Goal: Task Accomplishment & Management: Manage account settings

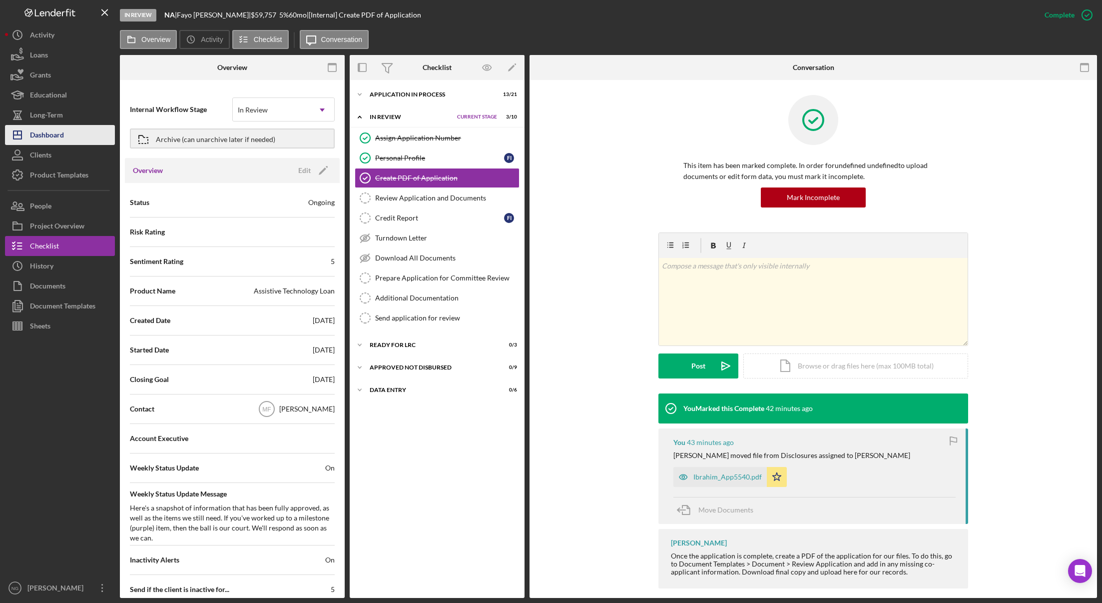
click at [59, 131] on div "Dashboard" at bounding box center [47, 136] width 34 height 22
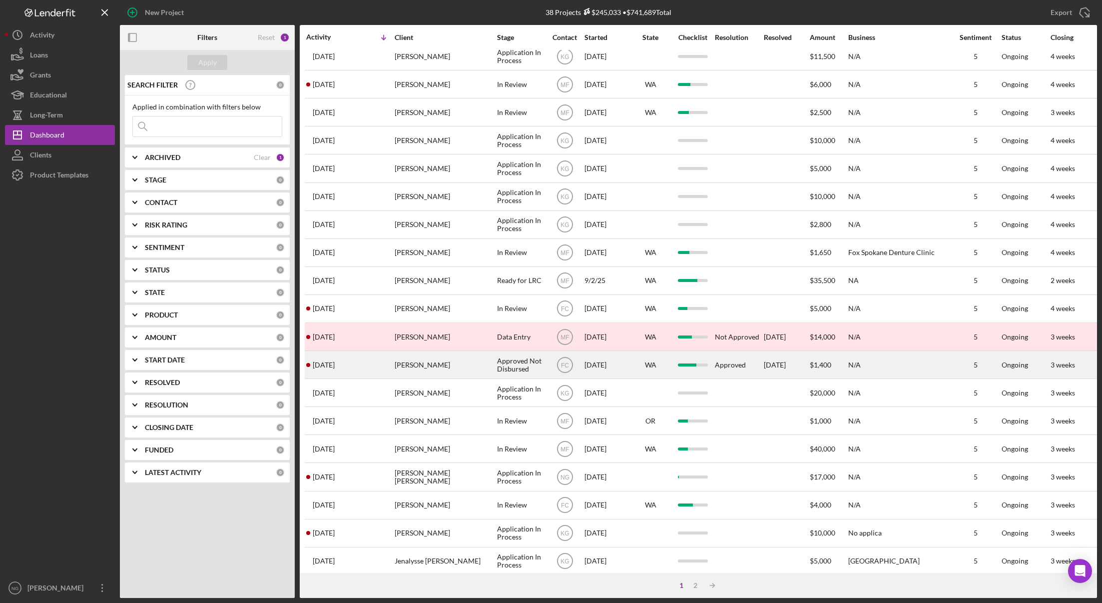
scroll to position [191, 0]
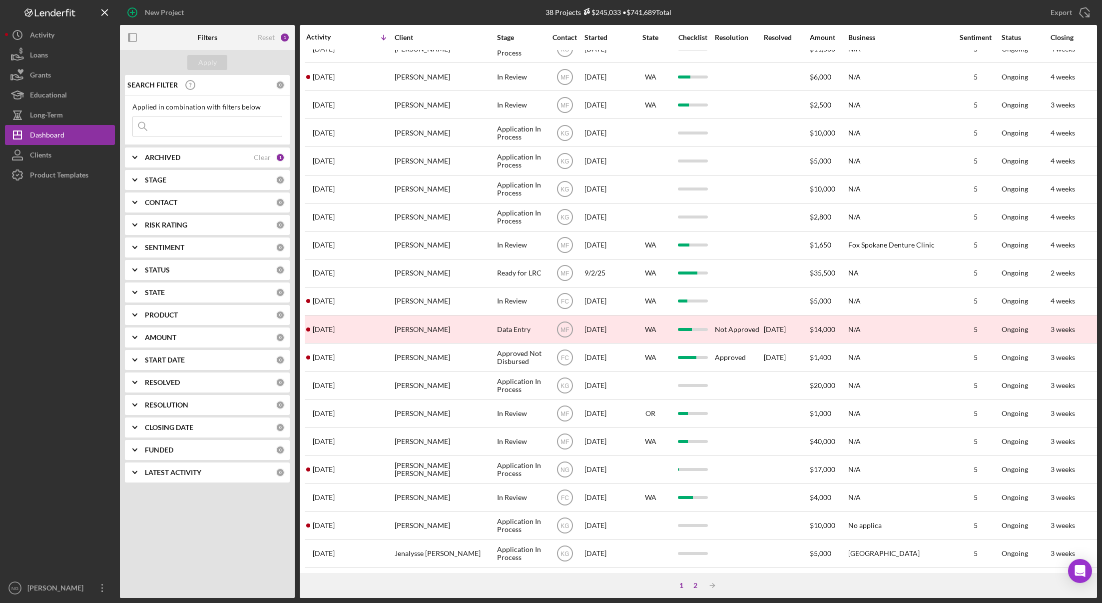
click at [693, 584] on div "2" at bounding box center [696, 585] width 14 height 8
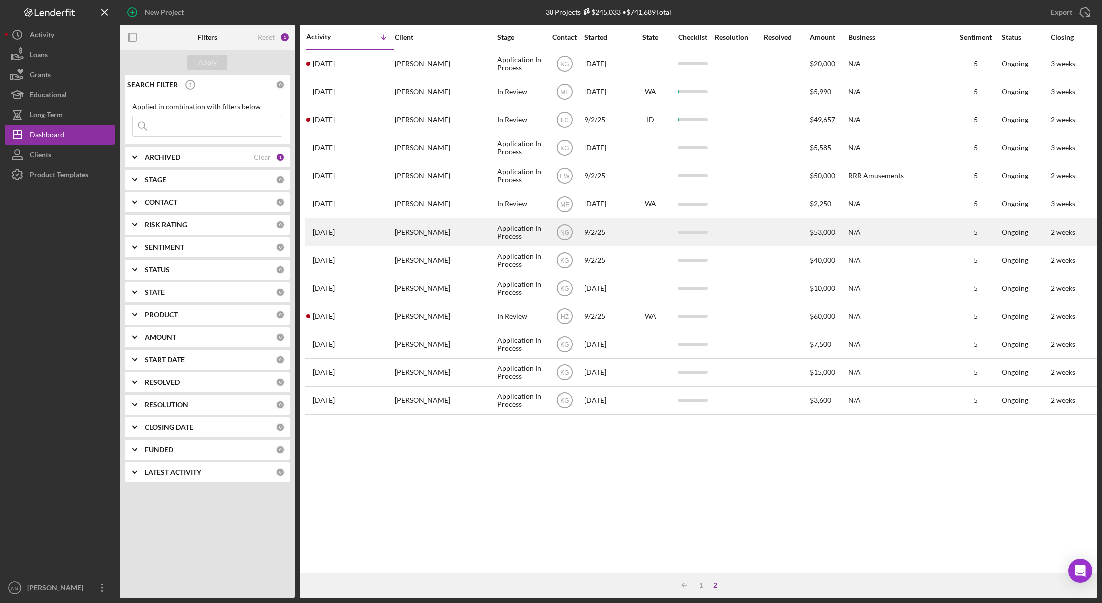
scroll to position [0, 0]
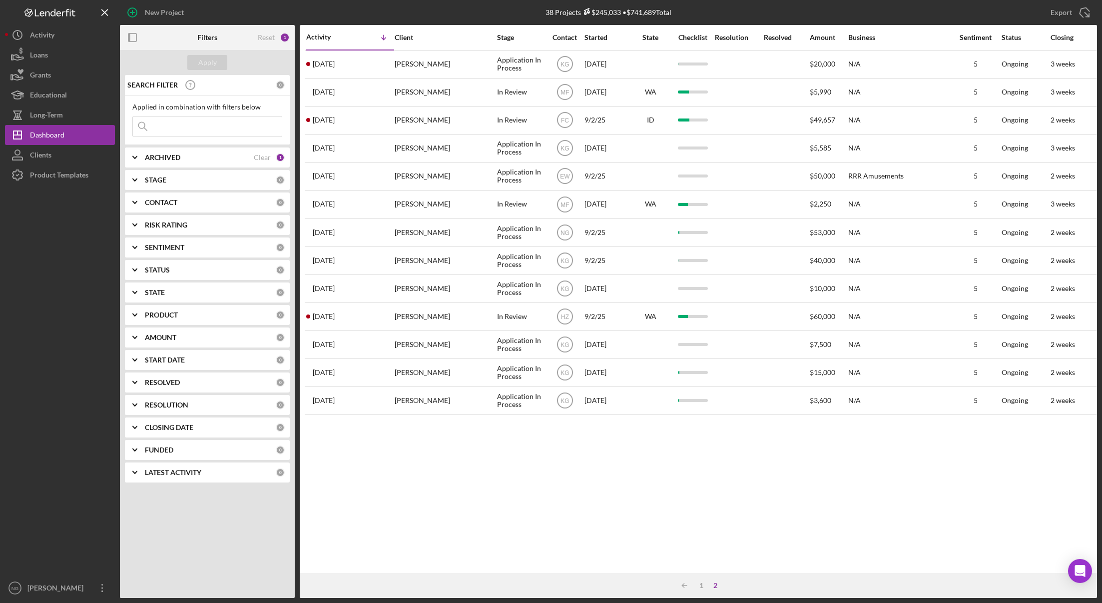
click at [569, 36] on div "Contact" at bounding box center [564, 37] width 37 height 8
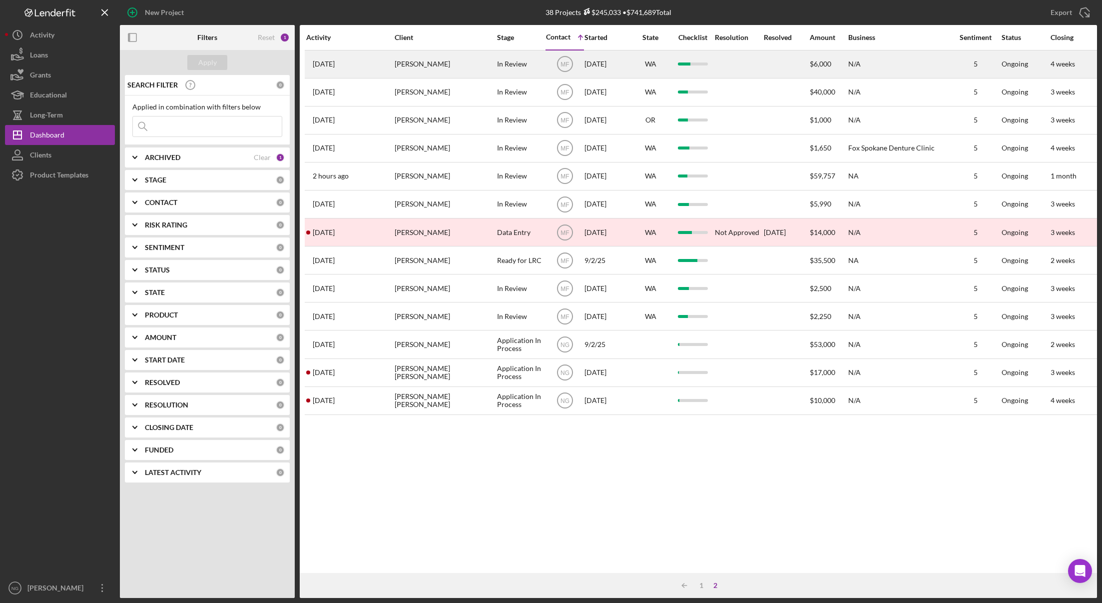
click at [443, 68] on div "[PERSON_NAME]" at bounding box center [445, 64] width 100 height 26
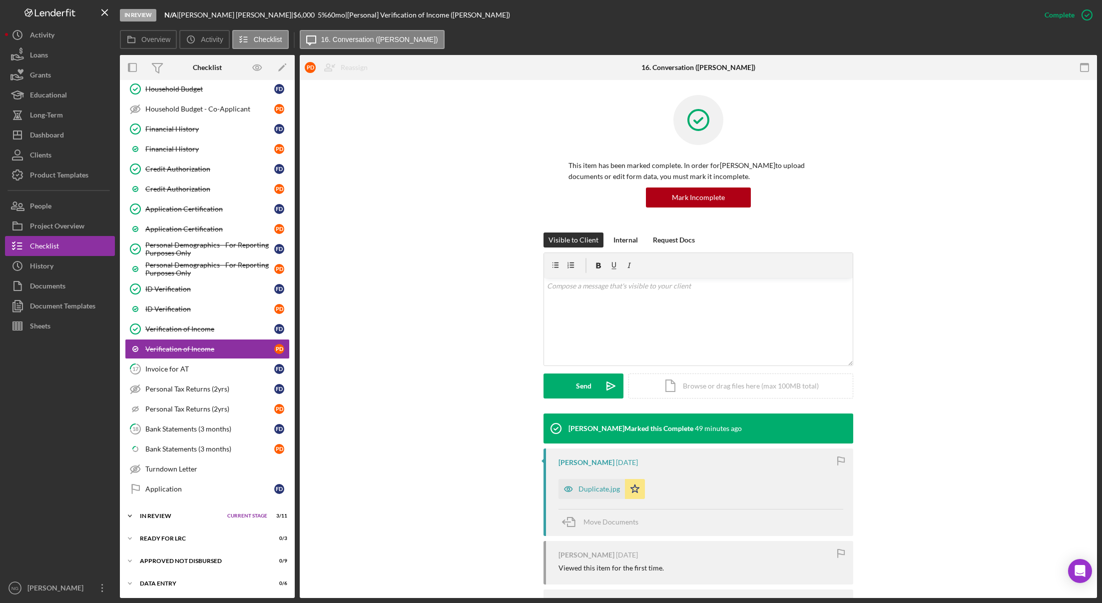
scroll to position [349, 0]
click at [168, 514] on div "In Review" at bounding box center [181, 515] width 82 height 6
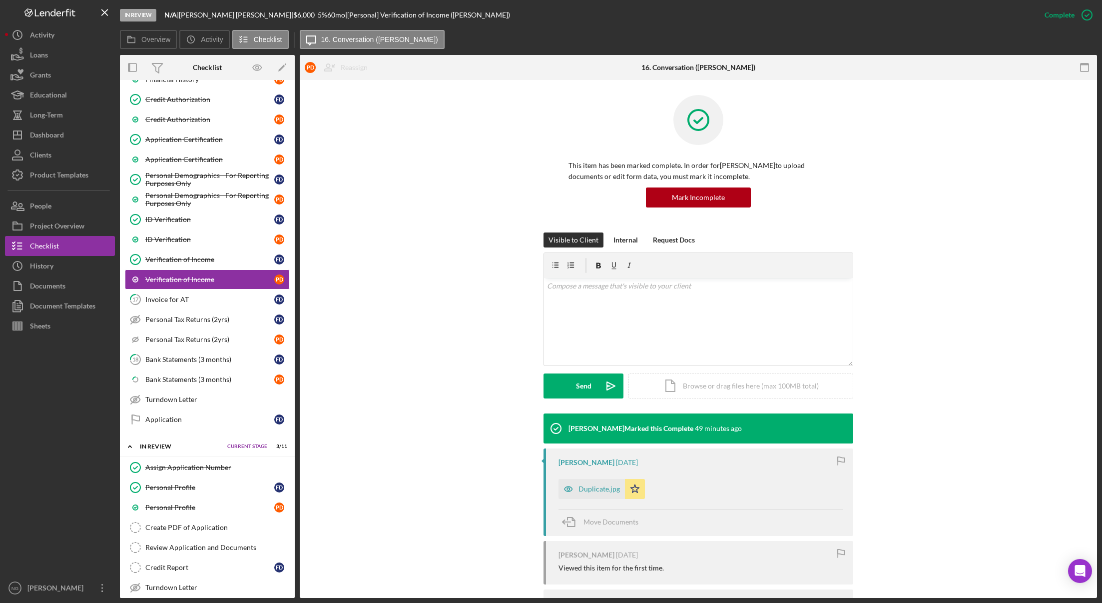
scroll to position [549, 0]
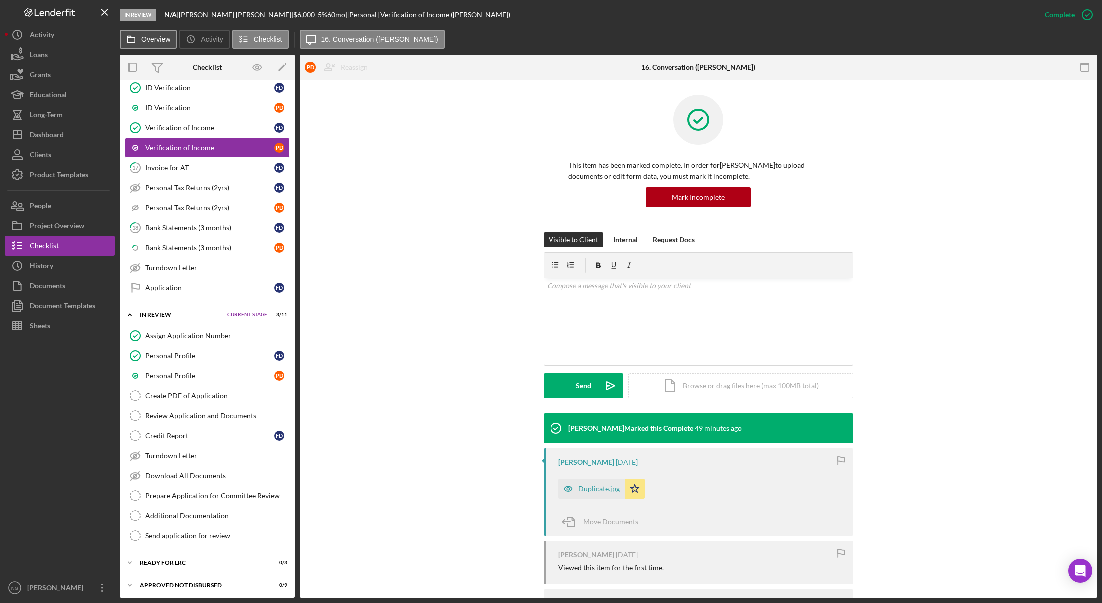
click at [147, 36] on label "Overview" at bounding box center [155, 39] width 29 height 8
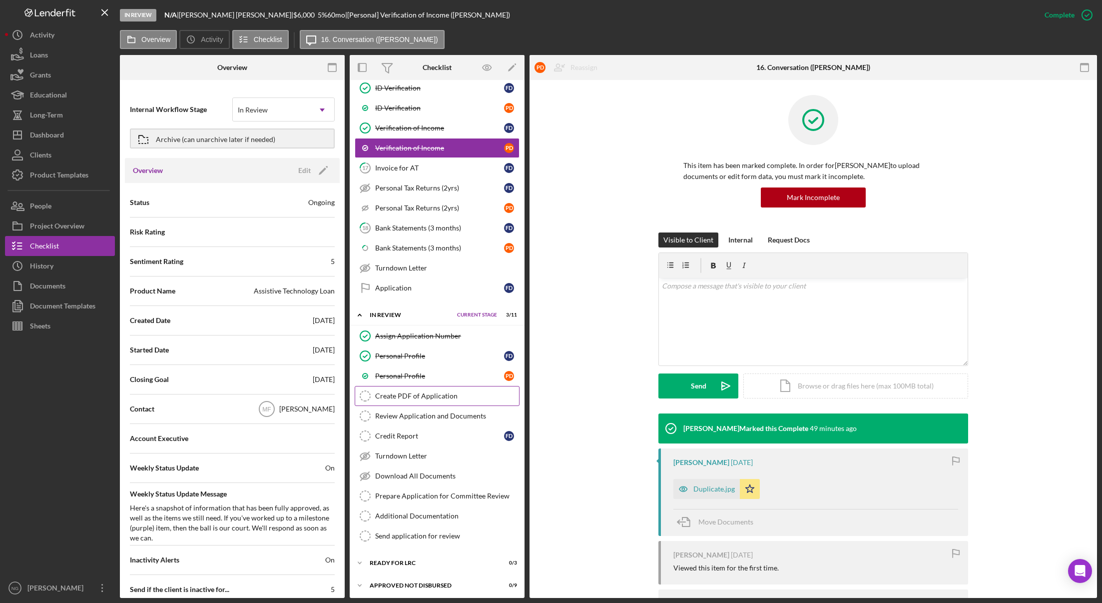
click at [410, 395] on div "Create PDF of Application" at bounding box center [447, 396] width 144 height 8
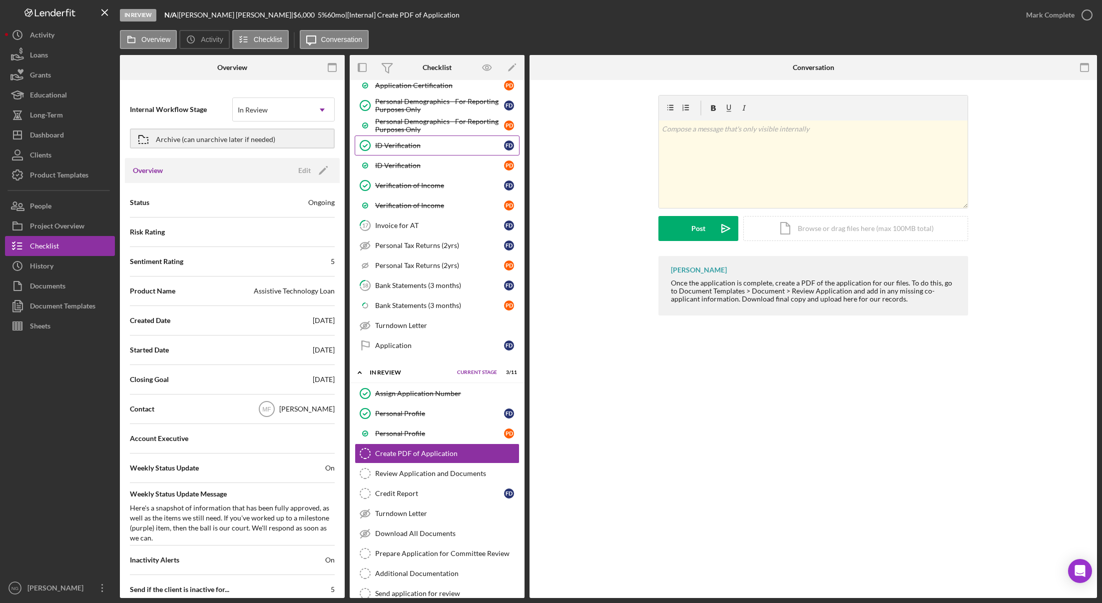
scroll to position [500, 0]
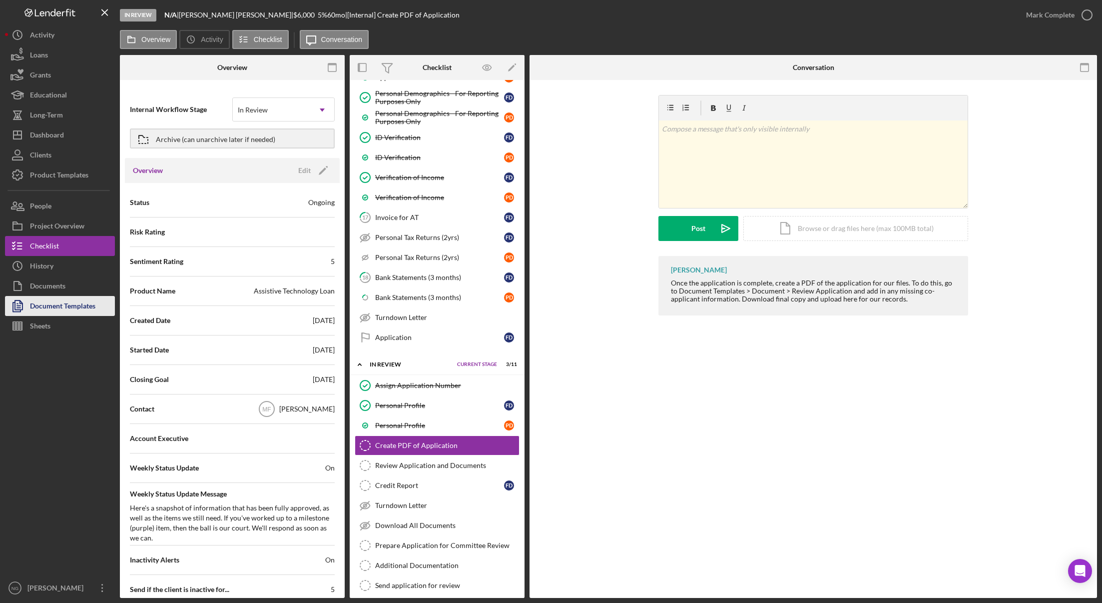
click at [54, 305] on div "Document Templates" at bounding box center [62, 307] width 65 height 22
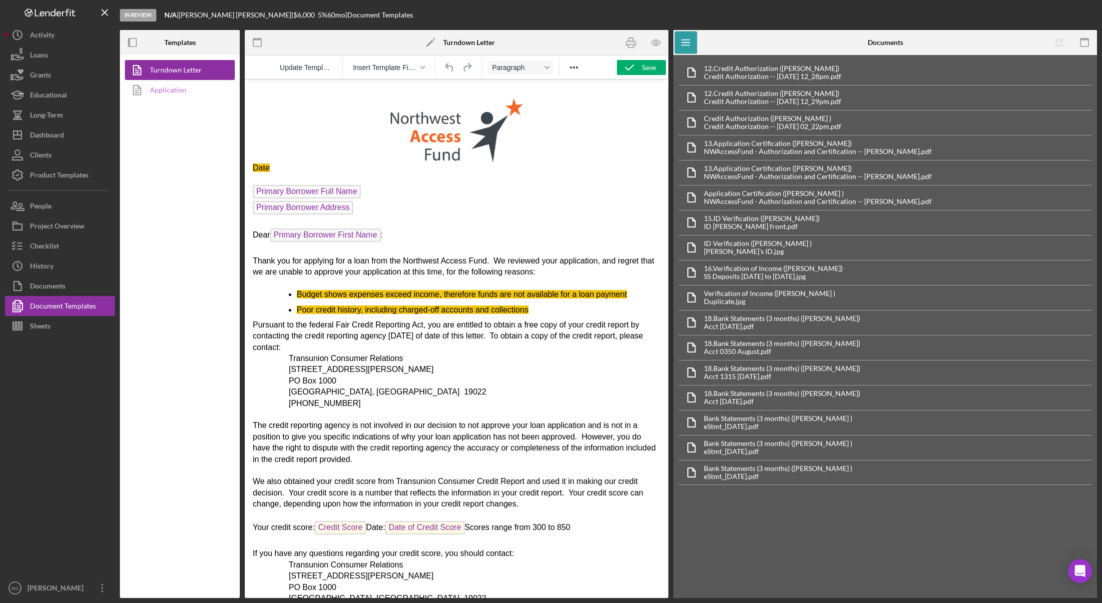
click at [162, 91] on link "Application" at bounding box center [177, 90] width 105 height 20
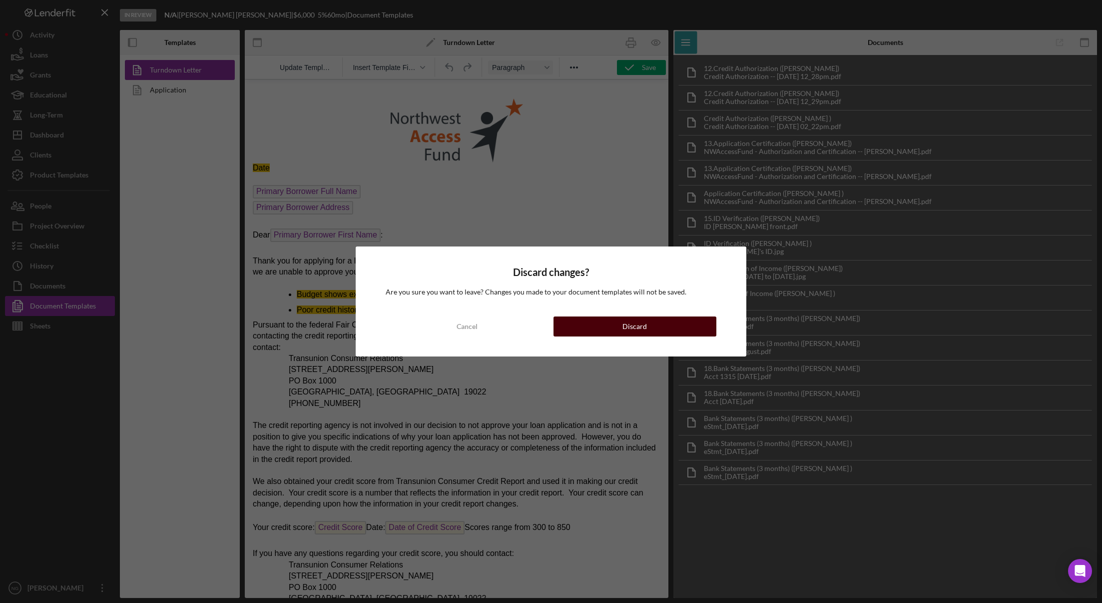
click at [627, 328] on div "Discard" at bounding box center [635, 326] width 24 height 20
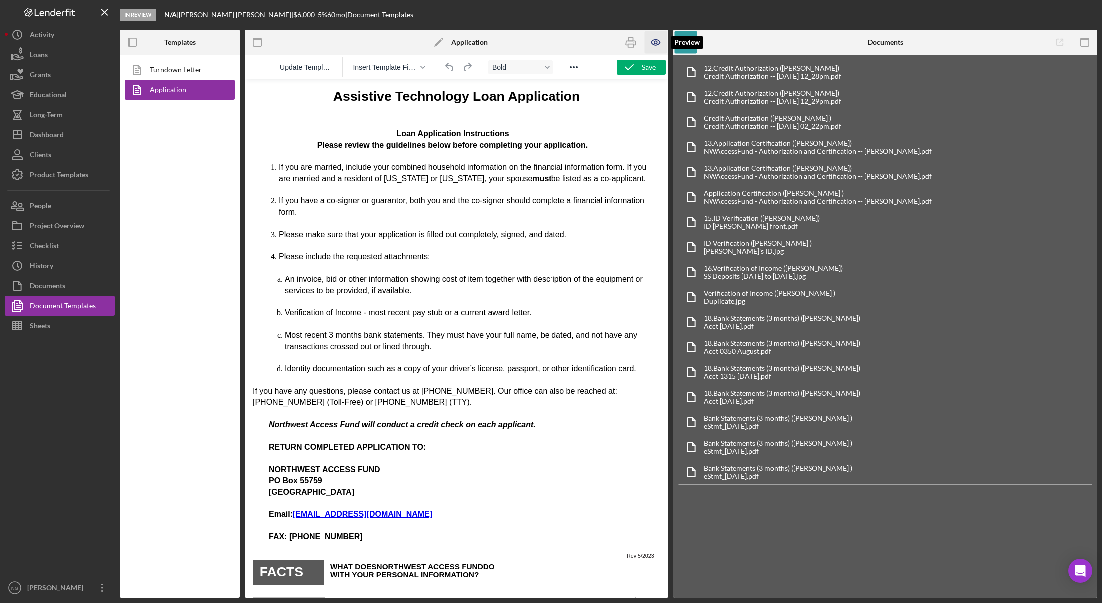
click at [655, 42] on icon "button" at bounding box center [656, 42] width 3 height 3
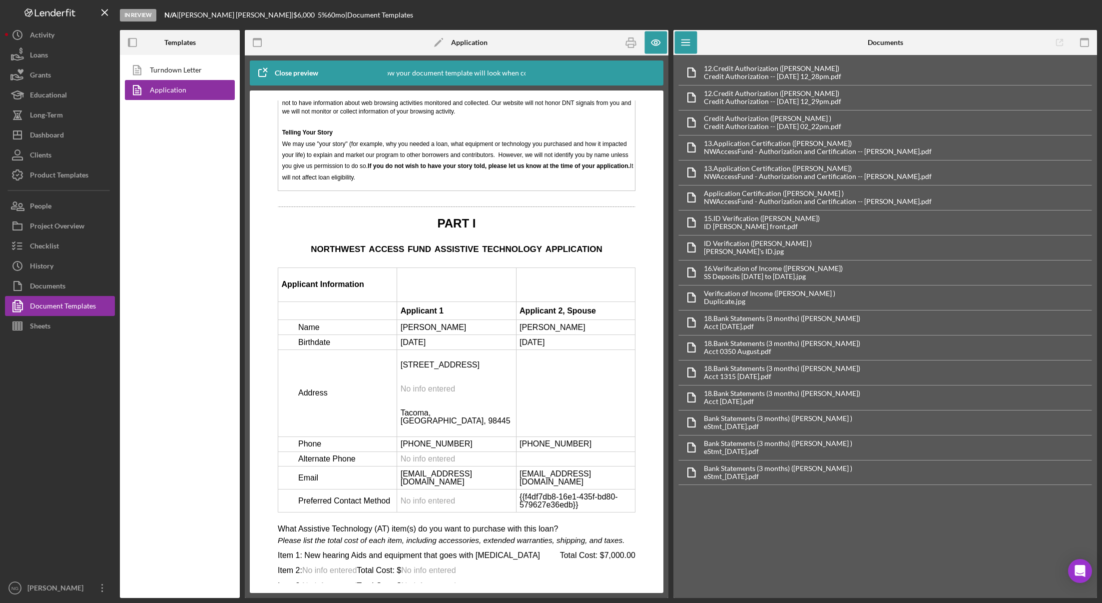
scroll to position [1449, 0]
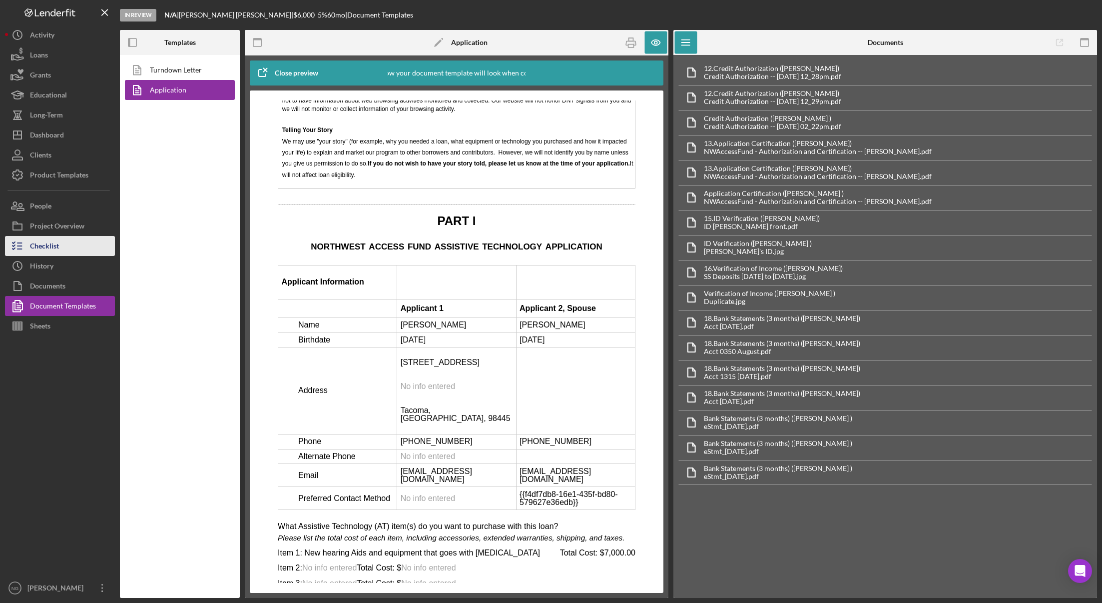
click at [69, 249] on button "Checklist" at bounding box center [60, 246] width 110 height 20
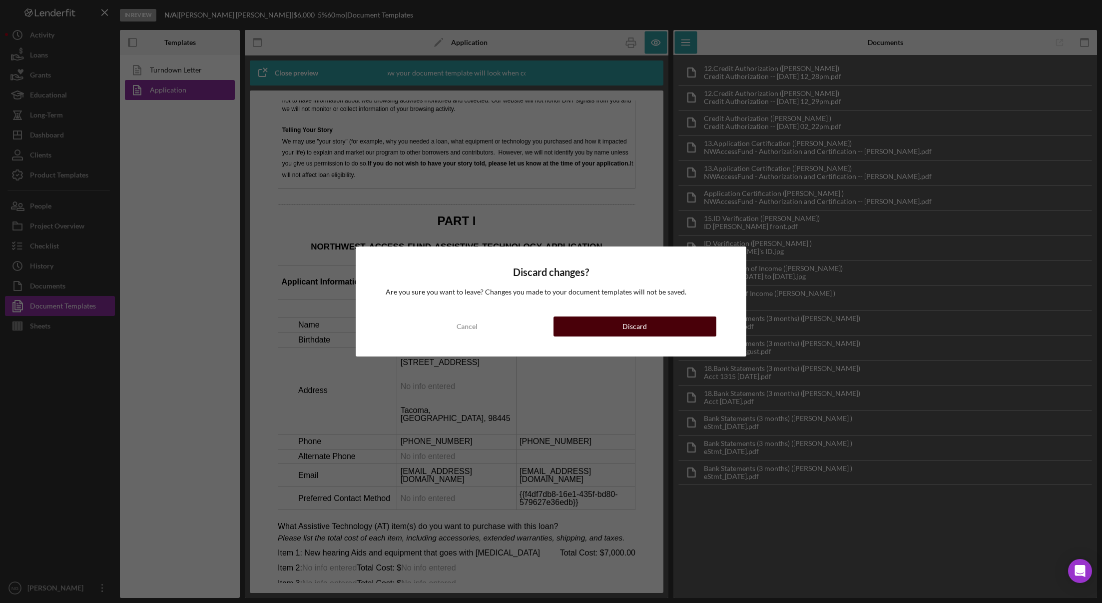
click at [644, 322] on div "Discard" at bounding box center [635, 326] width 24 height 20
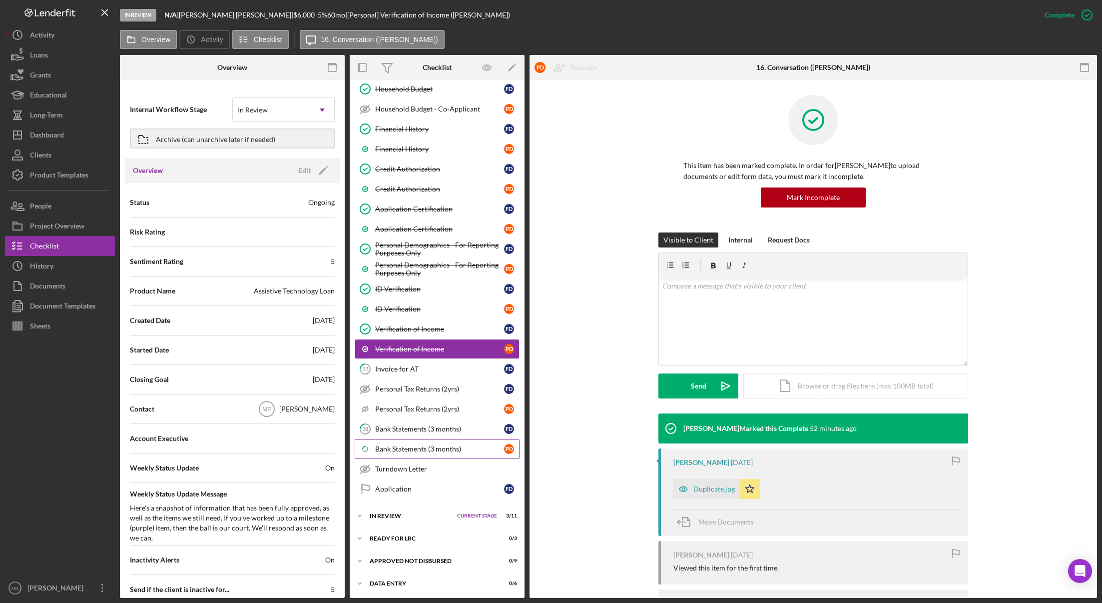
scroll to position [349, 0]
click at [400, 520] on div "Icon/Expander In Review Current Stage 3 / 11 Set Stage" at bounding box center [437, 515] width 175 height 20
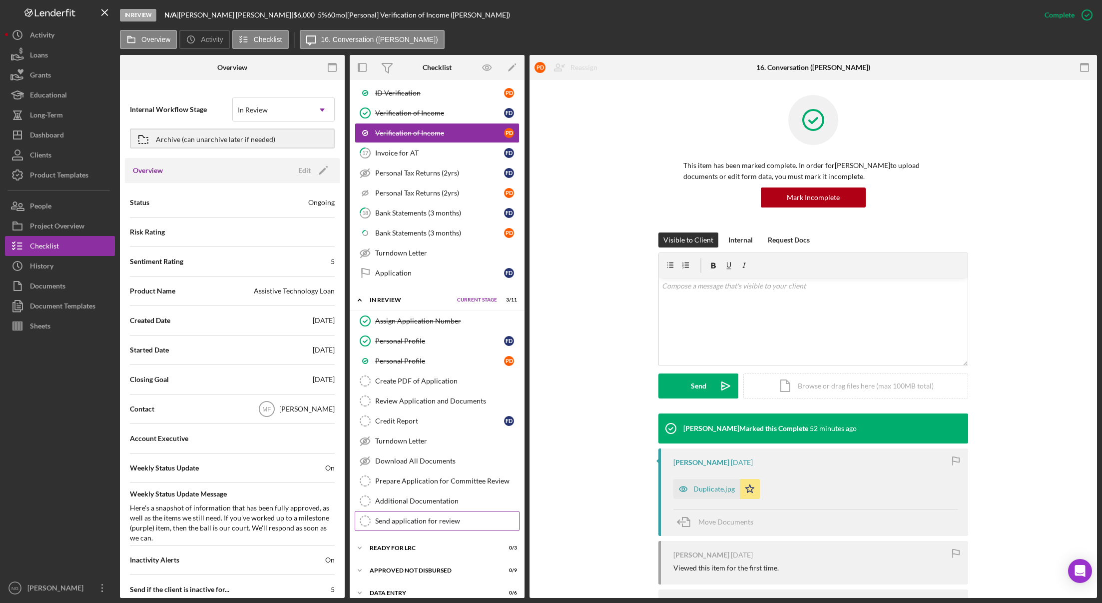
scroll to position [575, 0]
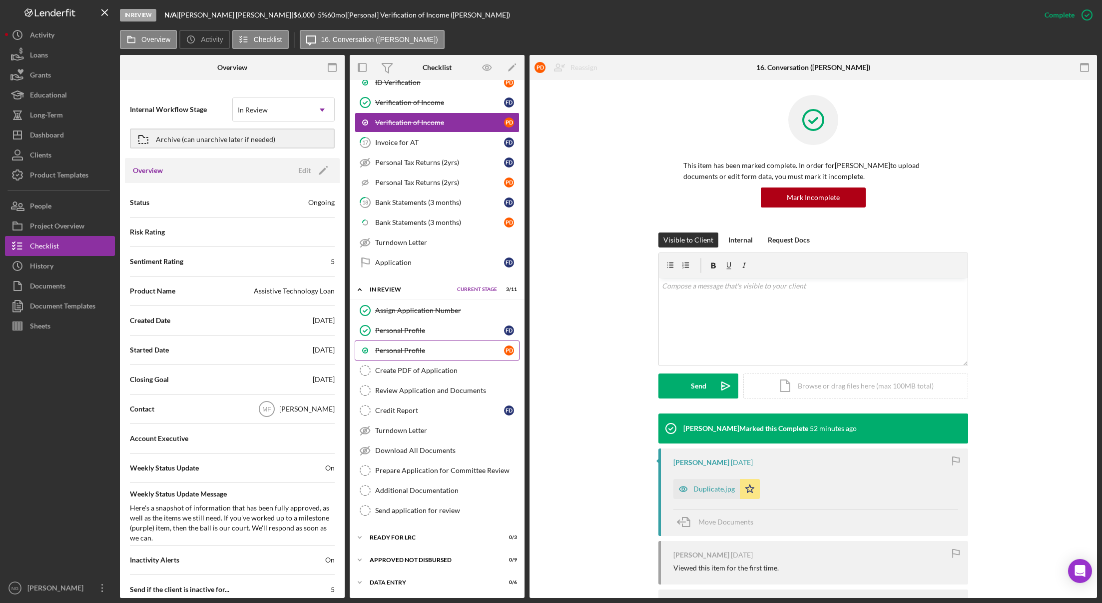
click at [420, 352] on div "Personal Profile" at bounding box center [439, 350] width 129 height 8
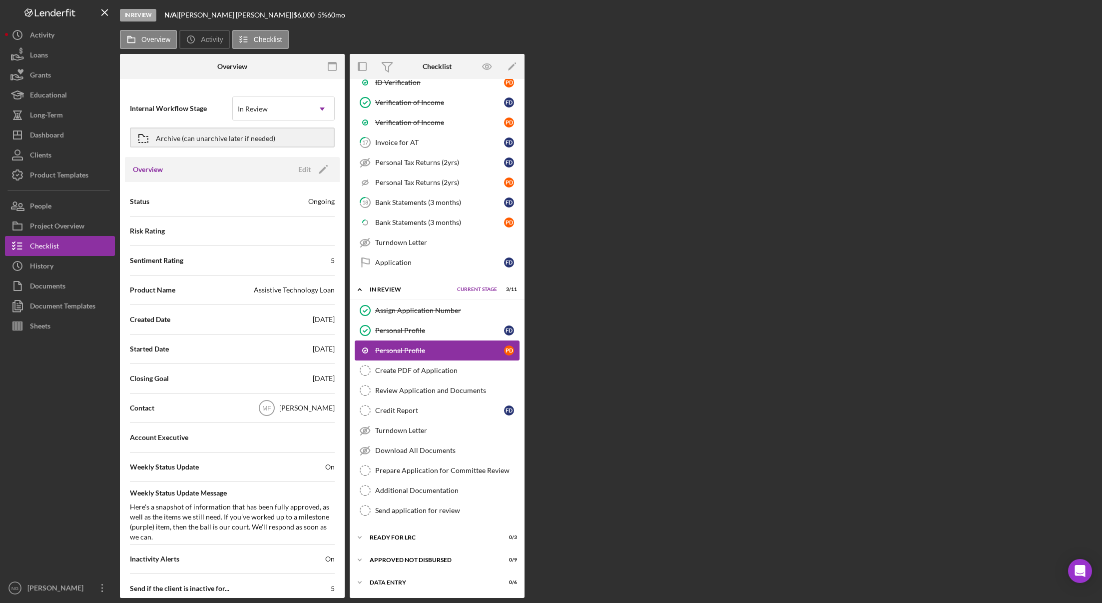
scroll to position [575, 0]
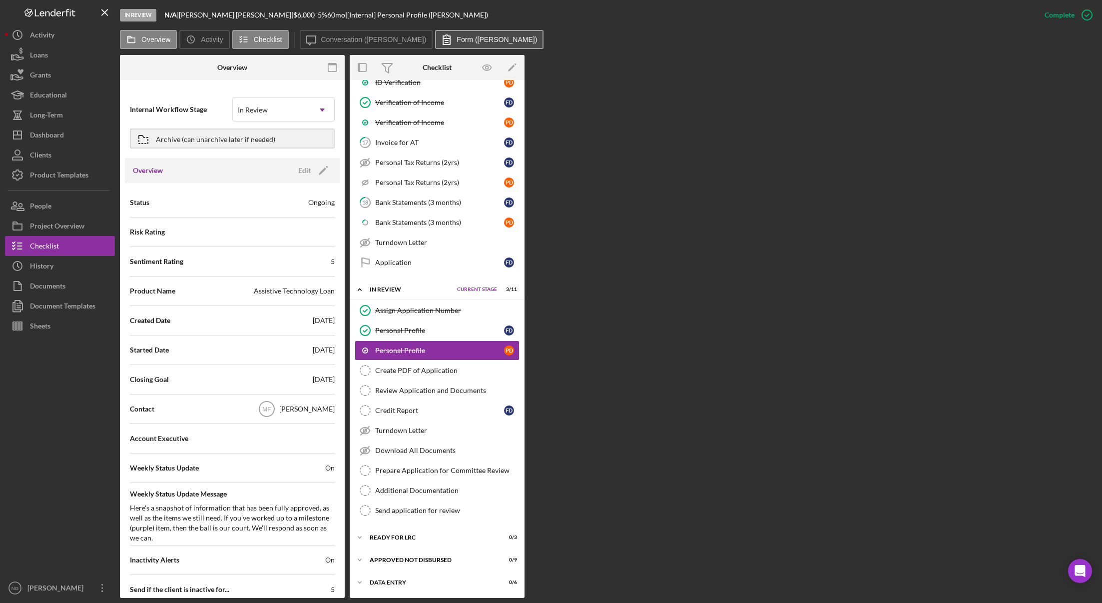
click at [457, 41] on label "Form ([PERSON_NAME])" at bounding box center [497, 39] width 80 height 8
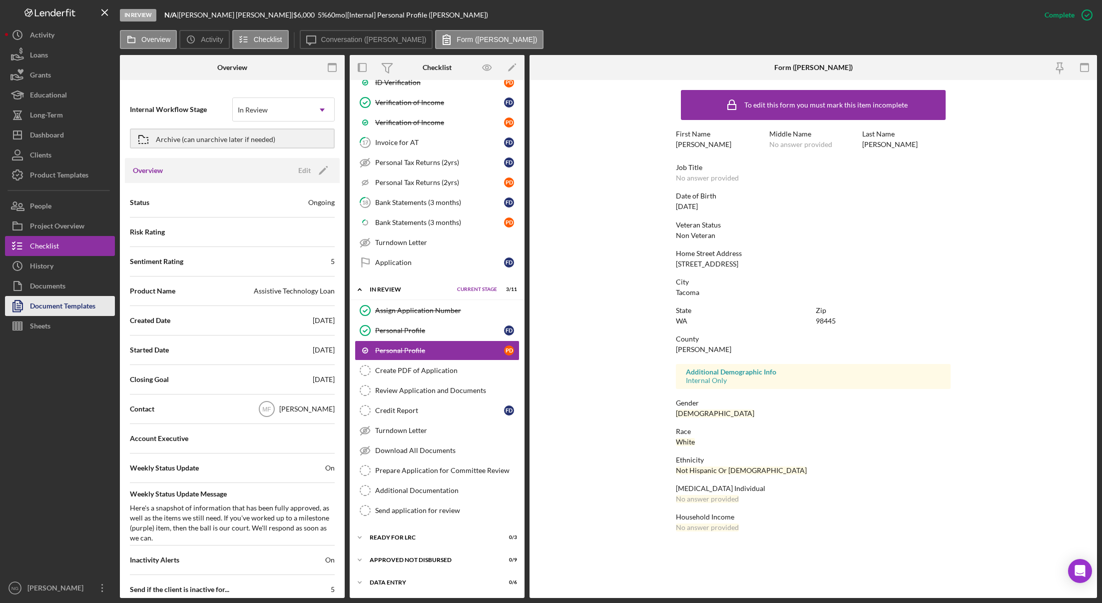
click at [64, 308] on div "Document Templates" at bounding box center [62, 307] width 65 height 22
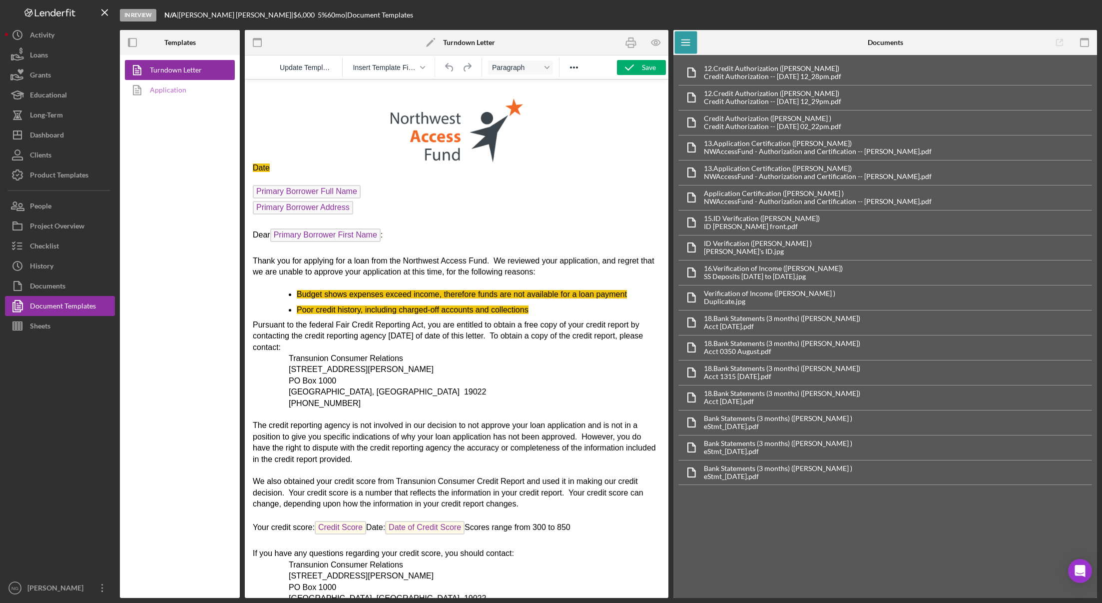
click at [174, 91] on link "Application" at bounding box center [177, 90] width 105 height 20
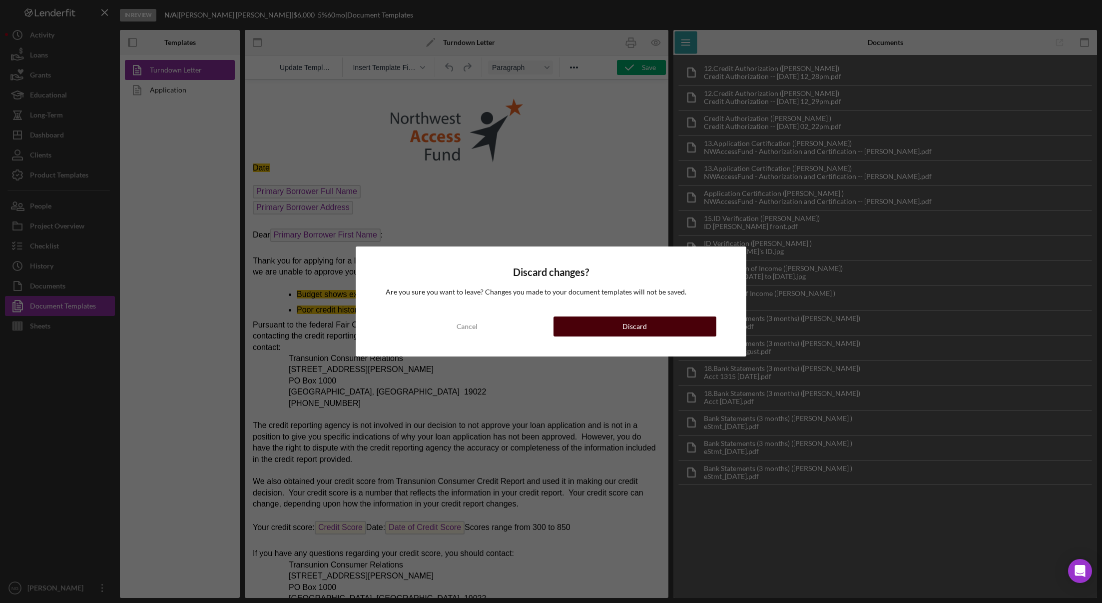
click at [637, 327] on div "Discard" at bounding box center [635, 326] width 24 height 20
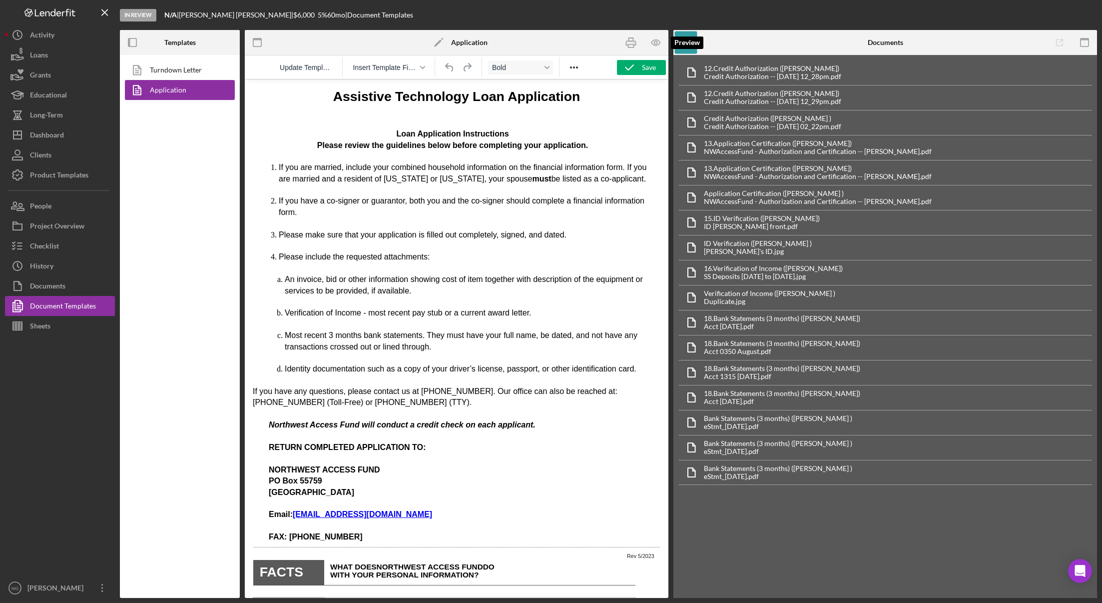
drag, startPoint x: 658, startPoint y: 43, endPoint x: 639, endPoint y: 89, distance: 49.5
click at [658, 43] on icon "button" at bounding box center [656, 42] width 3 height 3
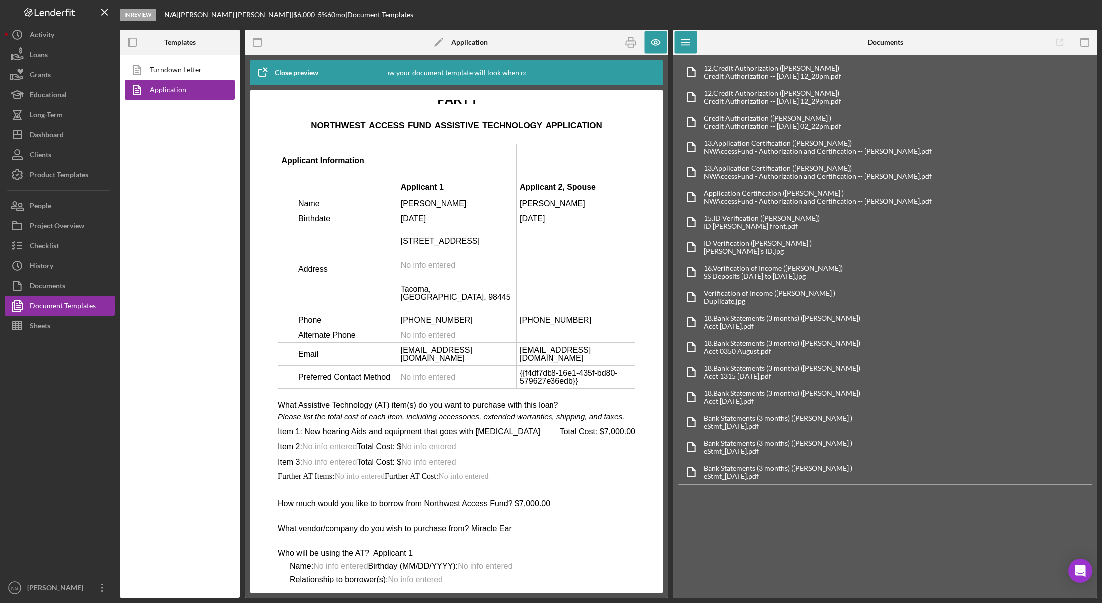
scroll to position [1599, 0]
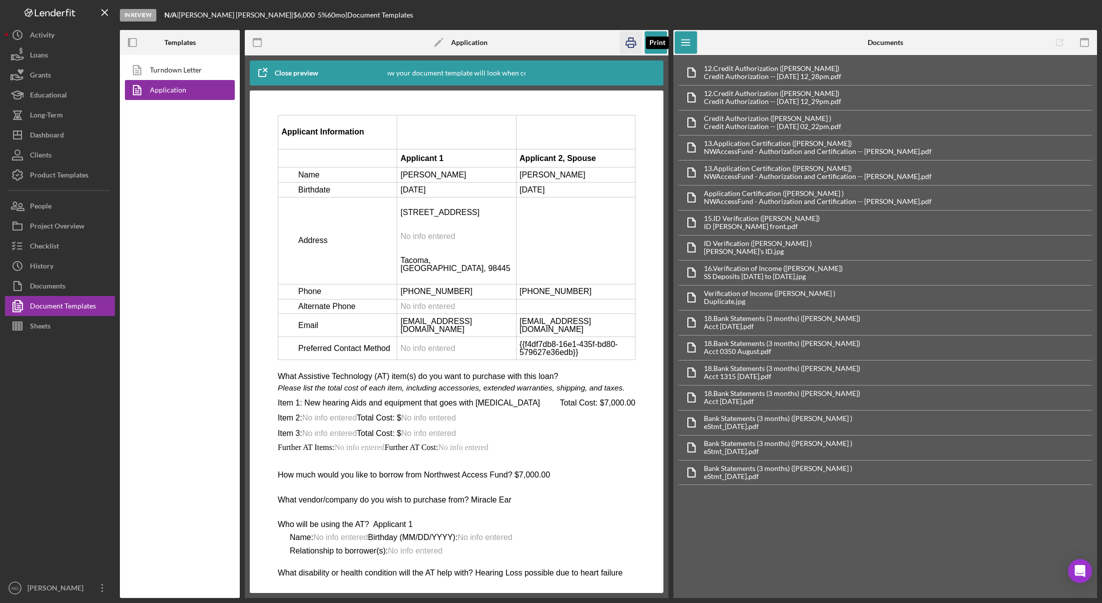
click at [632, 49] on icon "button" at bounding box center [631, 42] width 22 height 22
click at [62, 236] on button "Checklist" at bounding box center [60, 246] width 110 height 20
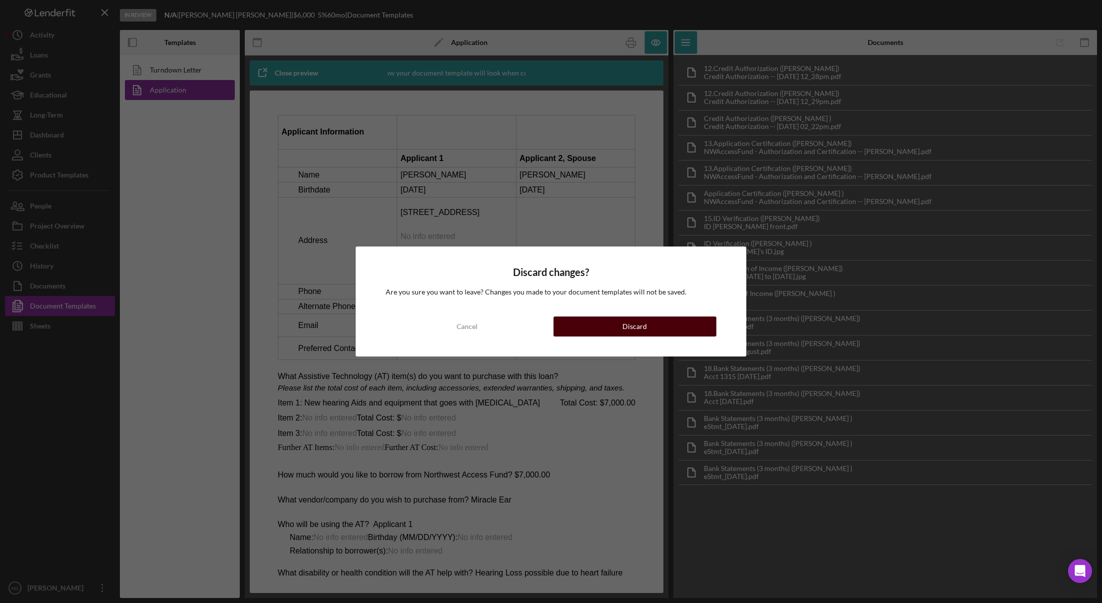
click at [604, 328] on button "Discard" at bounding box center [635, 326] width 163 height 20
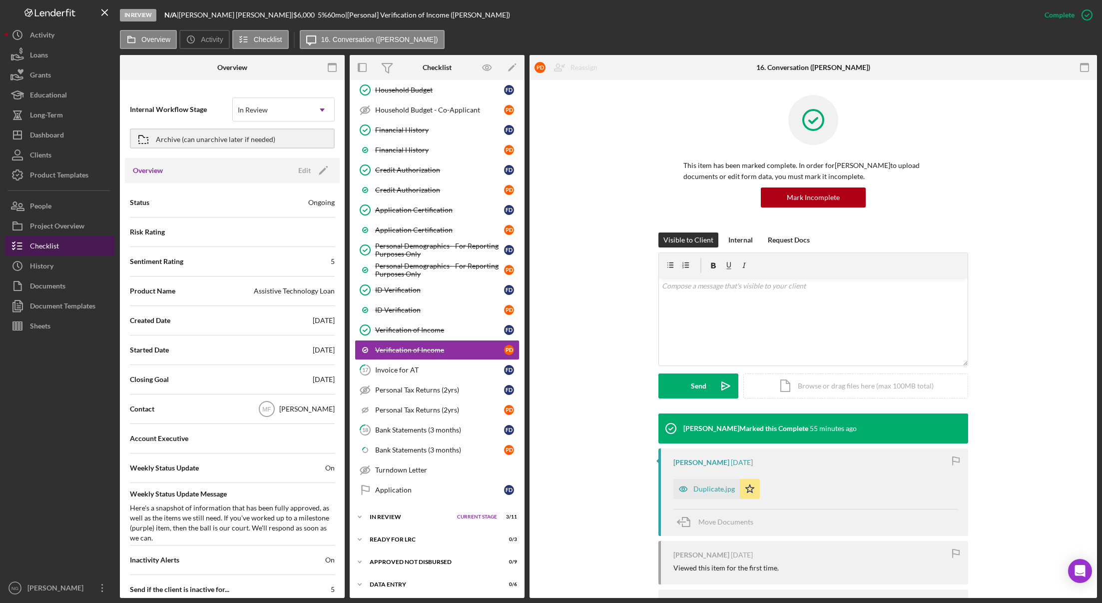
scroll to position [348, 0]
click at [382, 518] on div "In Review" at bounding box center [411, 516] width 82 height 6
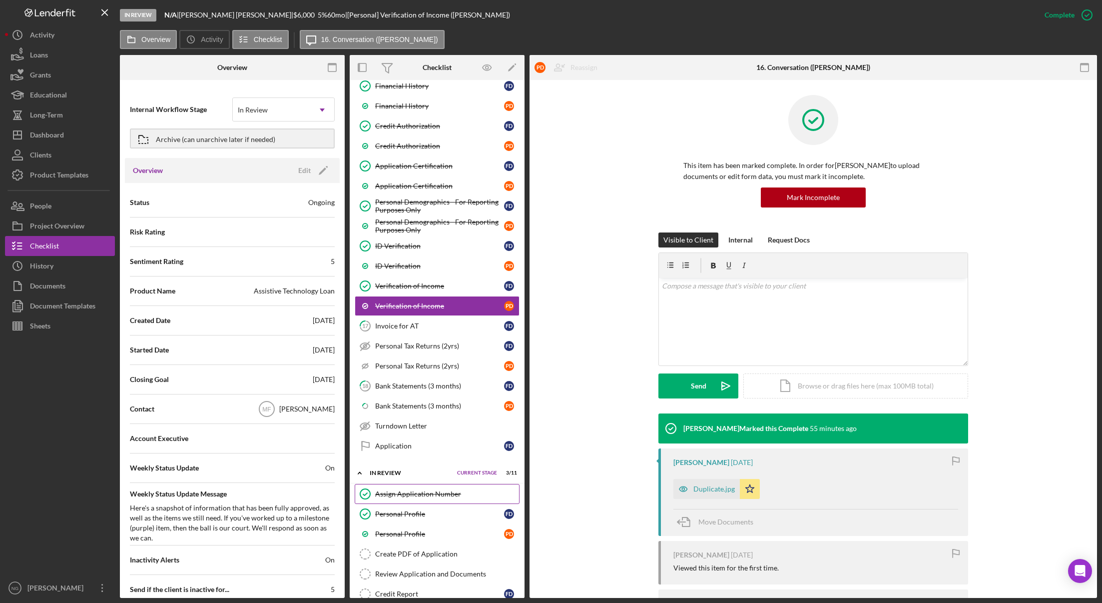
scroll to position [448, 0]
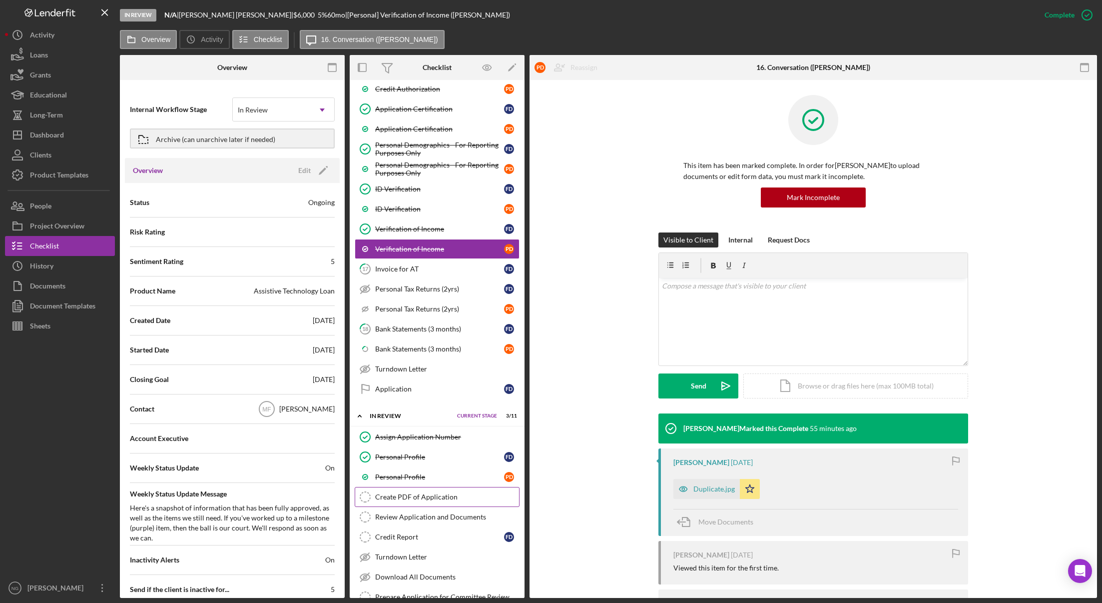
click at [482, 499] on div "Create PDF of Application" at bounding box center [447, 497] width 144 height 8
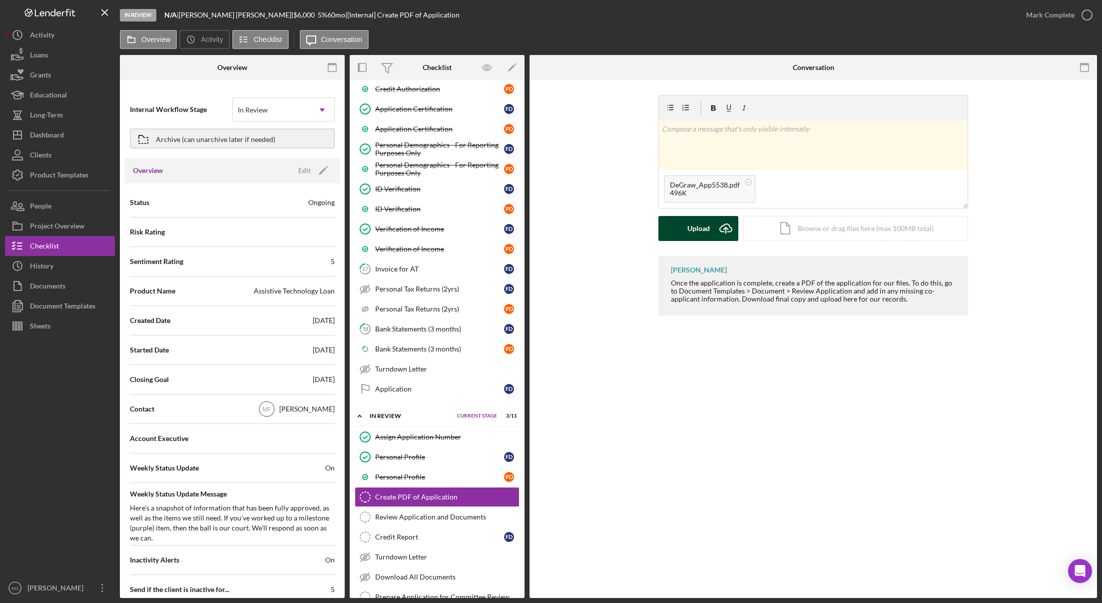
click at [720, 234] on icon "Icon/Upload" at bounding box center [726, 228] width 25 height 25
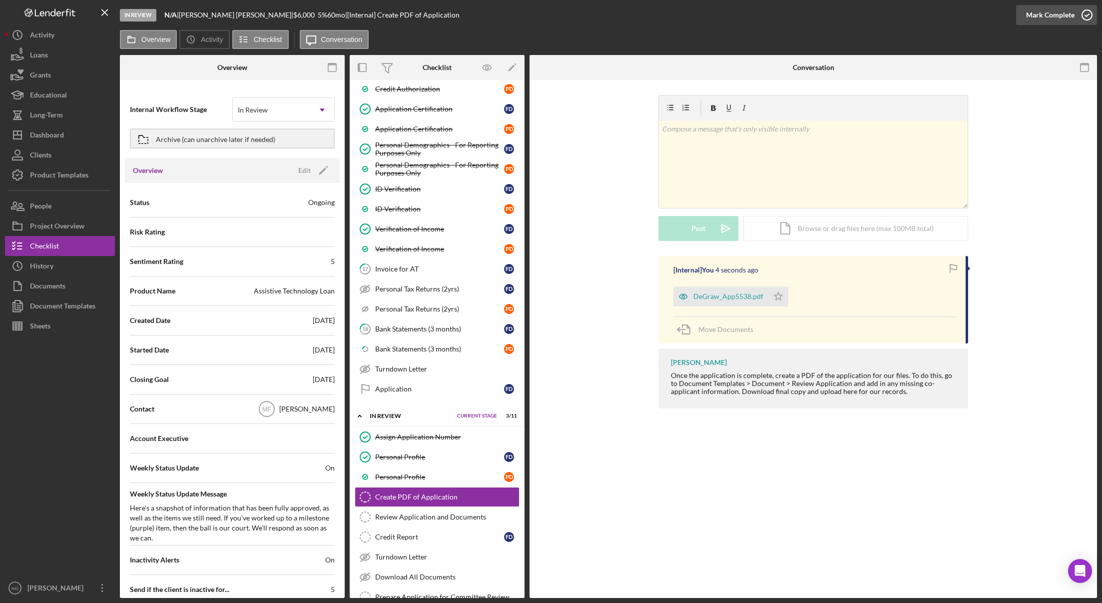
click at [1088, 17] on icon "button" at bounding box center [1087, 14] width 25 height 25
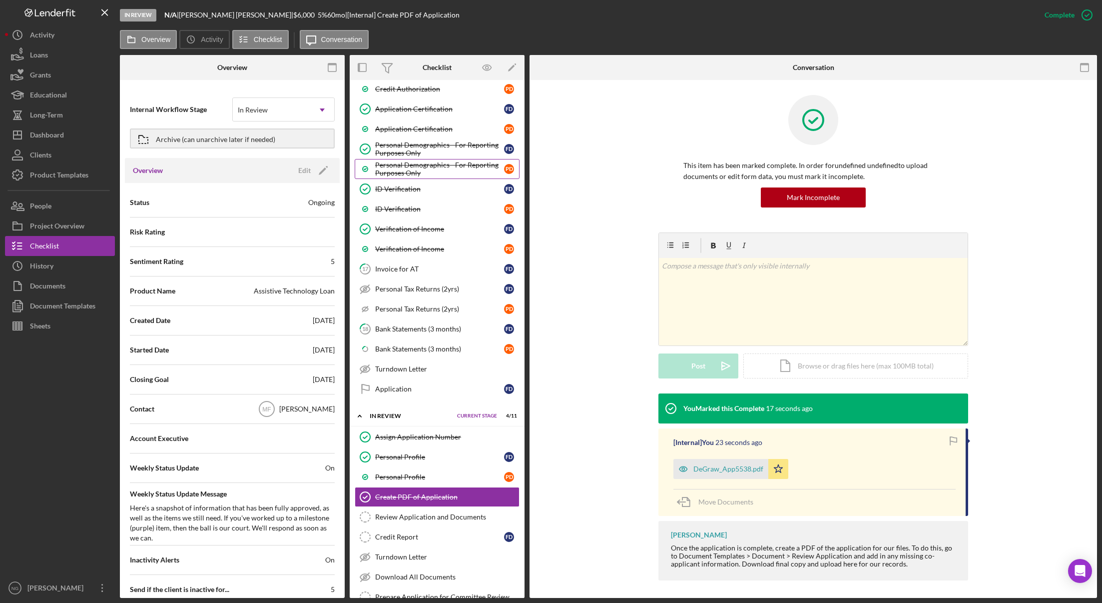
click at [398, 167] on div "Personal Demographics - For Reporting Purposes Only" at bounding box center [439, 169] width 129 height 16
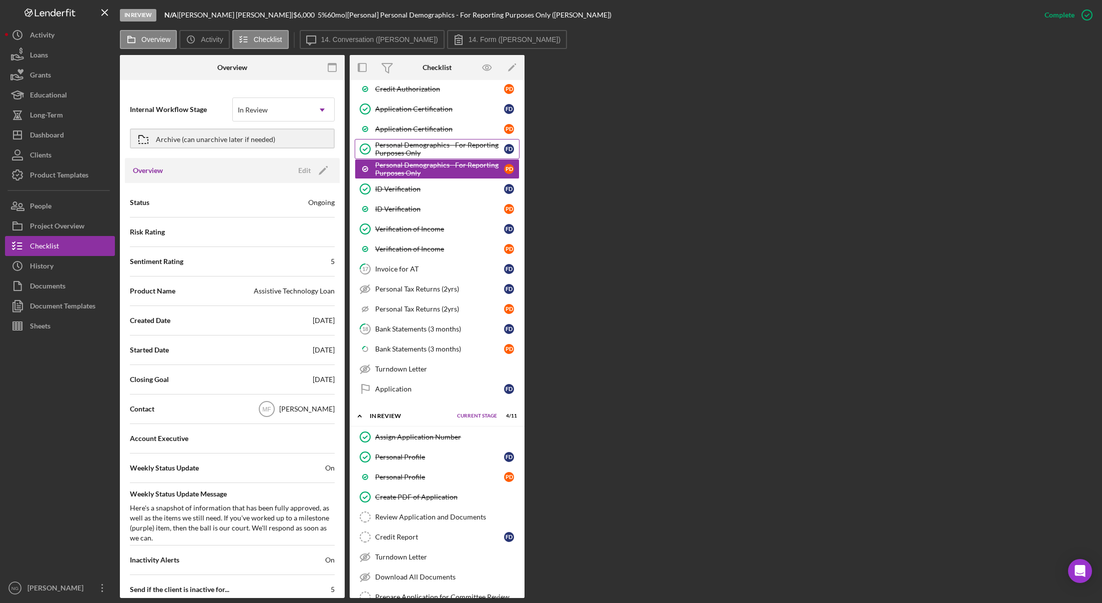
click at [409, 154] on div "Personal Demographics - For Reporting Purposes Only" at bounding box center [439, 149] width 129 height 16
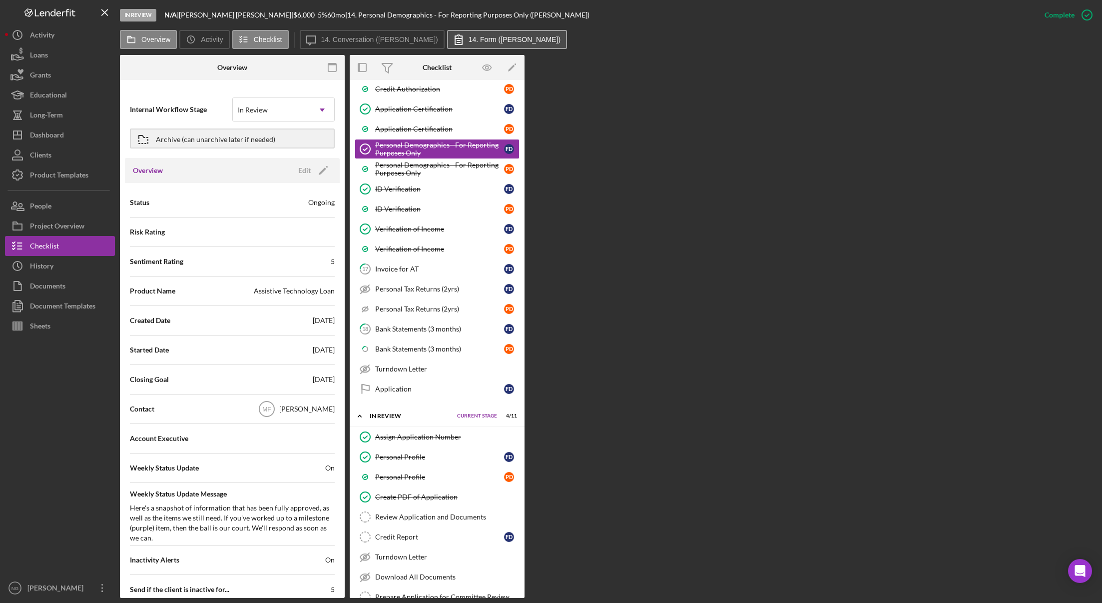
click at [469, 42] on label "14. Form ([PERSON_NAME])" at bounding box center [515, 39] width 92 height 8
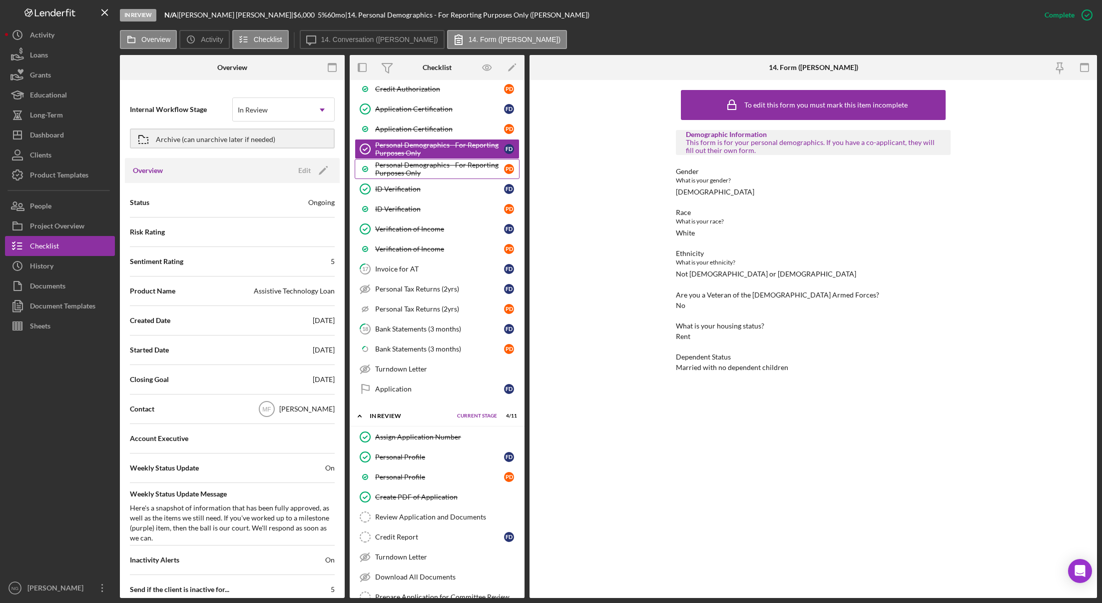
click at [425, 169] on div "Personal Demographics - For Reporting Purposes Only" at bounding box center [439, 169] width 129 height 16
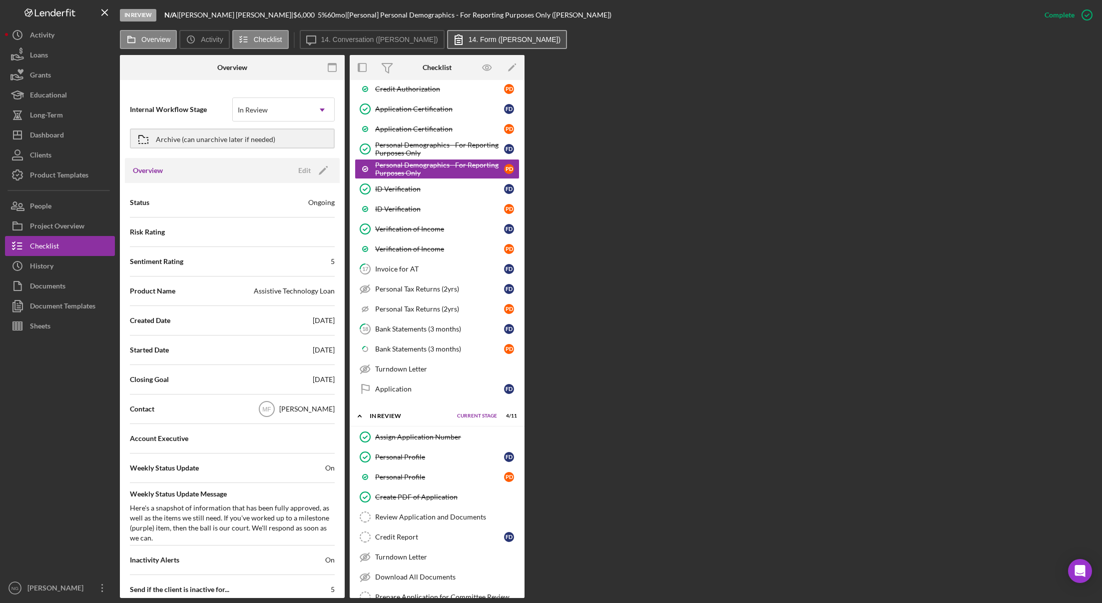
click at [469, 37] on label "14. Form ([PERSON_NAME])" at bounding box center [515, 39] width 92 height 8
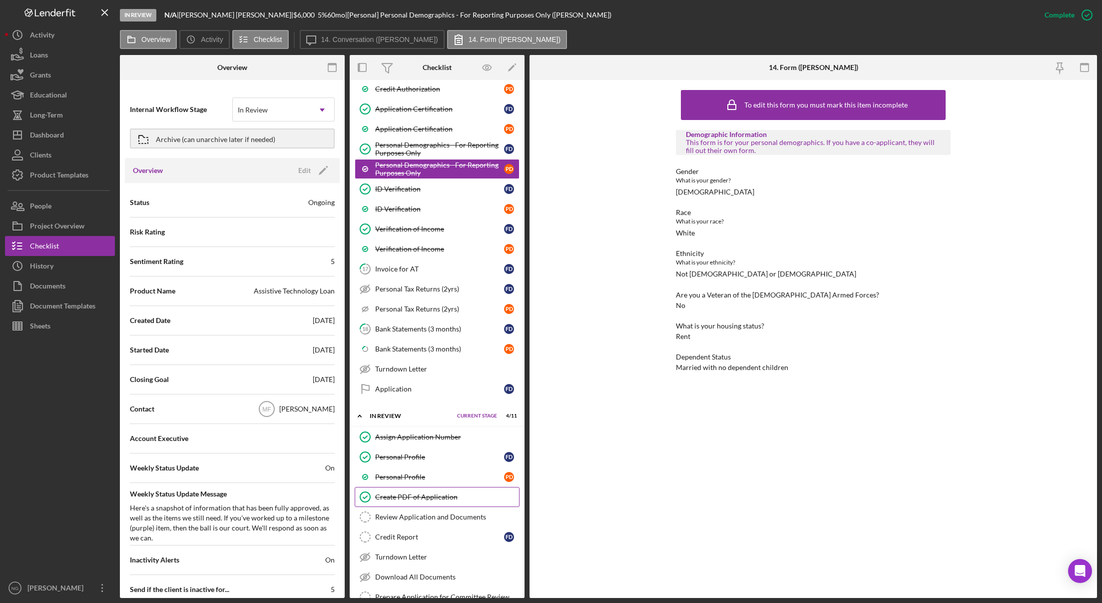
click at [446, 501] on div "Create PDF of Application" at bounding box center [447, 497] width 144 height 8
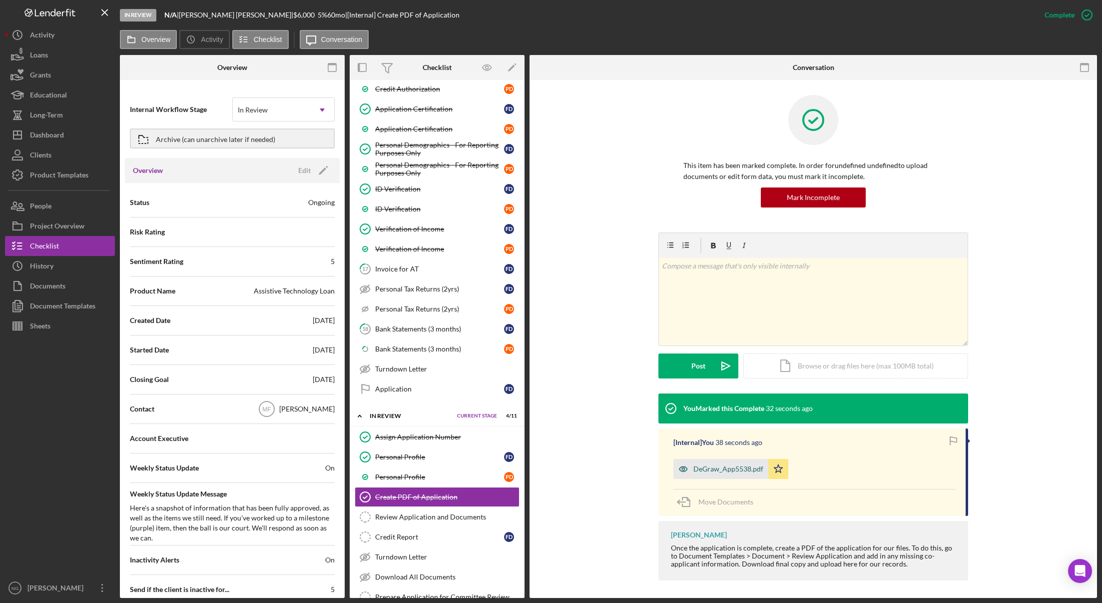
click at [737, 467] on div "DeGraw_App5538.pdf" at bounding box center [729, 469] width 70 height 8
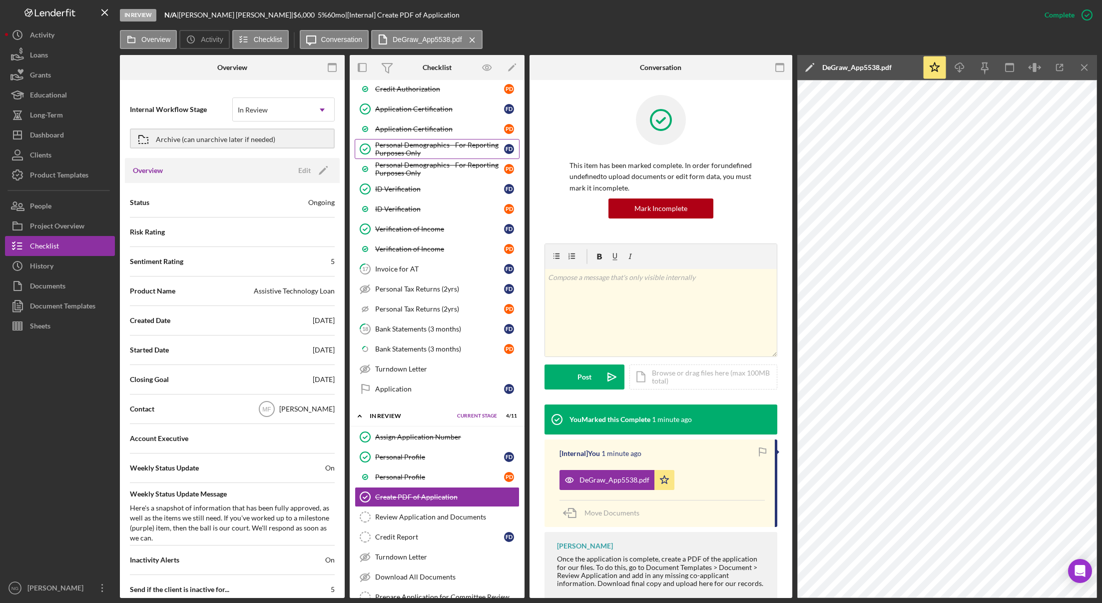
click at [462, 150] on div "Personal Demographics - For Reporting Purposes Only" at bounding box center [439, 149] width 129 height 16
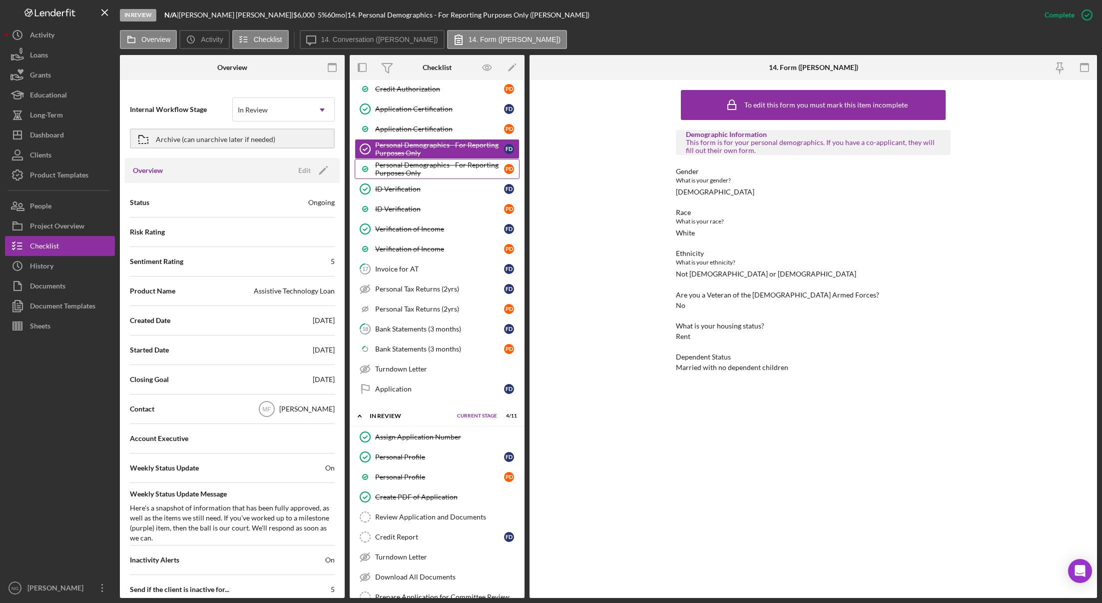
click at [463, 160] on link "Personal Demographics - For Reporting Purposes Only P D" at bounding box center [437, 169] width 165 height 20
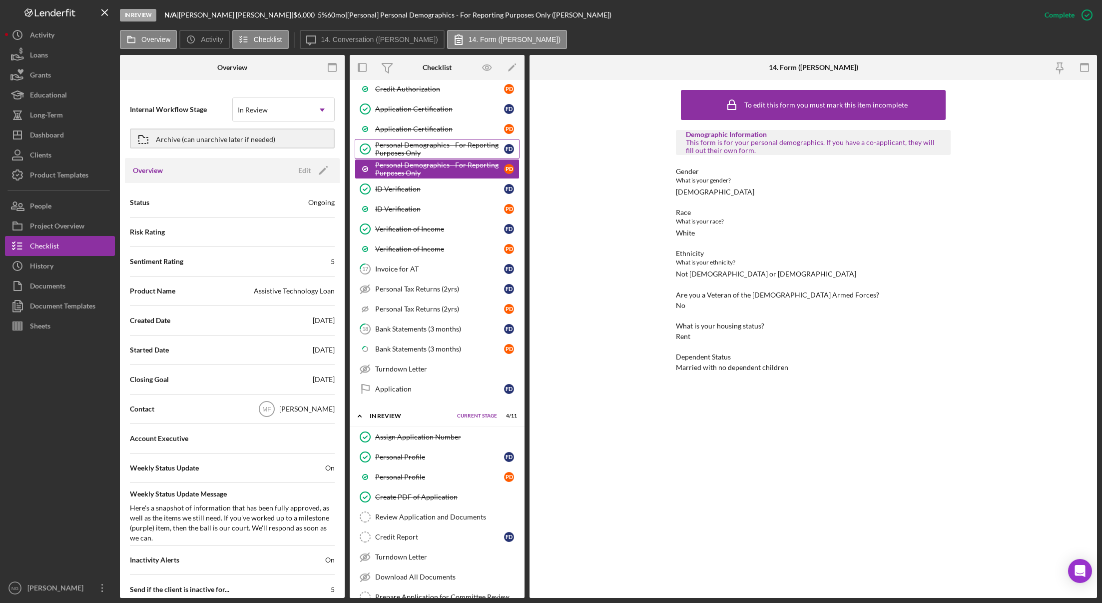
click at [470, 147] on div "Personal Demographics - For Reporting Purposes Only" at bounding box center [439, 149] width 129 height 16
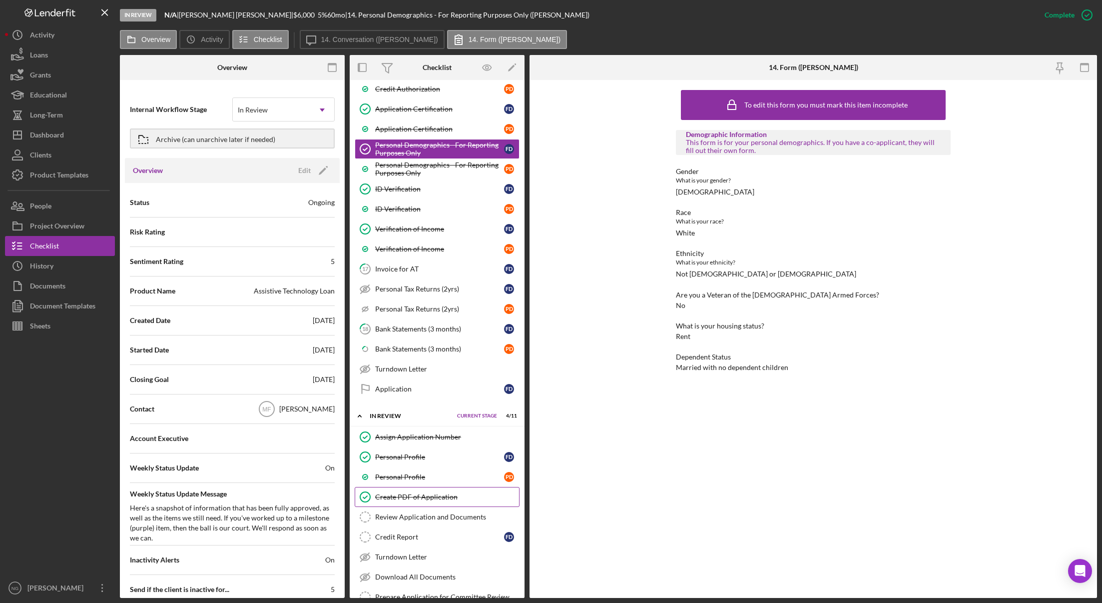
click at [421, 495] on div "Create PDF of Application" at bounding box center [447, 497] width 144 height 8
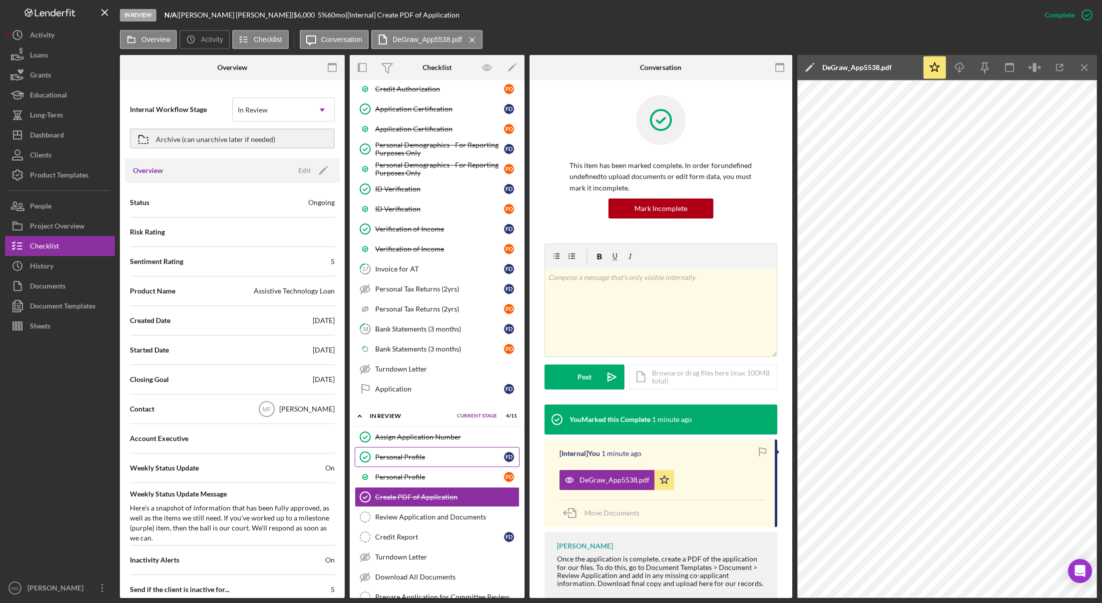
click at [440, 464] on link "Personal Profile Personal Profile F D" at bounding box center [437, 457] width 165 height 20
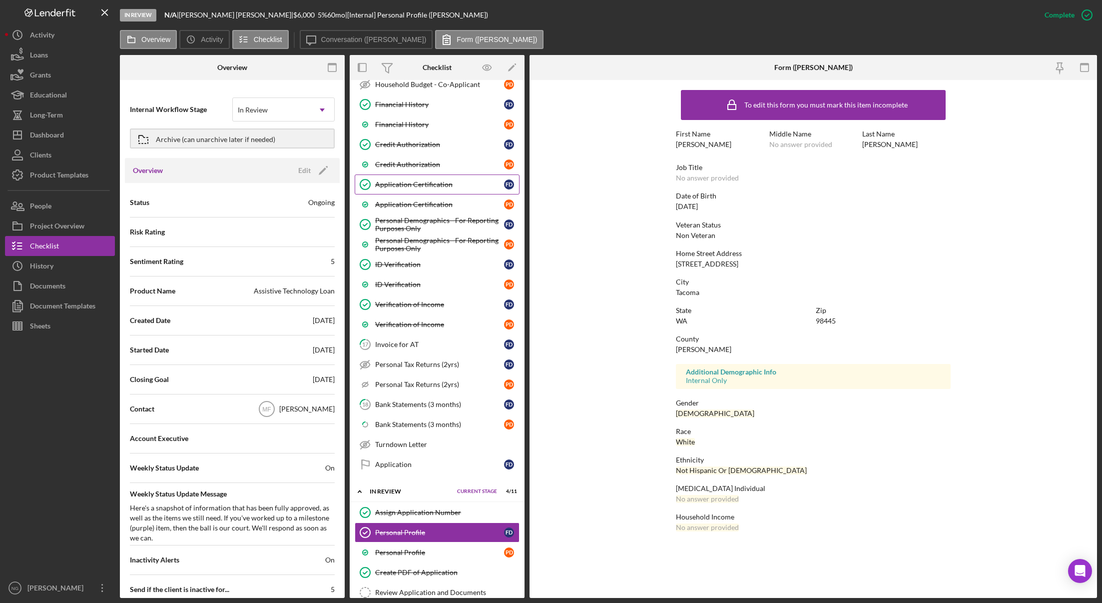
scroll to position [198, 0]
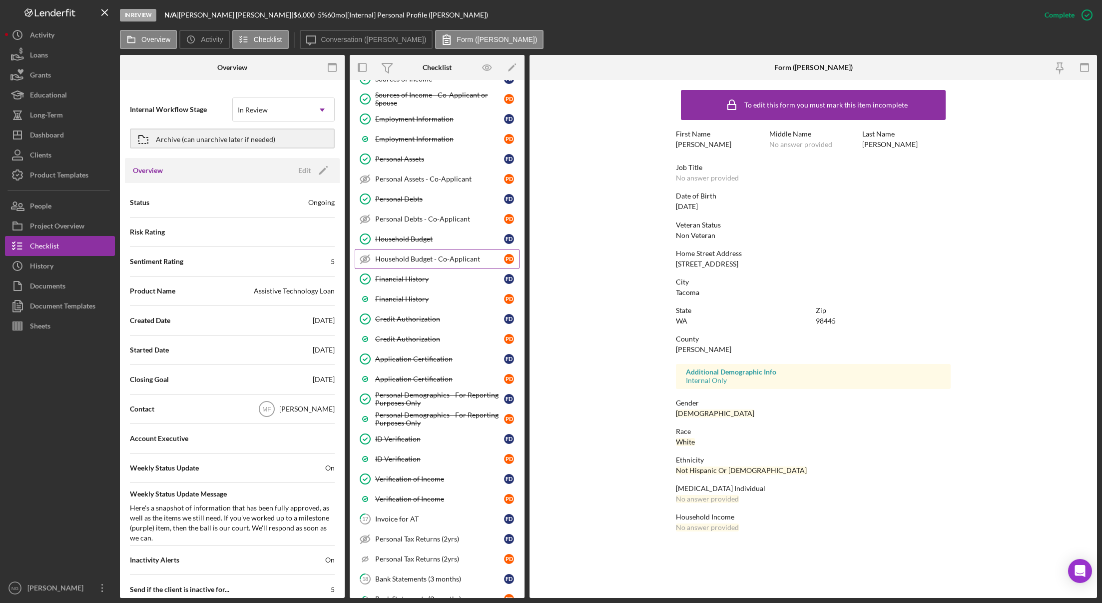
click at [434, 259] on div "Household Budget - Co-Applicant" at bounding box center [439, 259] width 129 height 8
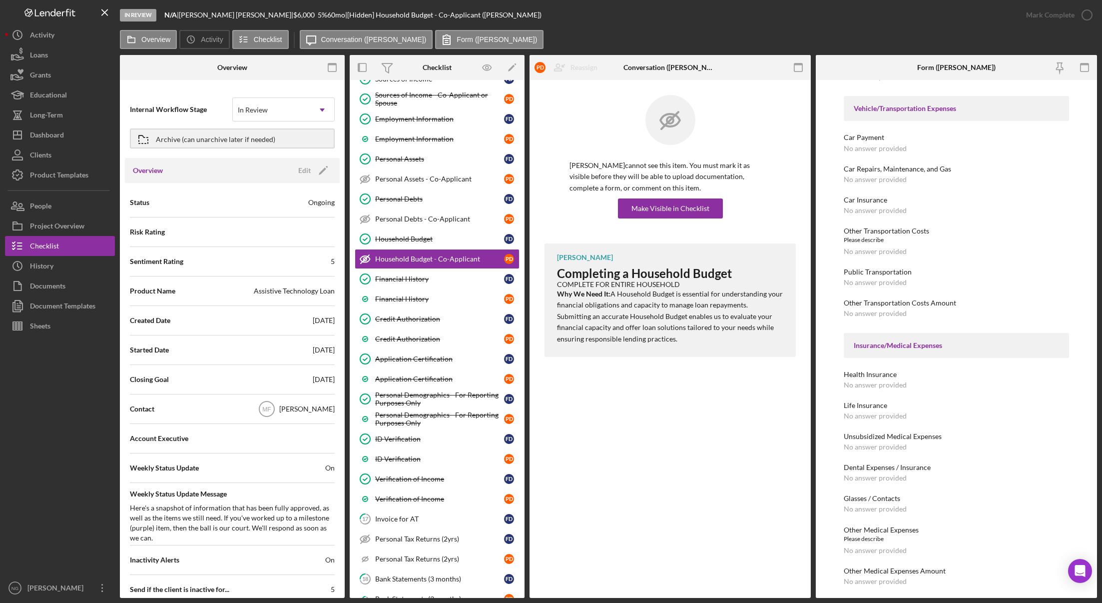
scroll to position [450, 0]
click at [421, 223] on div "Personal Debts - Co-Applicant" at bounding box center [439, 219] width 129 height 8
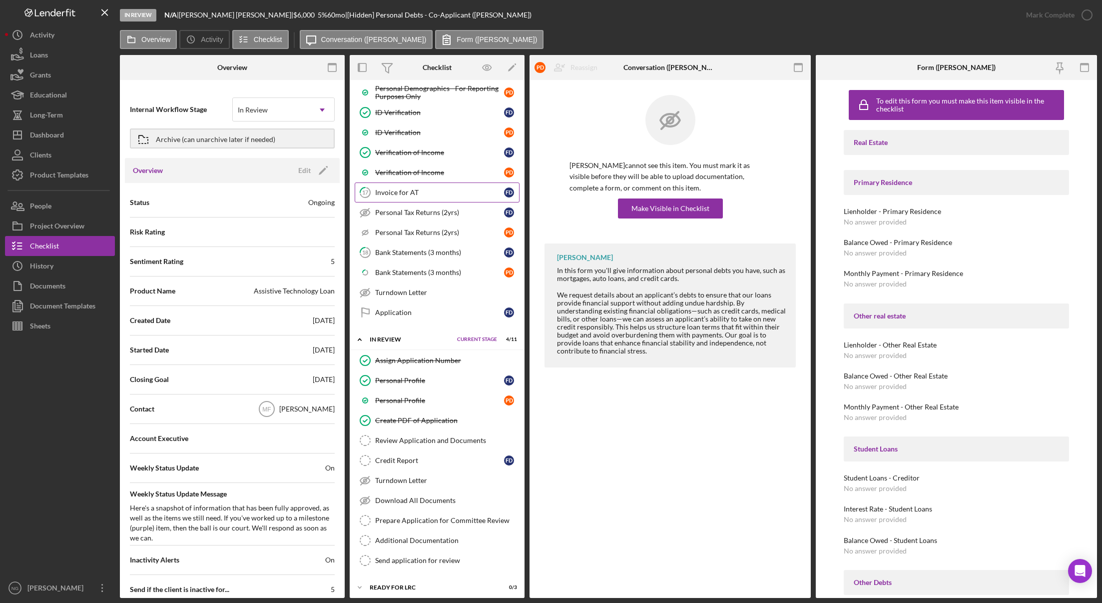
scroll to position [575, 0]
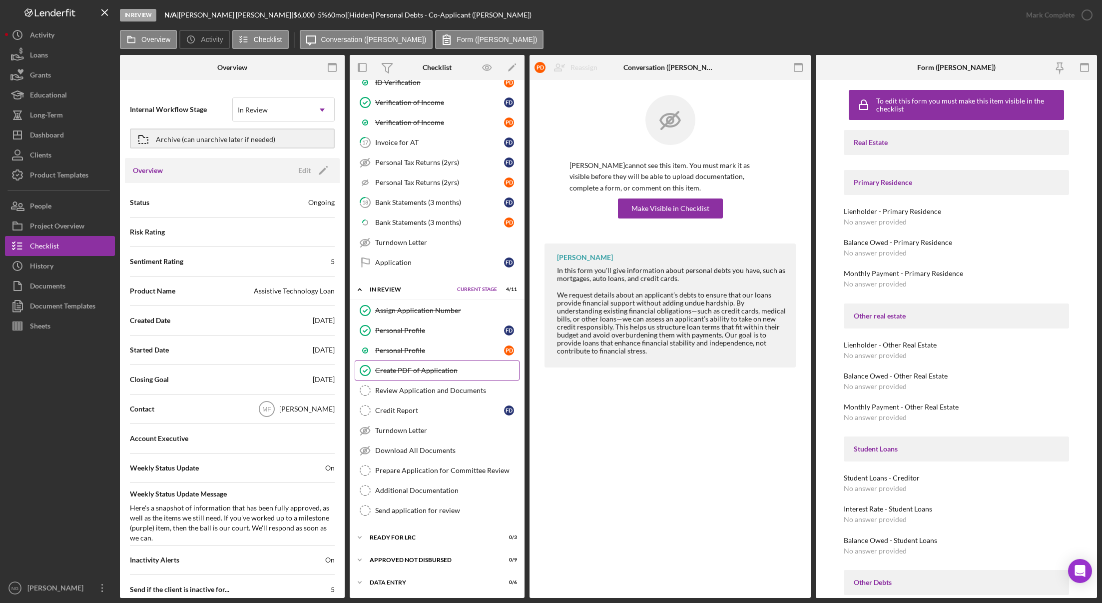
click at [437, 370] on div "Create PDF of Application" at bounding box center [447, 370] width 144 height 8
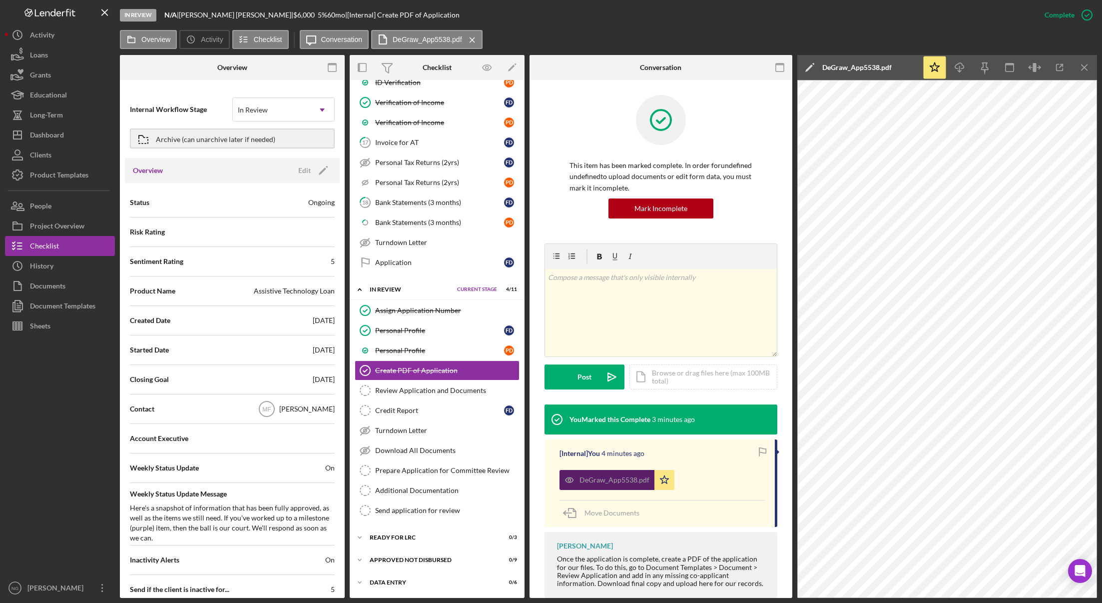
click at [608, 481] on div "DeGraw_App5538.pdf" at bounding box center [615, 480] width 70 height 8
click at [780, 64] on rect "button" at bounding box center [780, 64] width 8 height 2
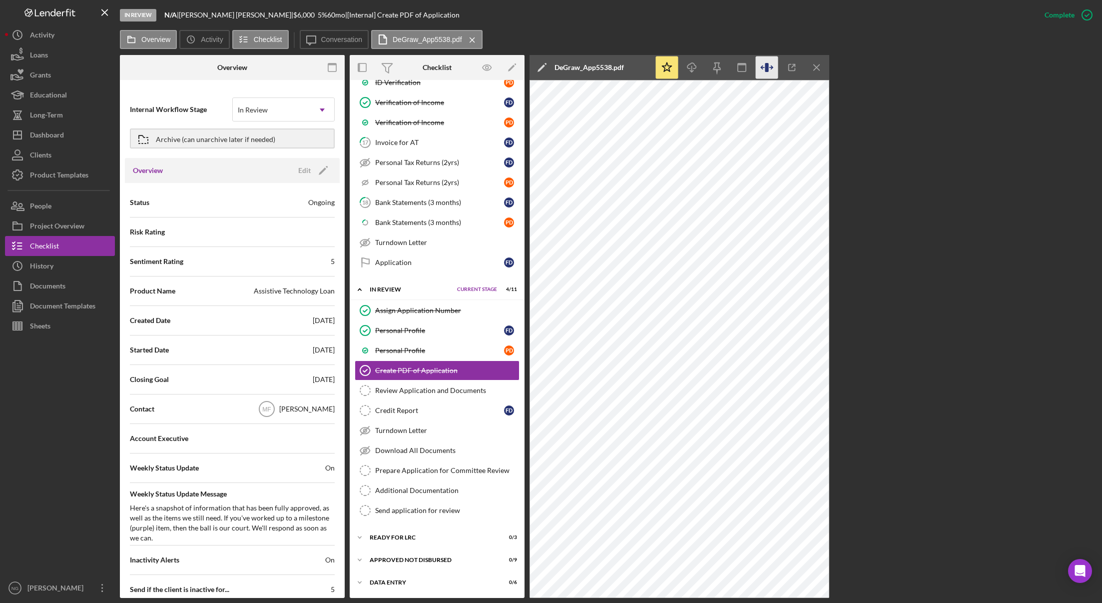
click at [773, 68] on icon "button" at bounding box center [767, 67] width 22 height 22
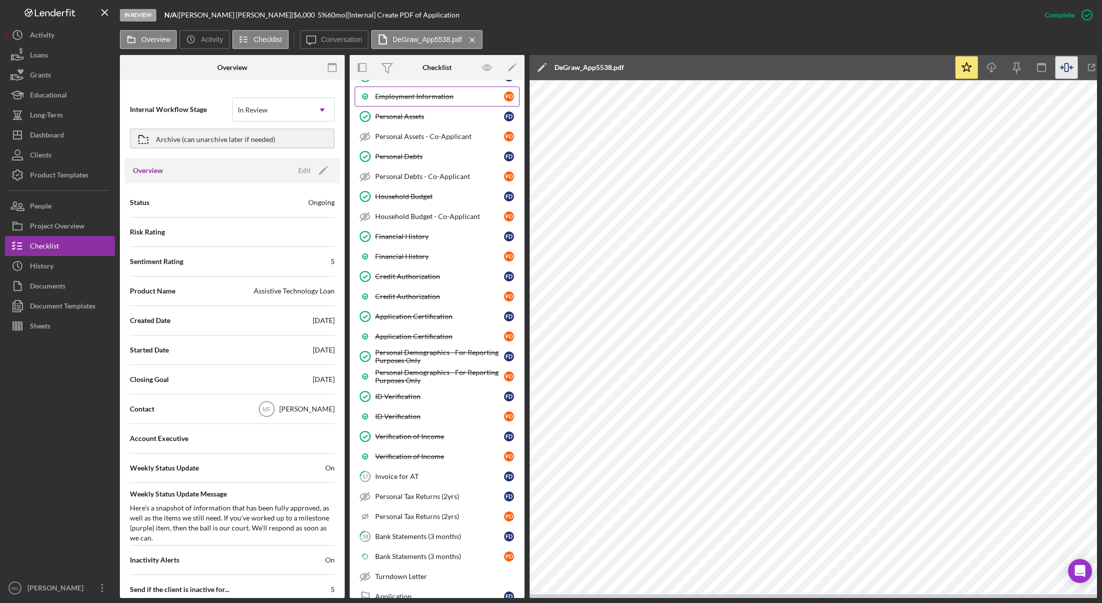
scroll to position [225, 0]
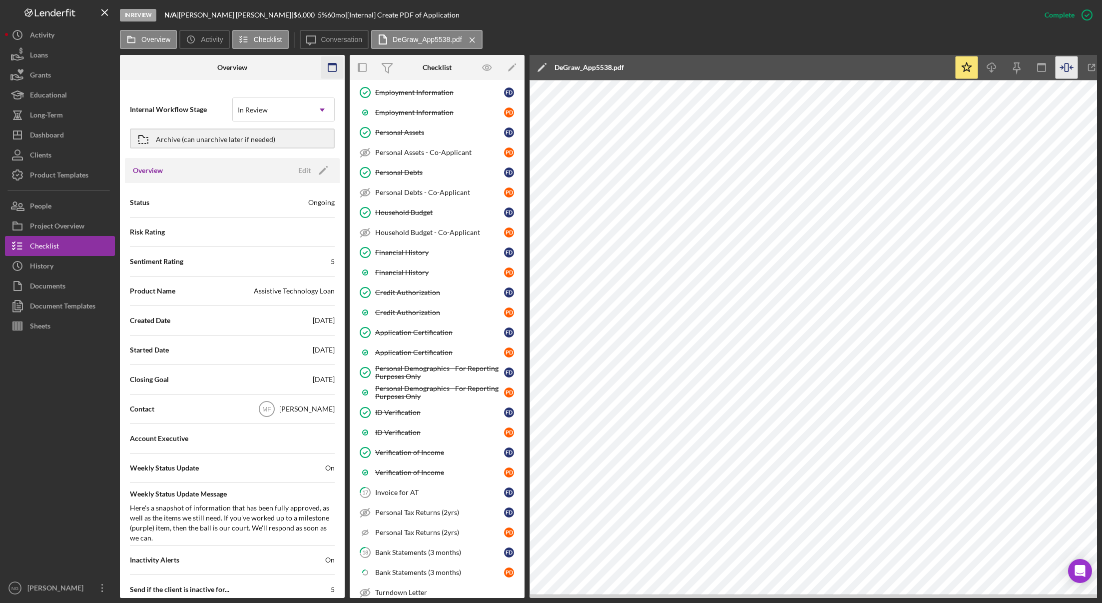
click at [334, 67] on icon "button" at bounding box center [332, 67] width 22 height 22
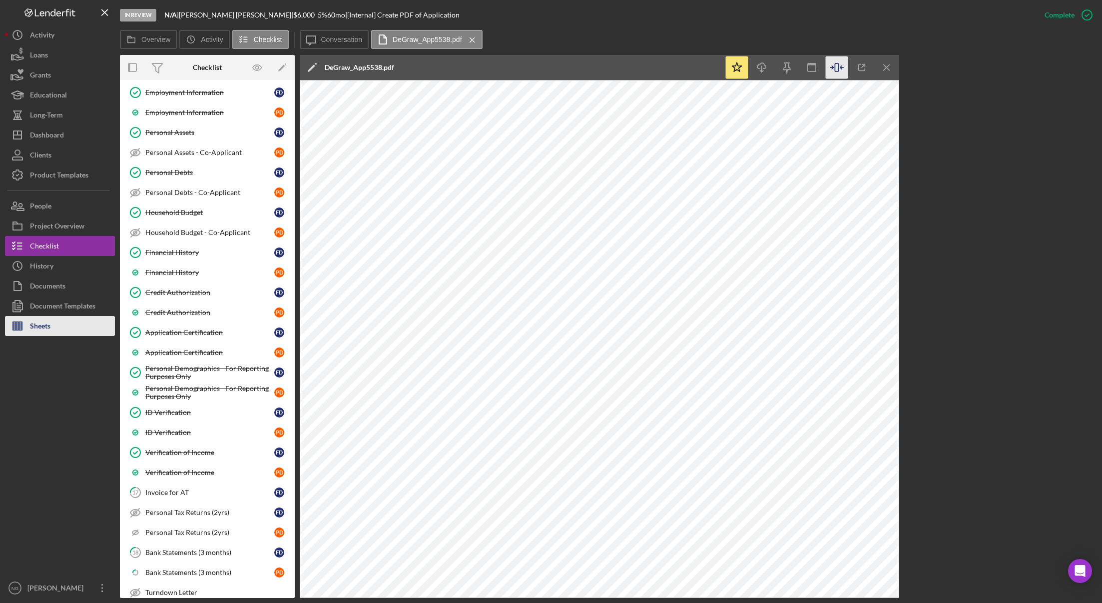
click at [59, 321] on button "Sheets" at bounding box center [60, 326] width 110 height 20
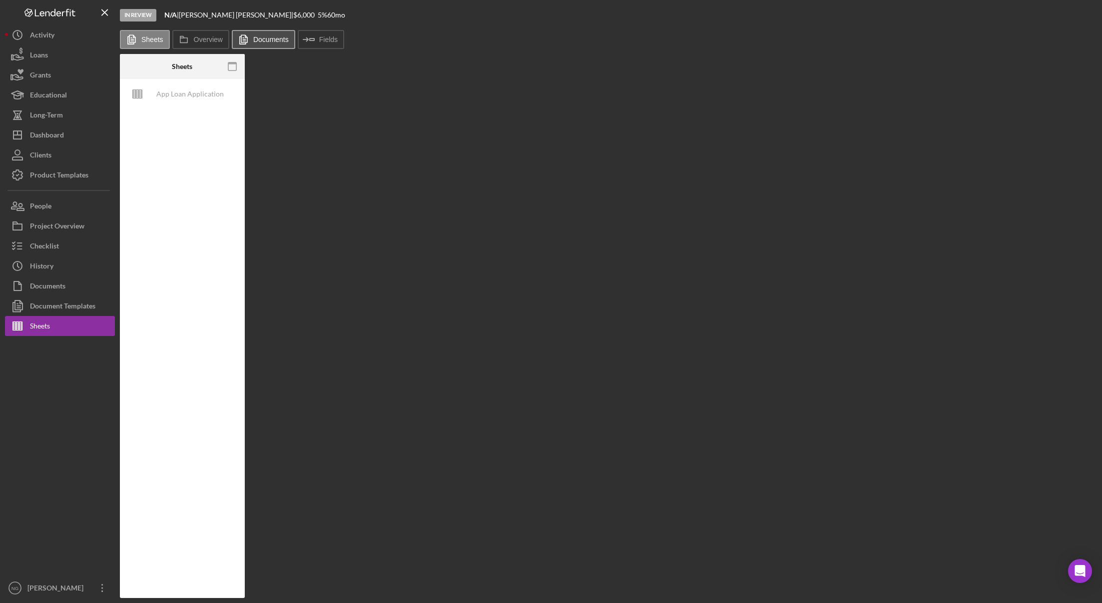
click at [271, 37] on label "Documents" at bounding box center [270, 39] width 35 height 8
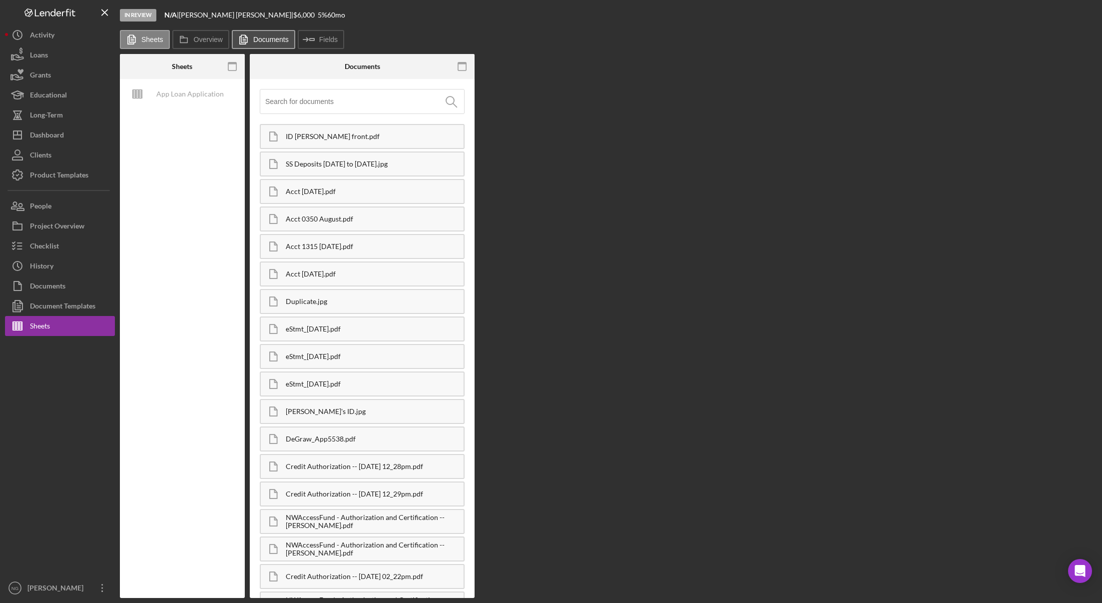
click at [271, 37] on label "Documents" at bounding box center [270, 39] width 35 height 8
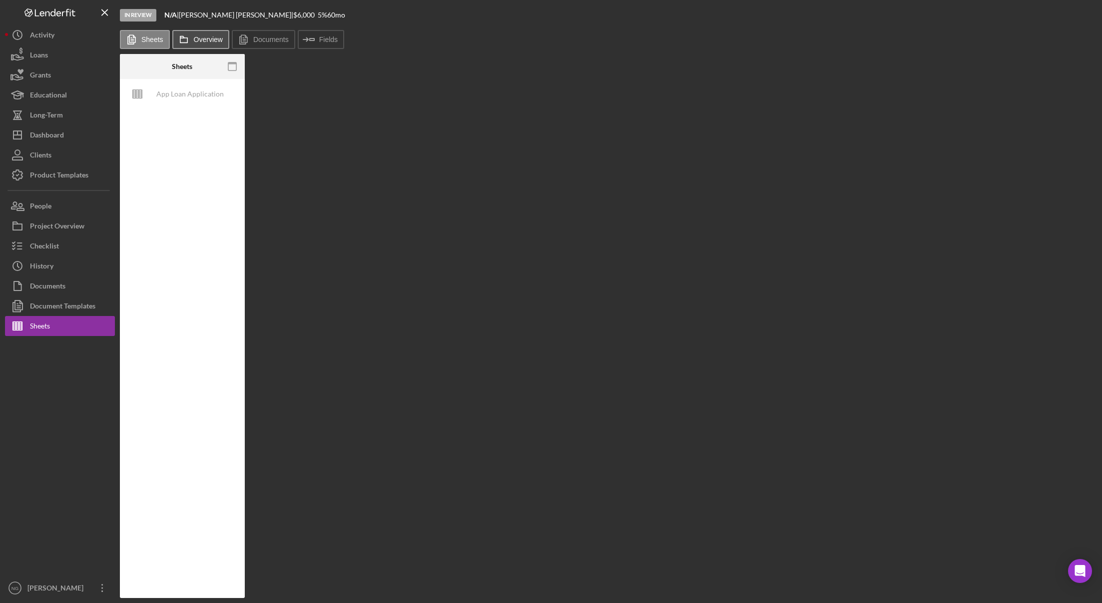
click at [210, 37] on label "Overview" at bounding box center [208, 39] width 29 height 8
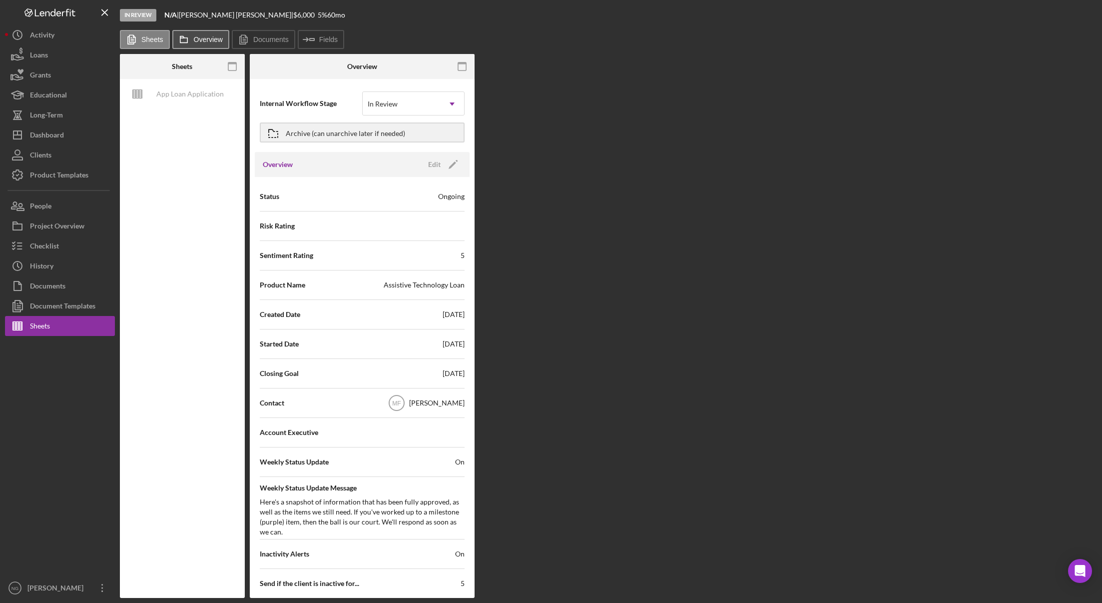
click at [210, 37] on label "Overview" at bounding box center [208, 39] width 29 height 8
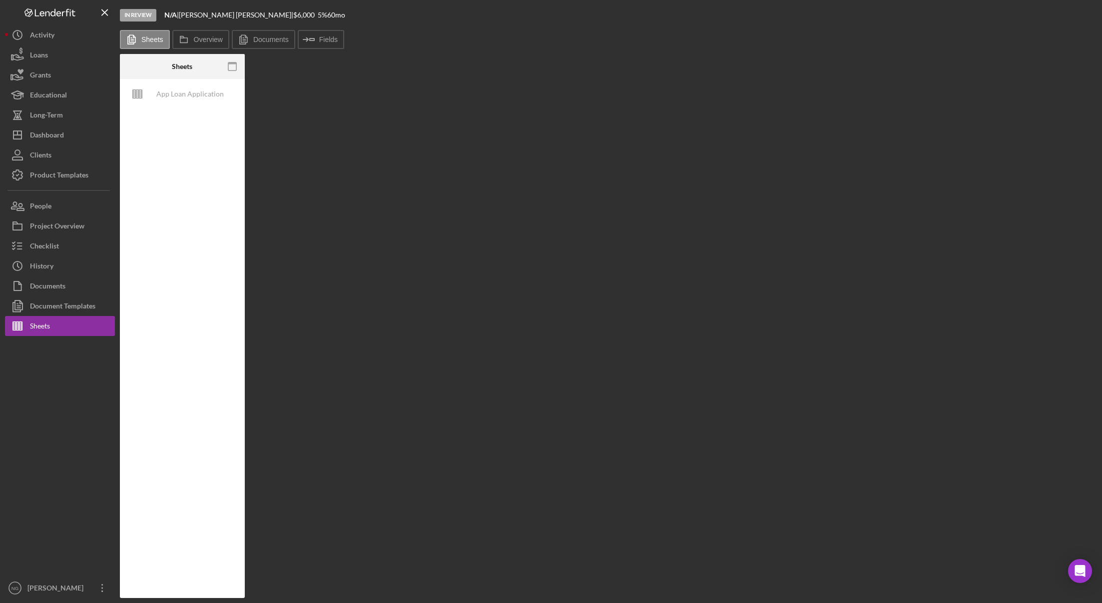
click at [195, 65] on div "Sheets" at bounding box center [181, 66] width 41 height 25
click at [183, 99] on div "App Loan Application Package" at bounding box center [190, 94] width 80 height 20
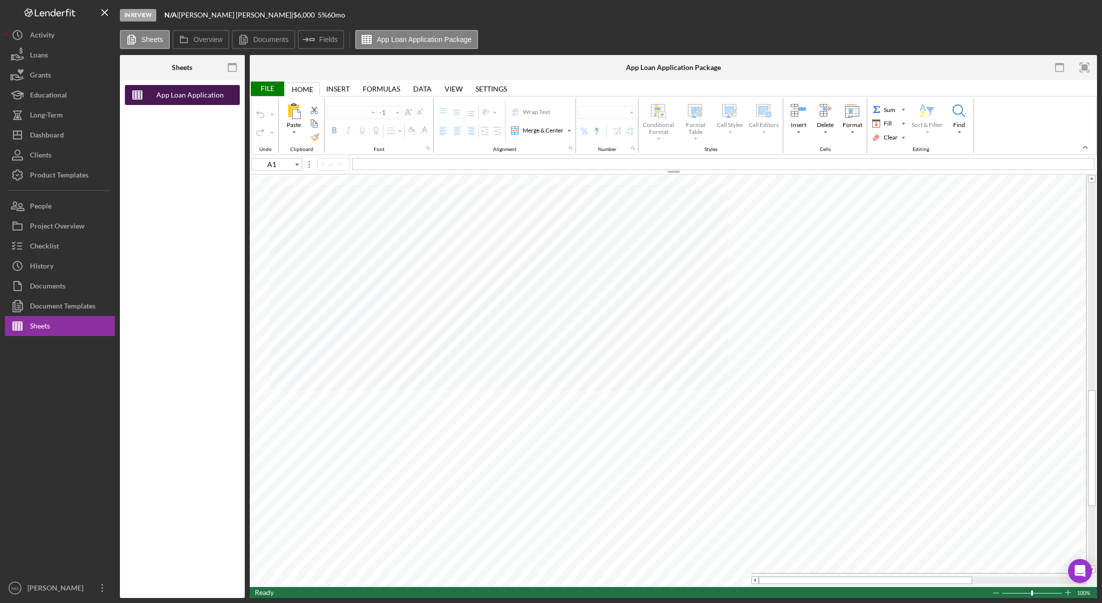
type input "Arial"
type input "10"
type input "E94"
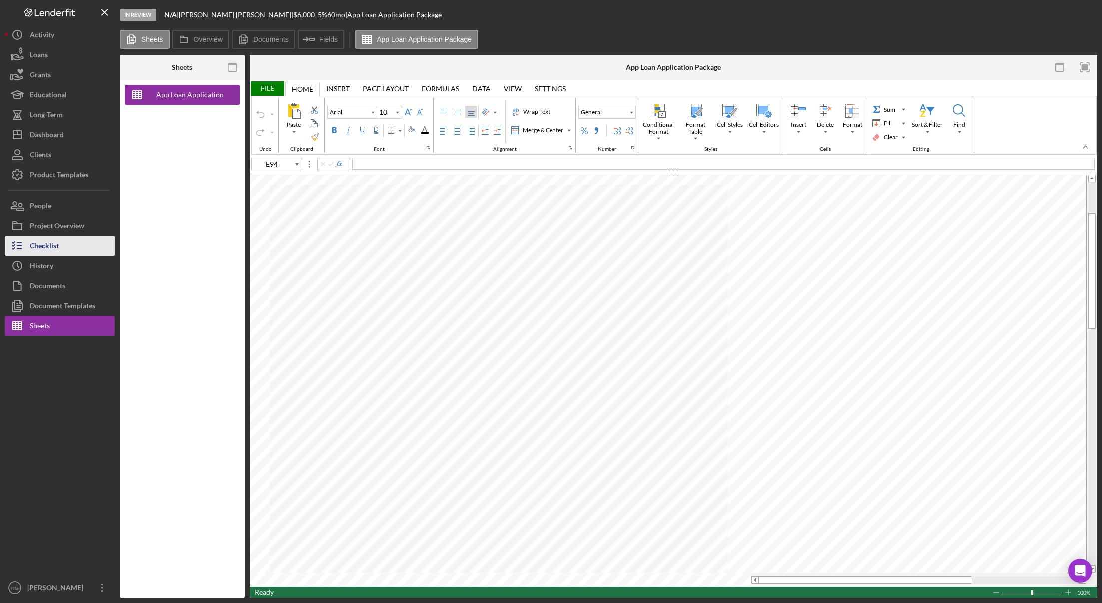
click at [56, 251] on div "Checklist" at bounding box center [44, 247] width 29 height 22
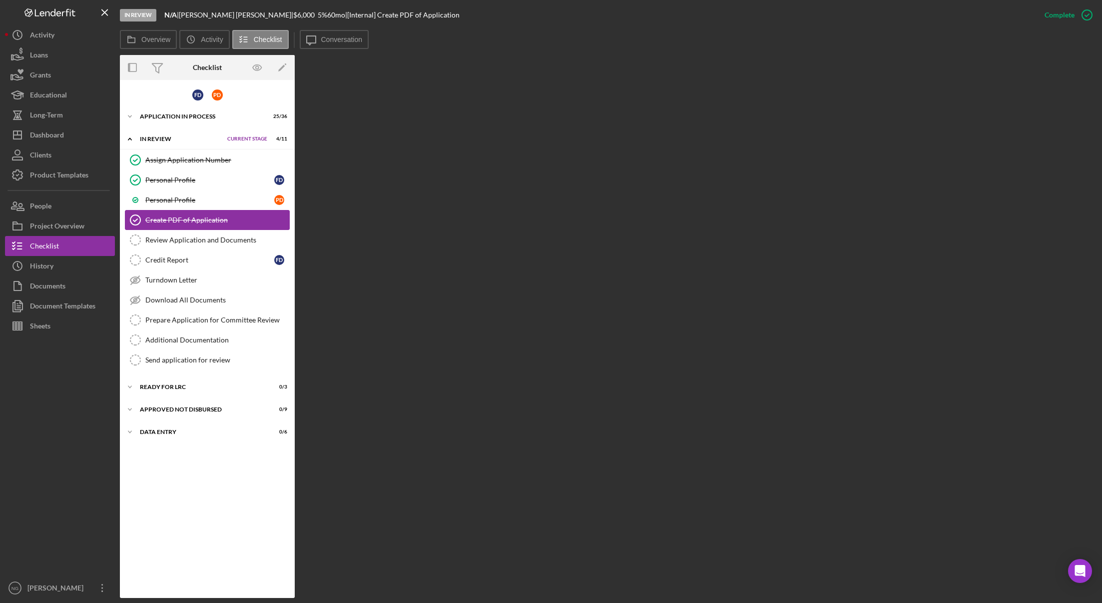
click at [235, 224] on link "Create PDF of Application Create PDF of Application" at bounding box center [207, 220] width 165 height 20
click at [192, 218] on div "Create PDF of Application" at bounding box center [217, 220] width 144 height 8
click at [315, 40] on icon "Icon/Message" at bounding box center [311, 39] width 25 height 25
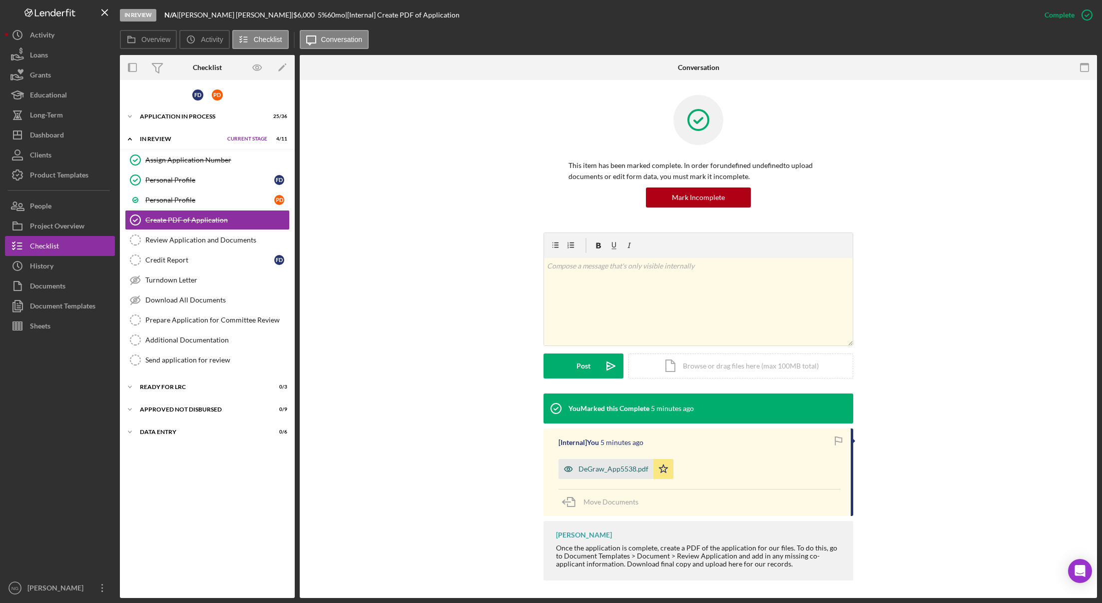
click at [622, 468] on div "DeGraw_App5538.pdf" at bounding box center [614, 469] width 70 height 8
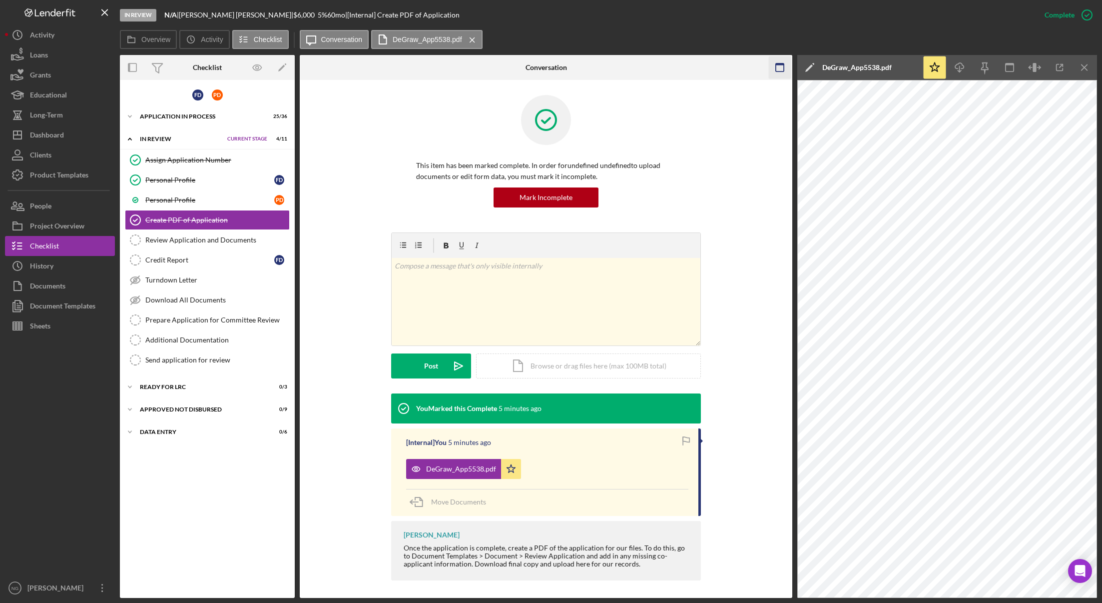
click at [778, 68] on icon "button" at bounding box center [780, 67] width 22 height 22
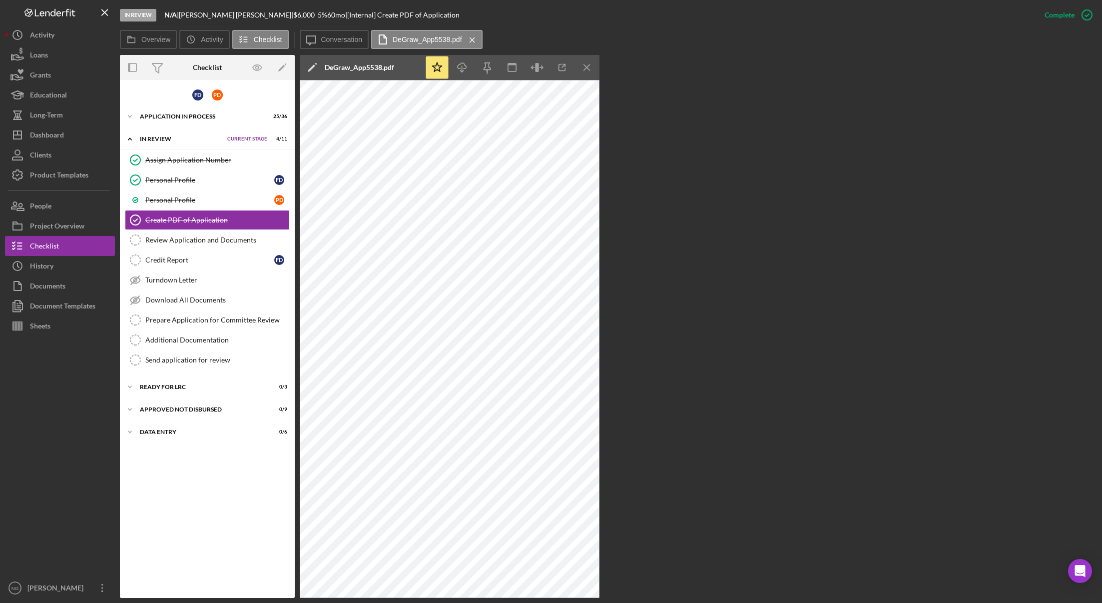
click at [191, 106] on div "F D P D Icon/Expander Application In Process 25 / 36 Set Stage Icon/Expander In…" at bounding box center [207, 339] width 175 height 508
click at [191, 114] on div "Application In Process" at bounding box center [190, 116] width 101 height 6
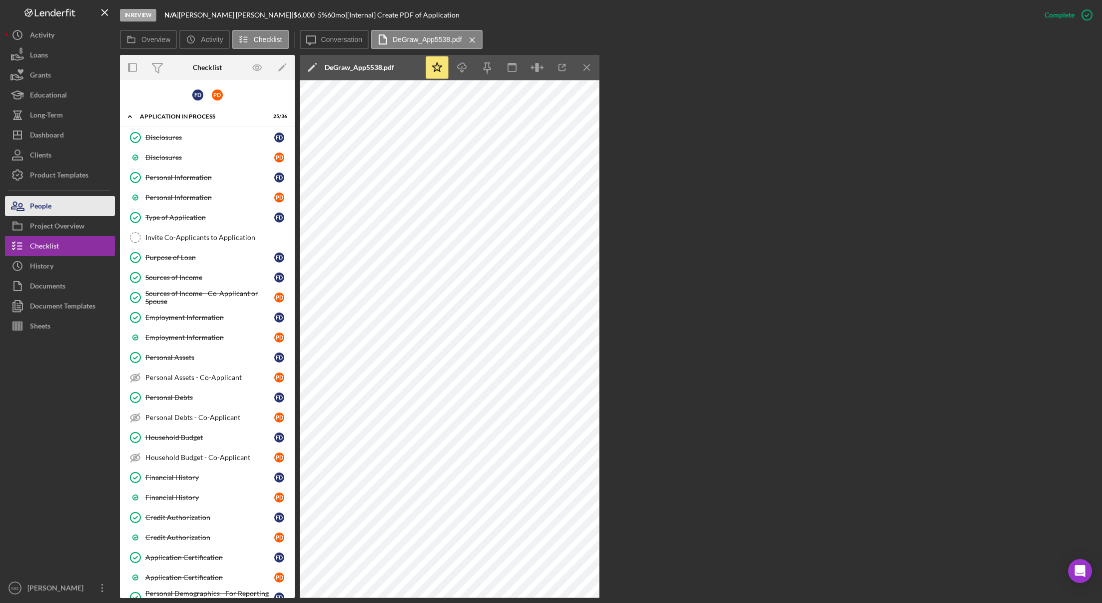
click at [55, 206] on button "People" at bounding box center [60, 206] width 110 height 20
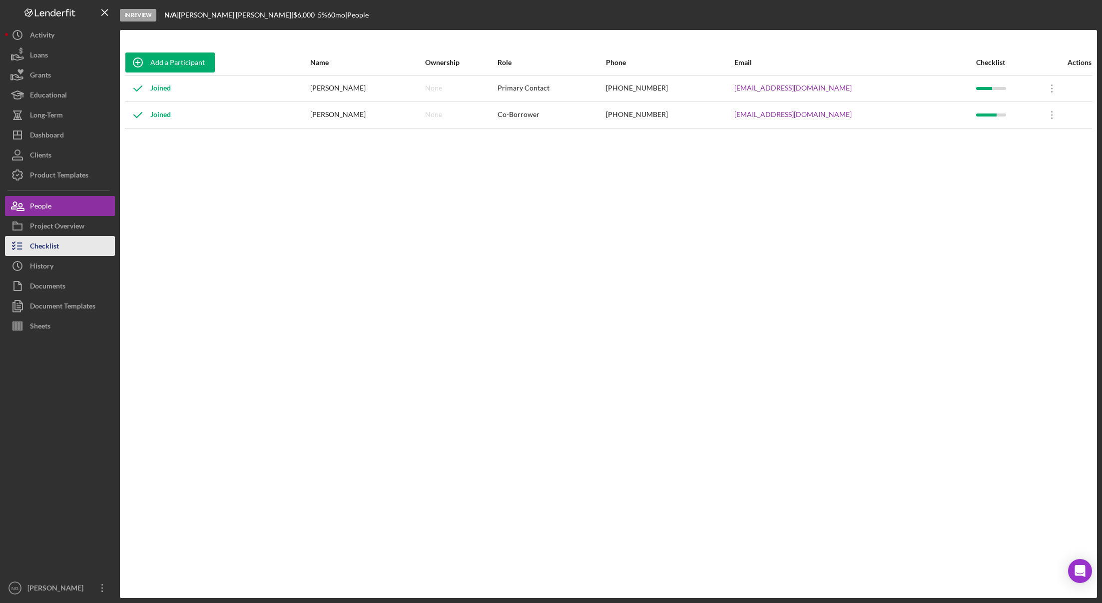
click at [50, 243] on div "Checklist" at bounding box center [44, 247] width 29 height 22
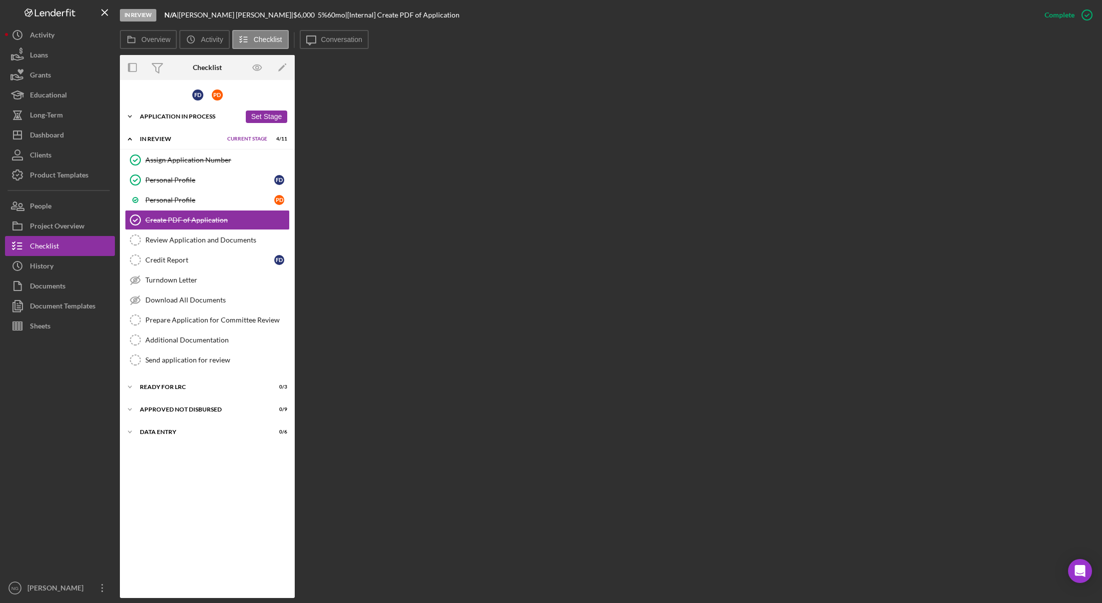
click at [171, 115] on div "Application In Process" at bounding box center [190, 116] width 101 height 6
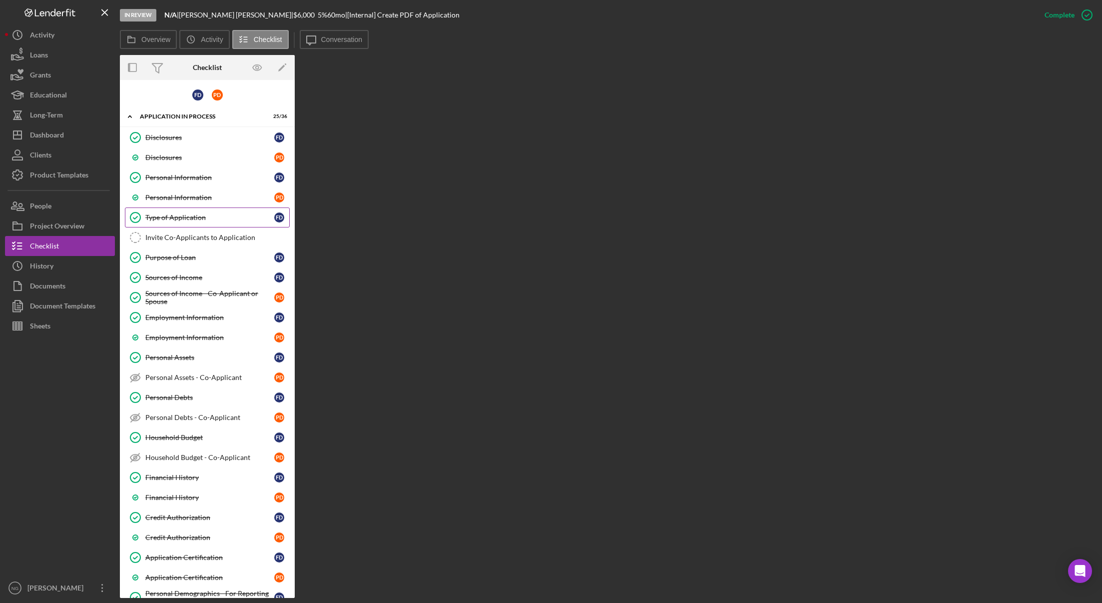
click at [234, 227] on link "Type of Application Type of Application F D" at bounding box center [207, 217] width 165 height 20
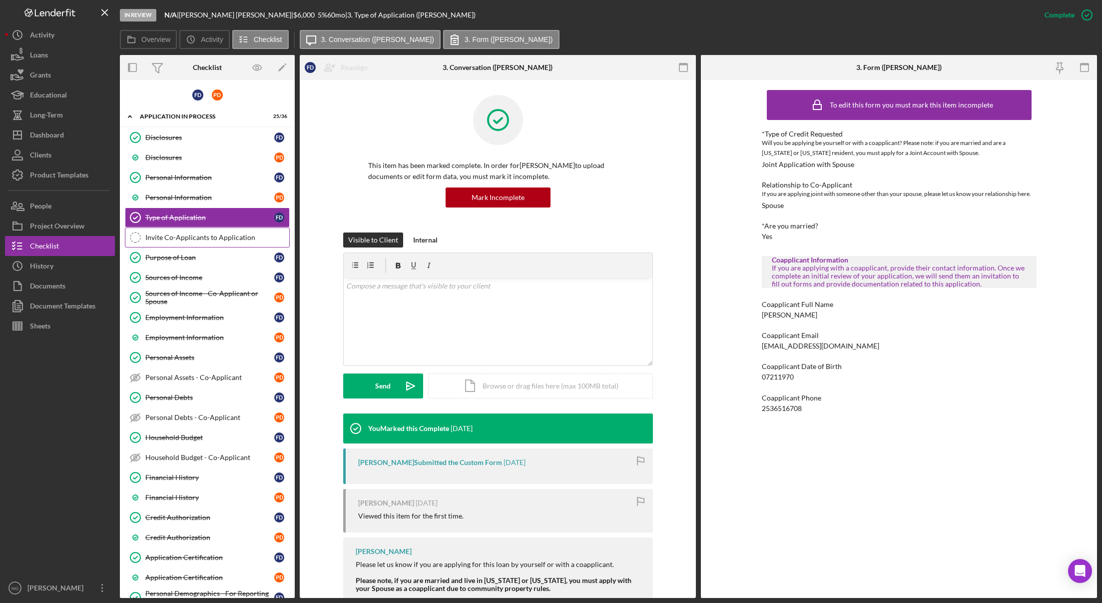
click at [235, 235] on div "Invite Co-Applicants to Application" at bounding box center [217, 237] width 144 height 8
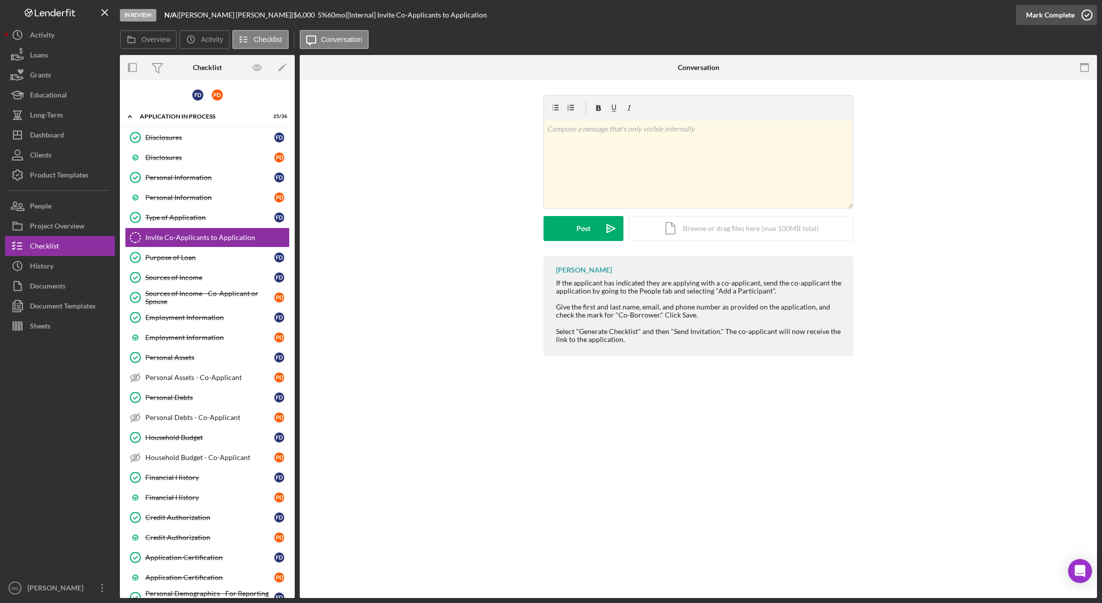
click at [1084, 17] on icon "button" at bounding box center [1087, 14] width 25 height 25
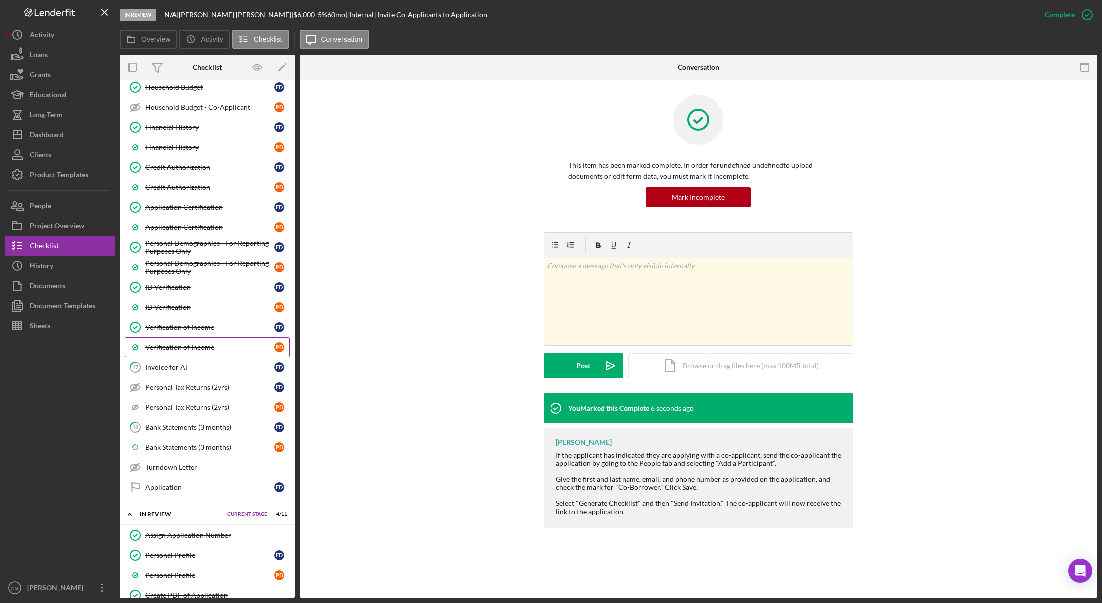
scroll to position [575, 0]
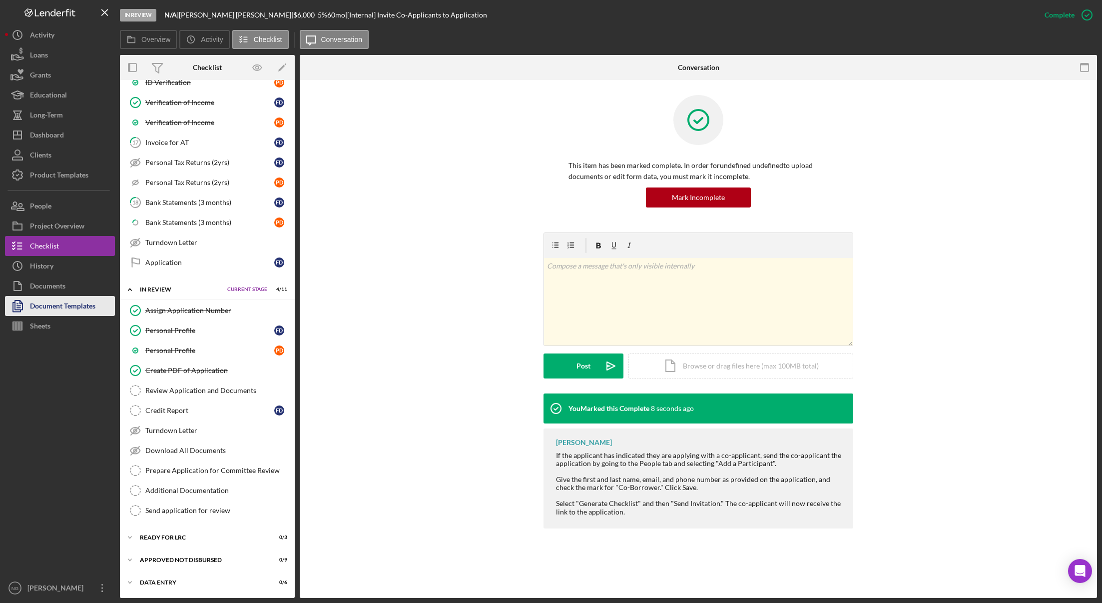
click at [62, 307] on div "Document Templates" at bounding box center [62, 307] width 65 height 22
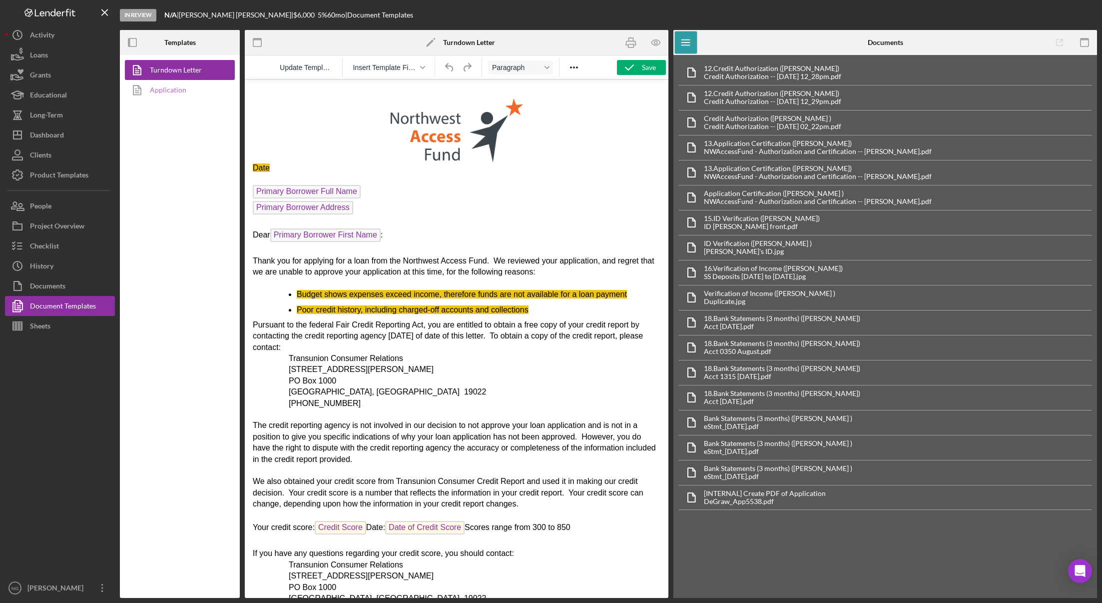
click at [191, 88] on link "Application" at bounding box center [177, 90] width 105 height 20
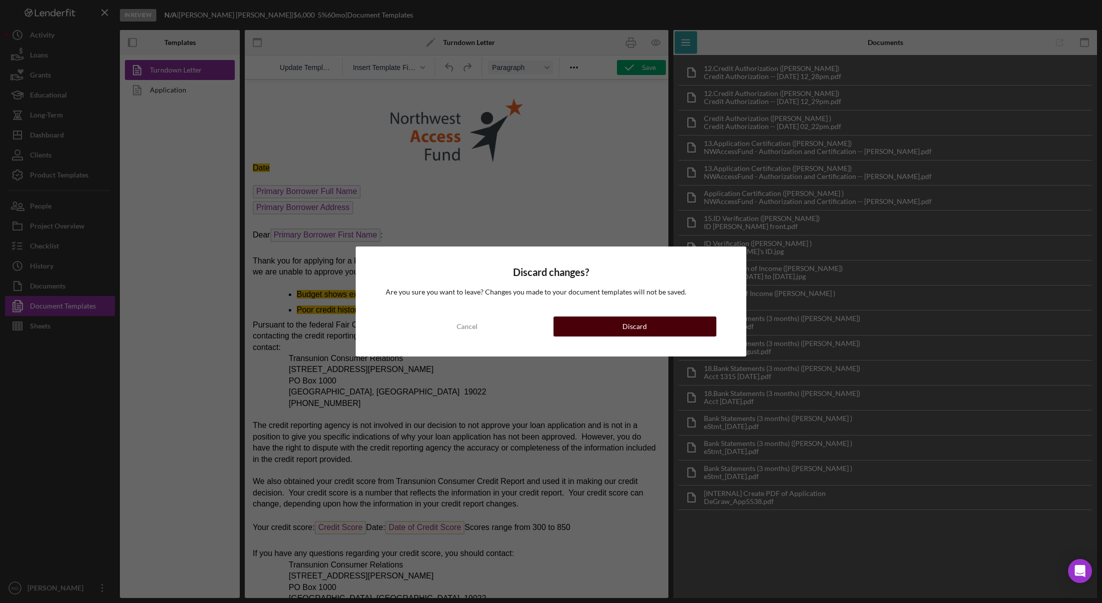
click at [633, 323] on div "Discard" at bounding box center [635, 326] width 24 height 20
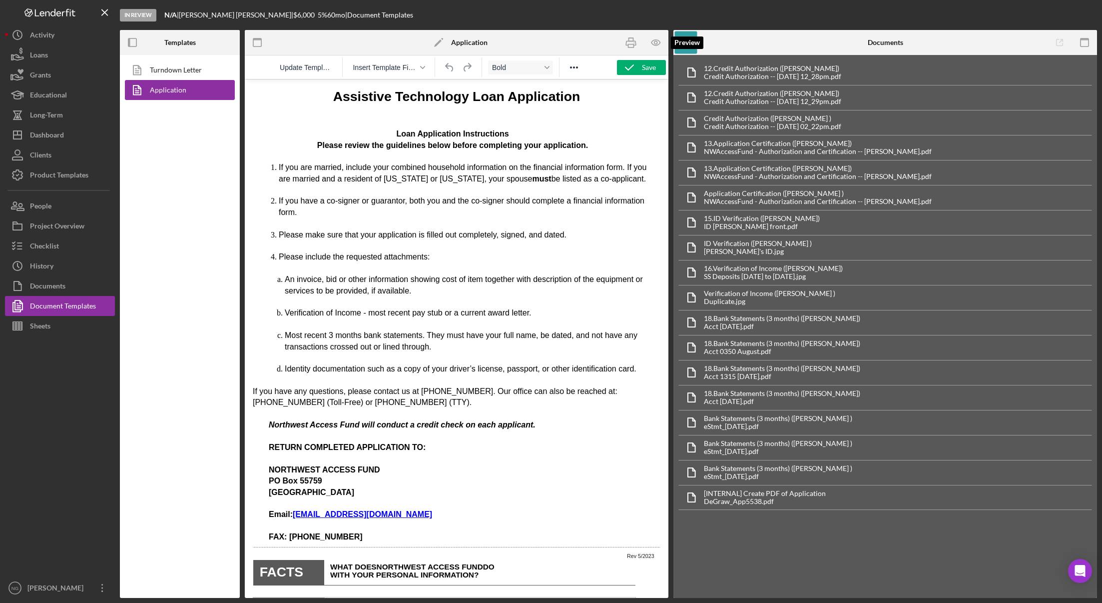
drag, startPoint x: 656, startPoint y: 42, endPoint x: 615, endPoint y: 96, distance: 67.8
click at [656, 42] on icon "button" at bounding box center [656, 42] width 22 height 22
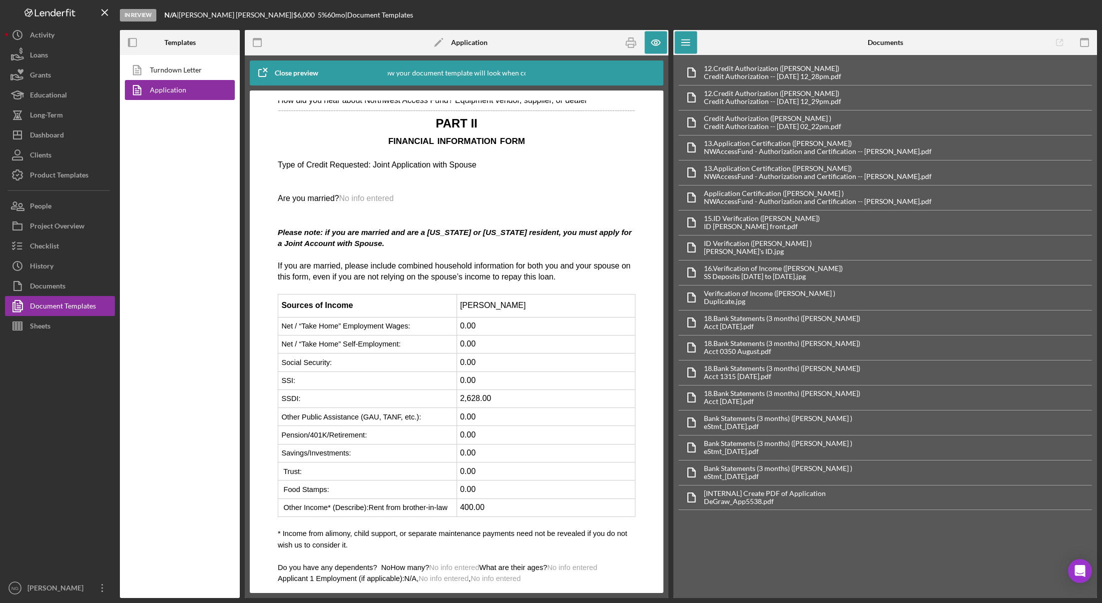
scroll to position [2141, 0]
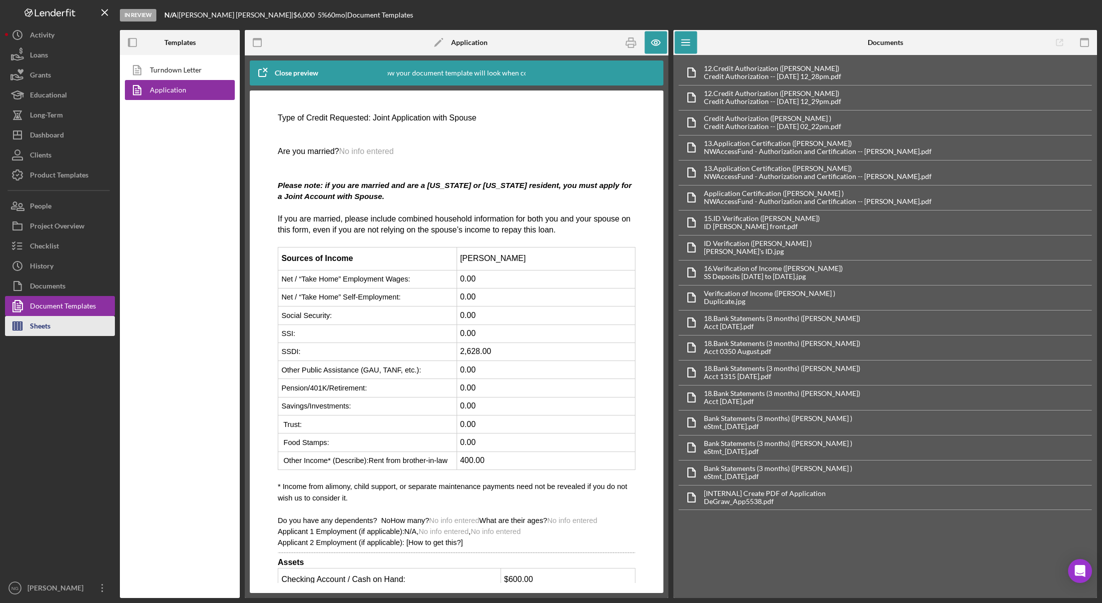
click at [41, 325] on div "Sheets" at bounding box center [40, 327] width 20 height 22
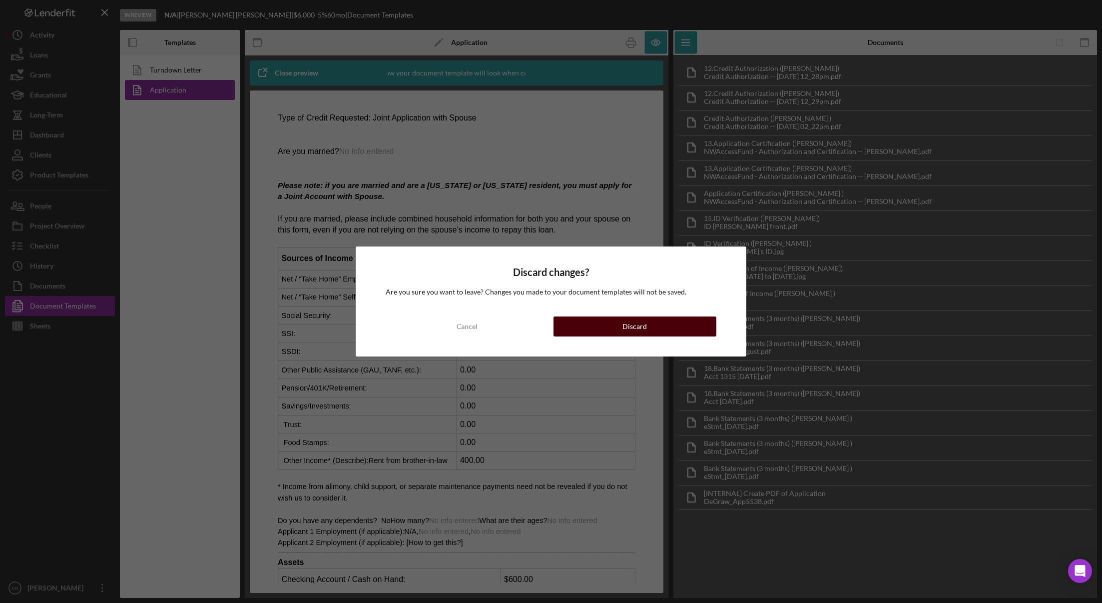
click at [604, 326] on button "Discard" at bounding box center [635, 326] width 163 height 20
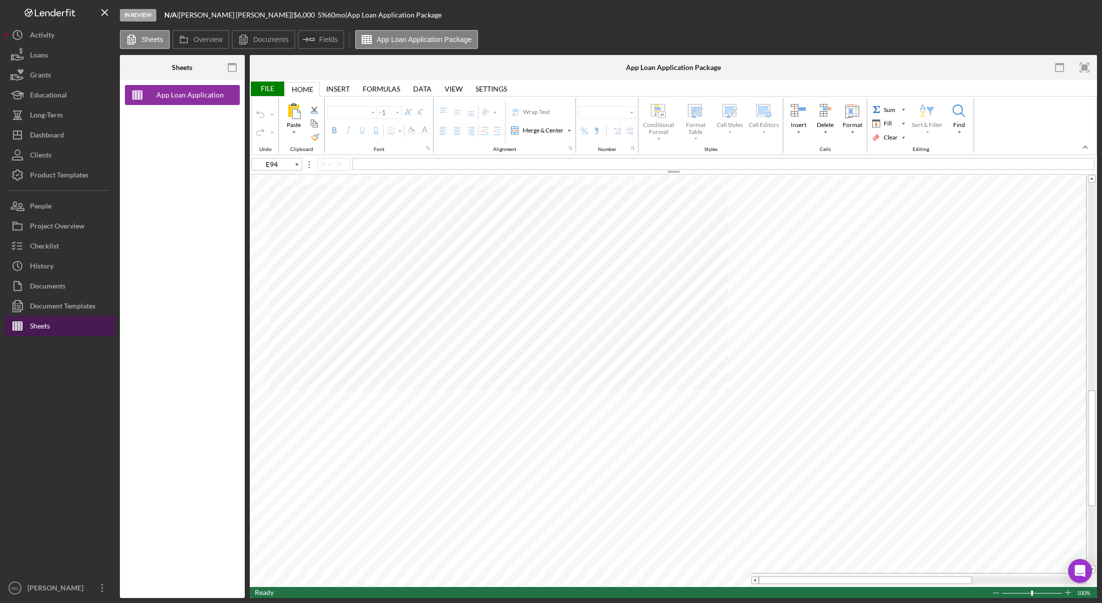
type input "Arial"
type input "10"
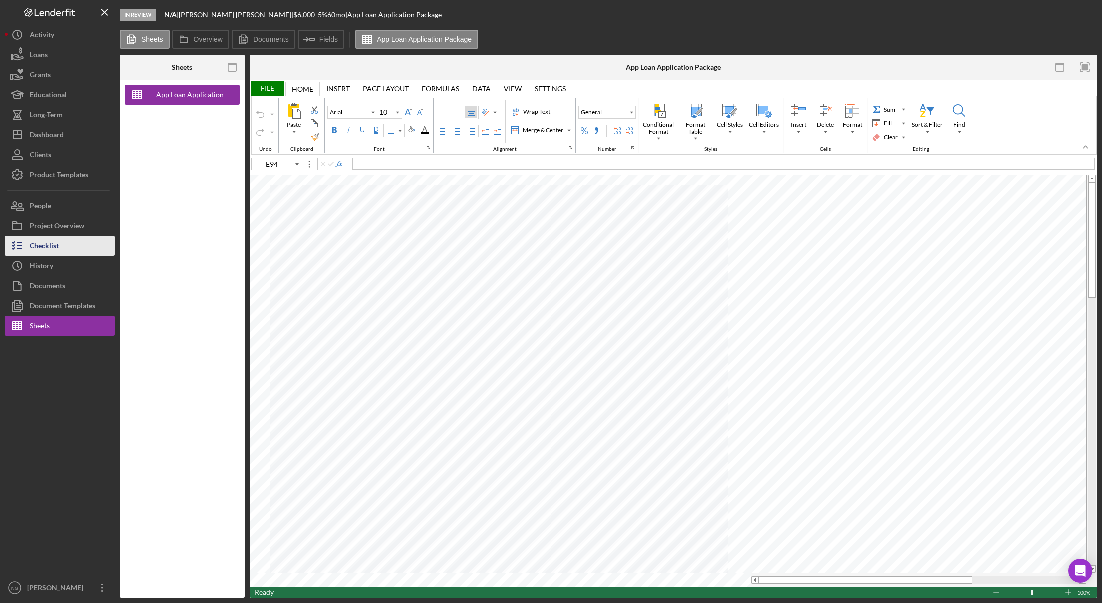
click at [54, 250] on div "Checklist" at bounding box center [44, 247] width 29 height 22
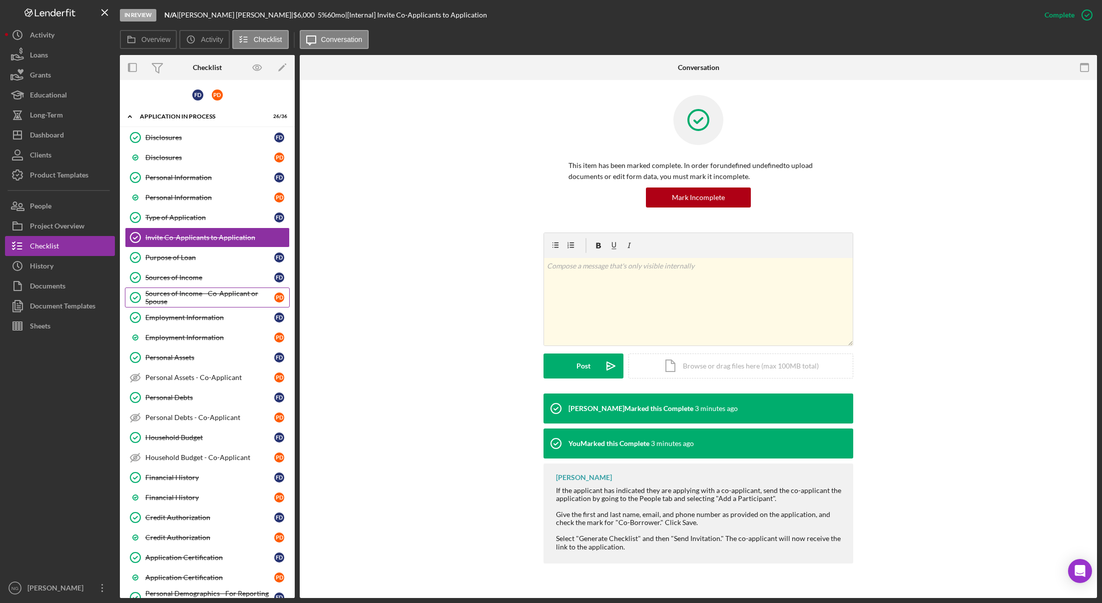
click at [187, 293] on div "Sources of Income - Co-Applicant or Spouse" at bounding box center [209, 297] width 129 height 16
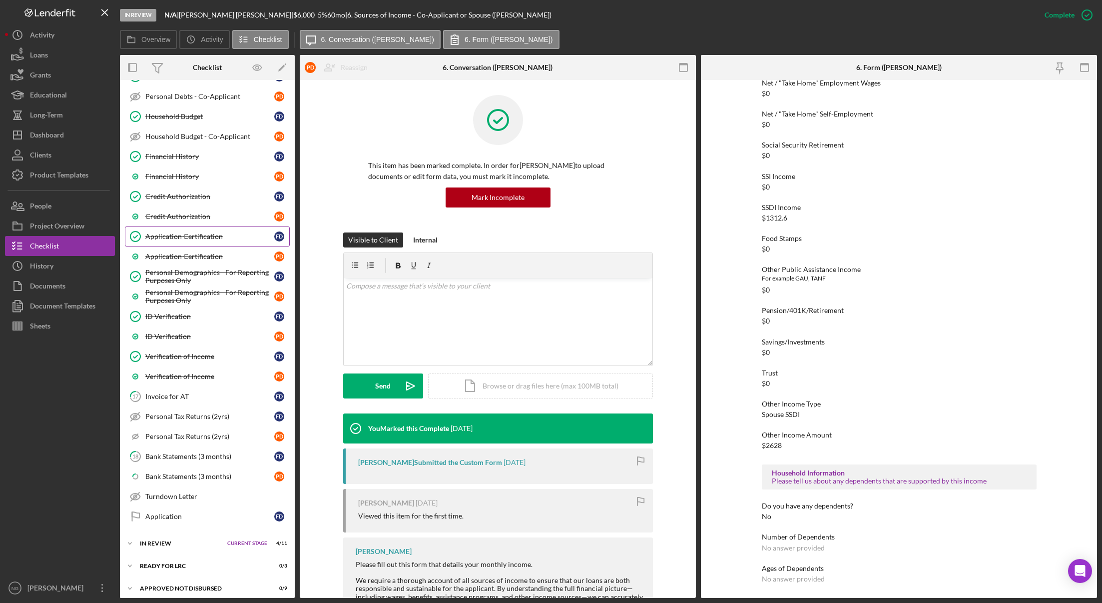
scroll to position [349, 0]
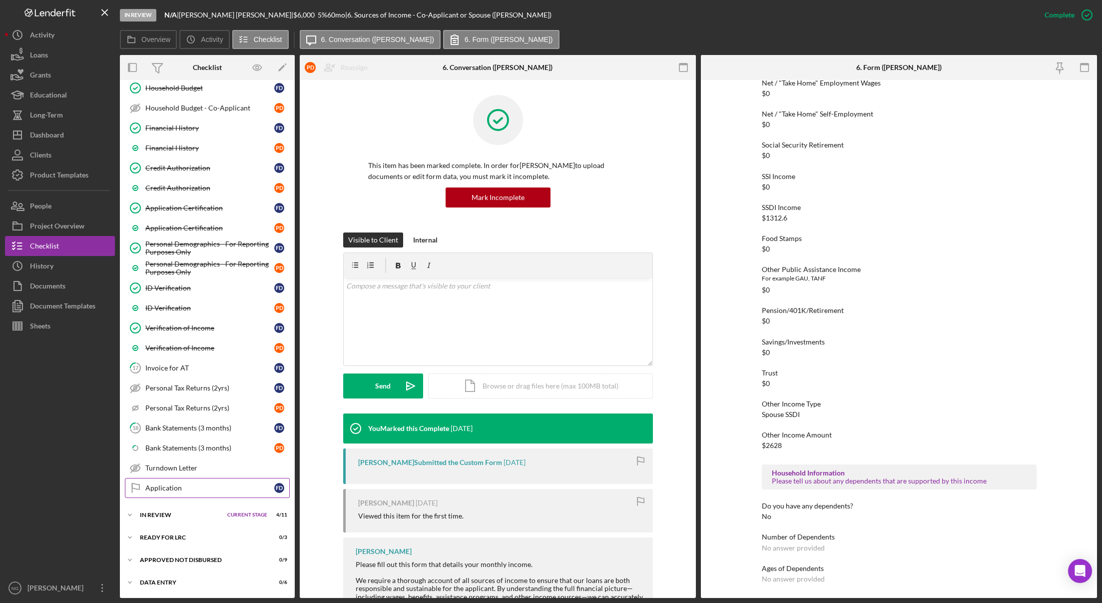
click at [179, 489] on div "Application" at bounding box center [209, 488] width 129 height 8
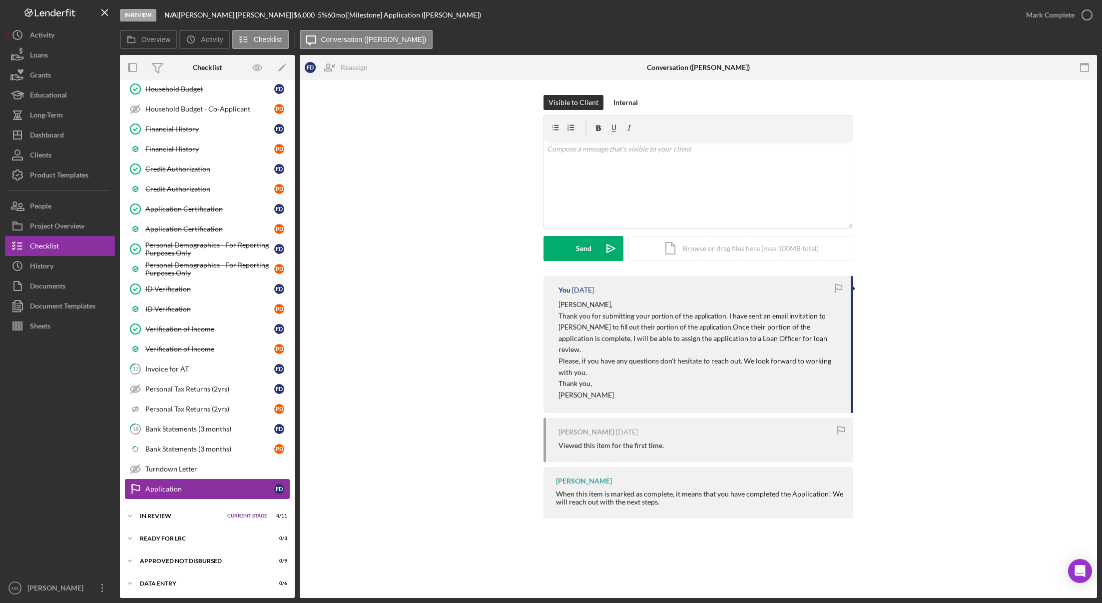
scroll to position [349, 0]
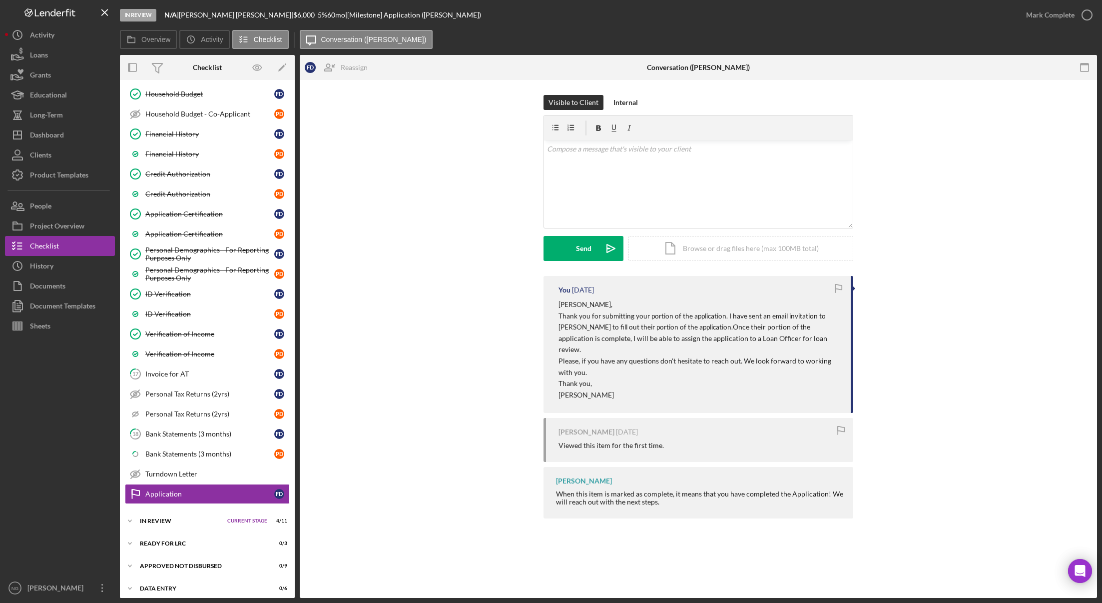
scroll to position [349, 0]
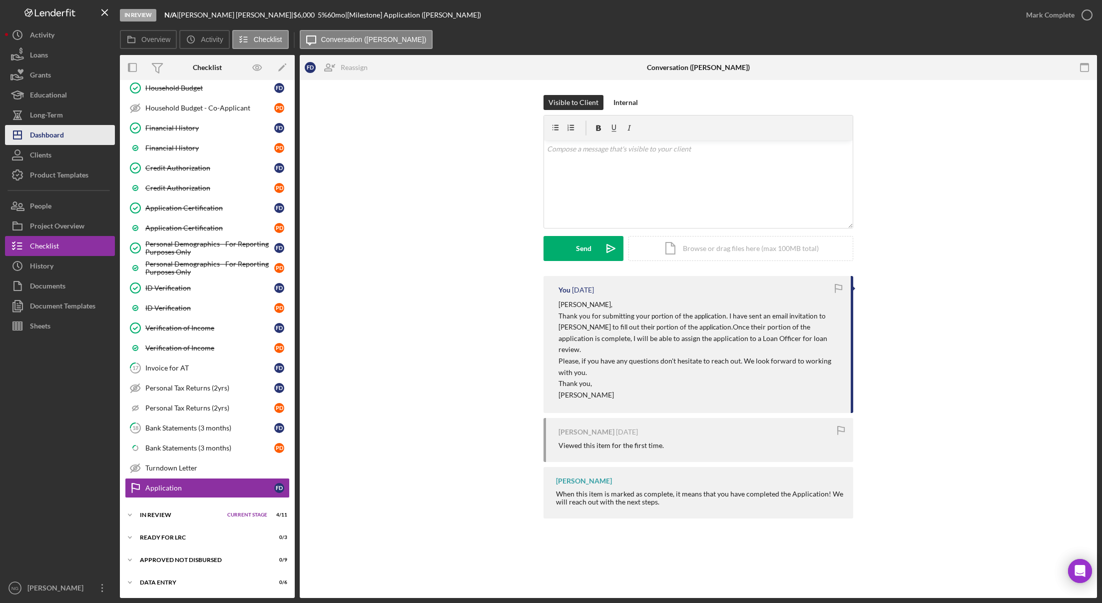
click at [53, 130] on div "Dashboard" at bounding box center [47, 136] width 34 height 22
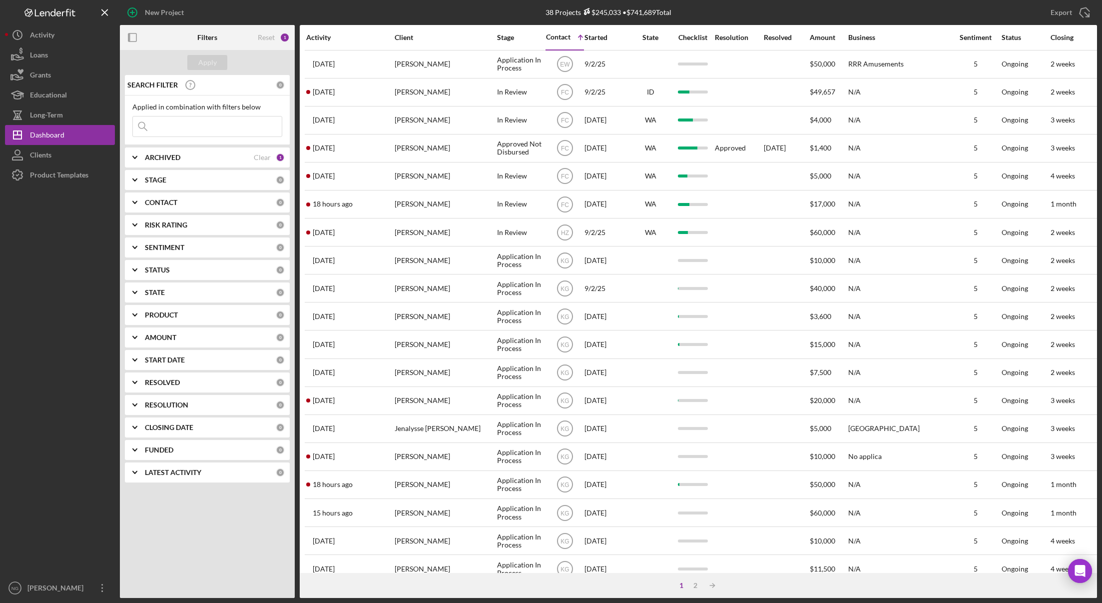
click at [327, 35] on div "Activity" at bounding box center [349, 37] width 87 height 8
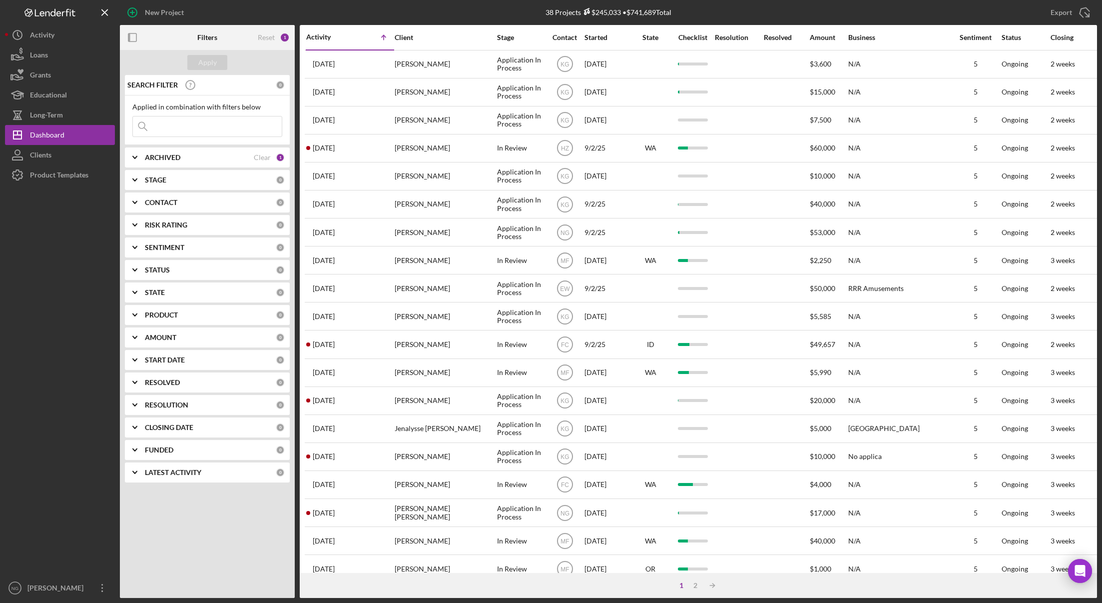
click at [326, 35] on div "Activity" at bounding box center [328, 37] width 44 height 8
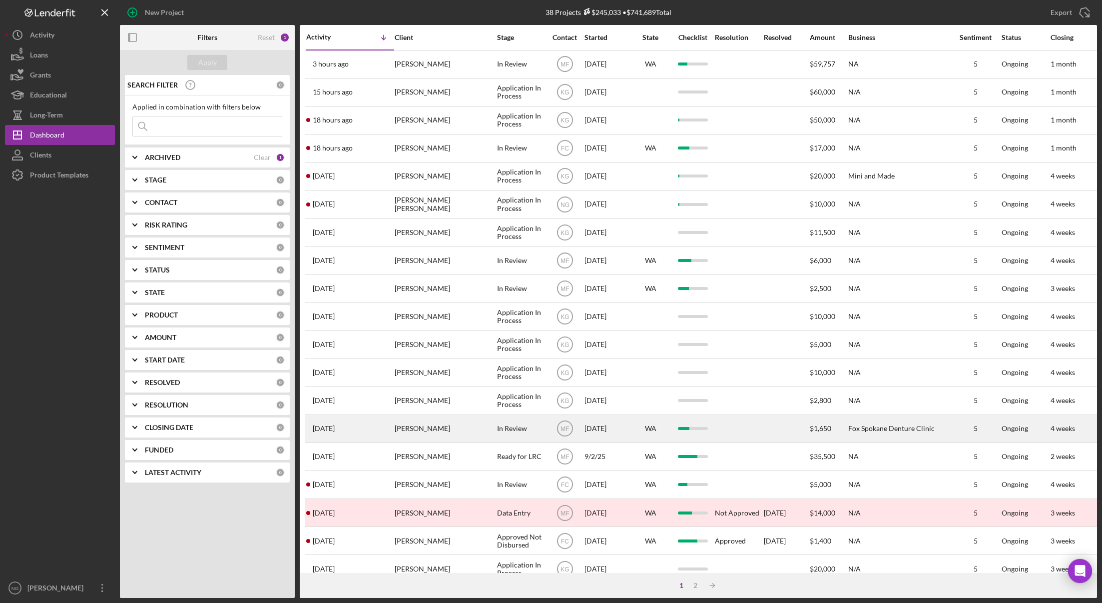
click at [460, 434] on div "[PERSON_NAME]" at bounding box center [445, 428] width 100 height 26
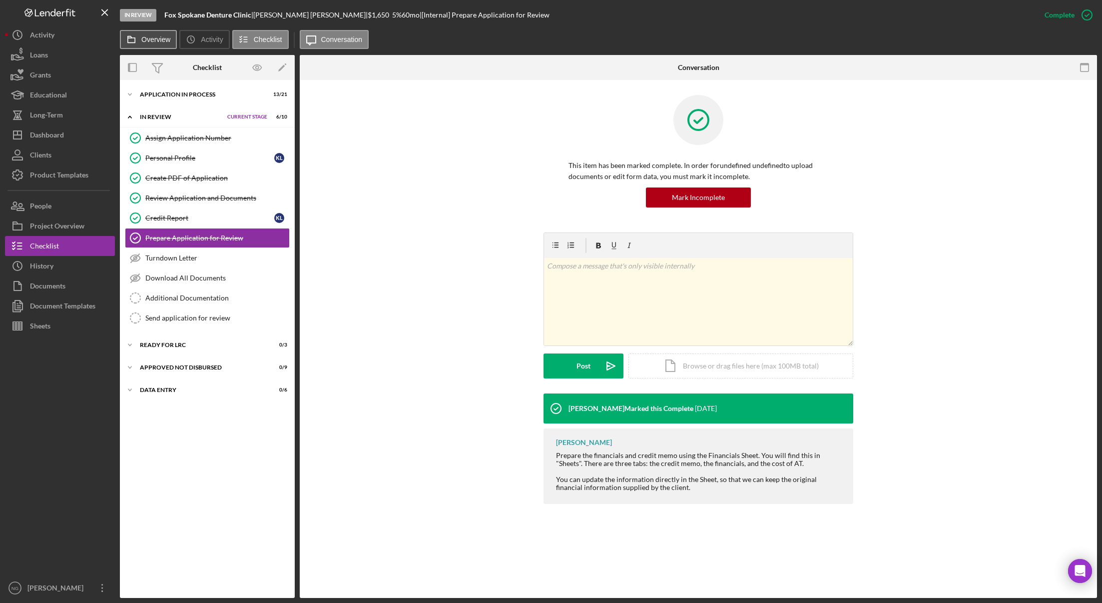
click at [162, 37] on label "Overview" at bounding box center [155, 39] width 29 height 8
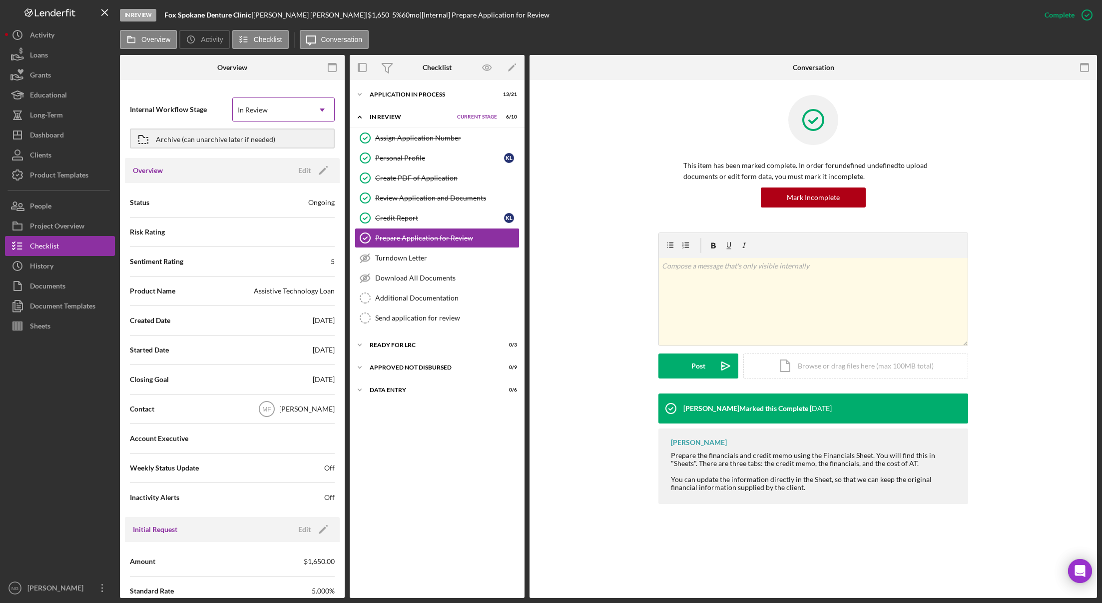
click at [256, 112] on div "In Review" at bounding box center [253, 110] width 30 height 8
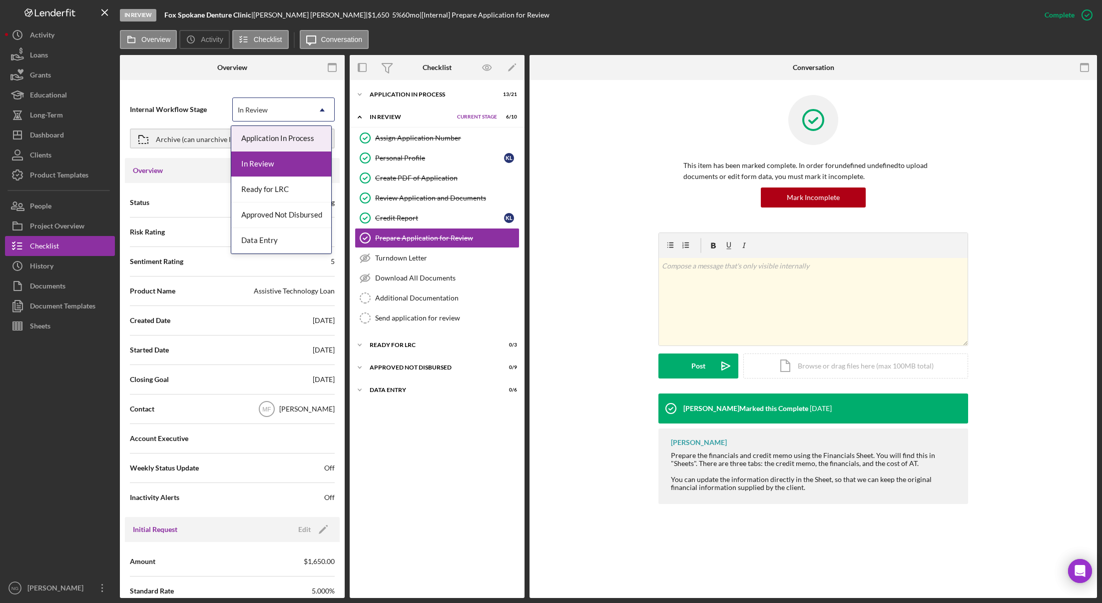
click at [253, 106] on div "In Review" at bounding box center [253, 110] width 30 height 8
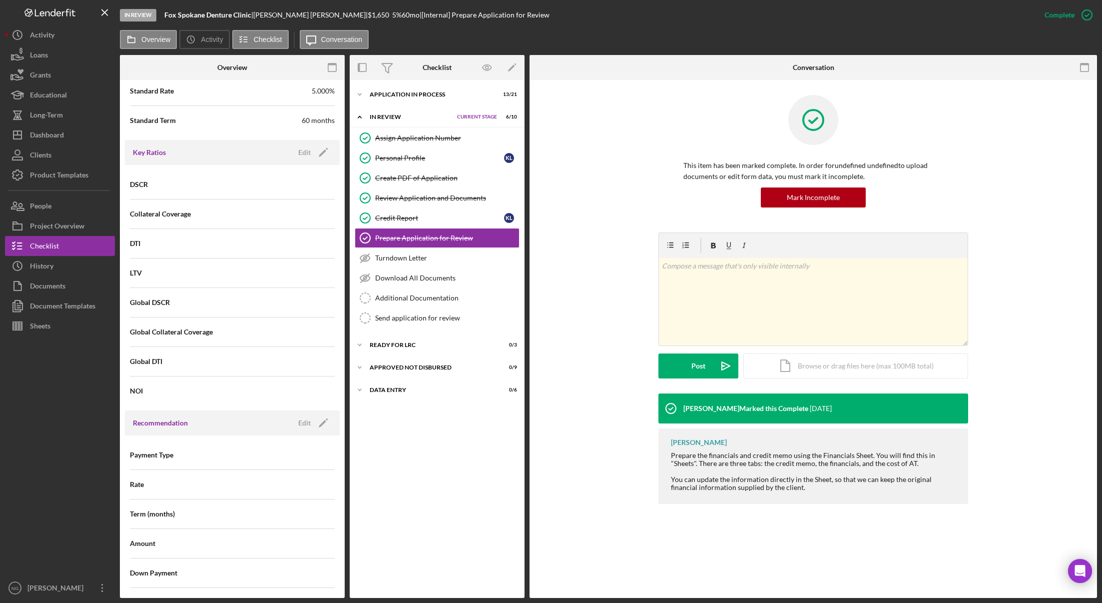
scroll to position [828, 0]
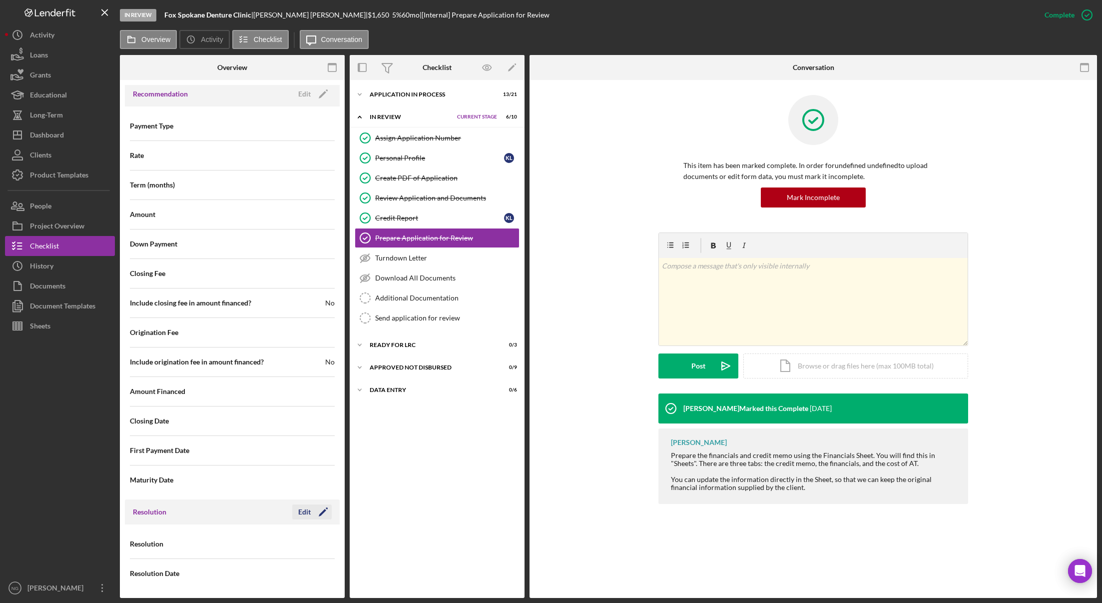
click at [319, 514] on polygon "button" at bounding box center [322, 512] width 7 height 7
click at [299, 554] on div "Select..." at bounding box center [271, 544] width 77 height 23
click at [91, 540] on div at bounding box center [60, 457] width 110 height 242
click at [254, 514] on div "Cancel" at bounding box center [255, 511] width 21 height 15
click at [388, 390] on div "Data Entry" at bounding box center [420, 390] width 101 height 6
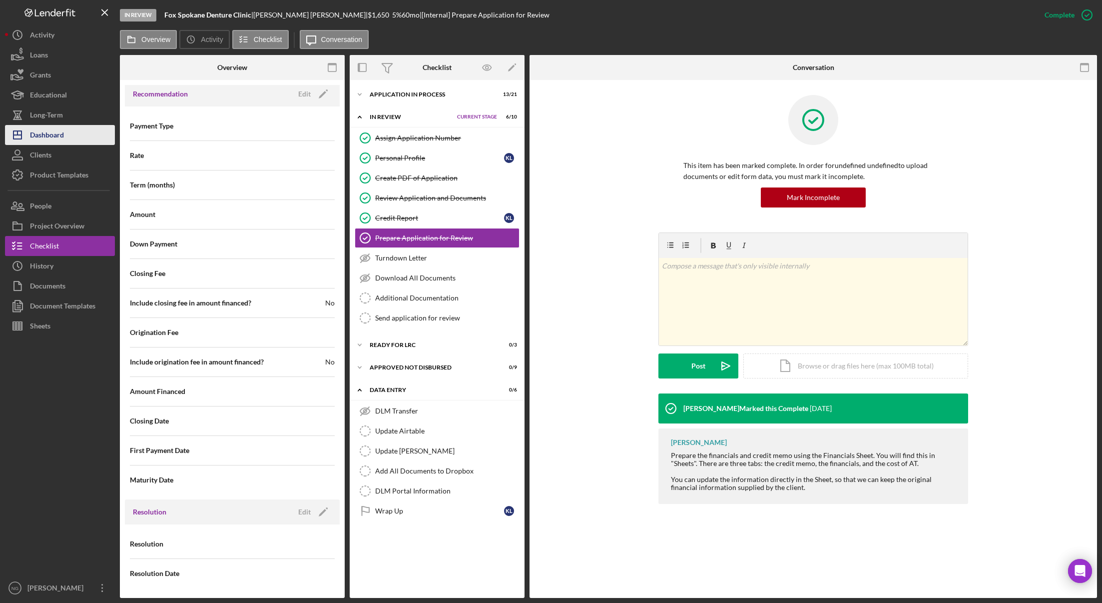
click at [60, 138] on div "Dashboard" at bounding box center [47, 136] width 34 height 22
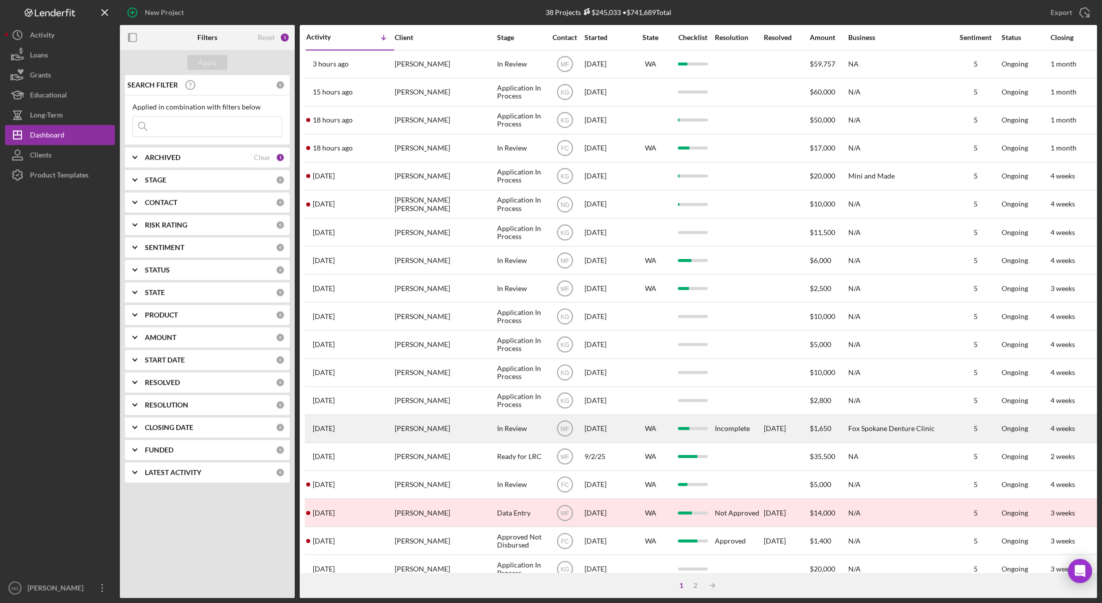
click at [497, 432] on div "In Review" at bounding box center [521, 428] width 48 height 26
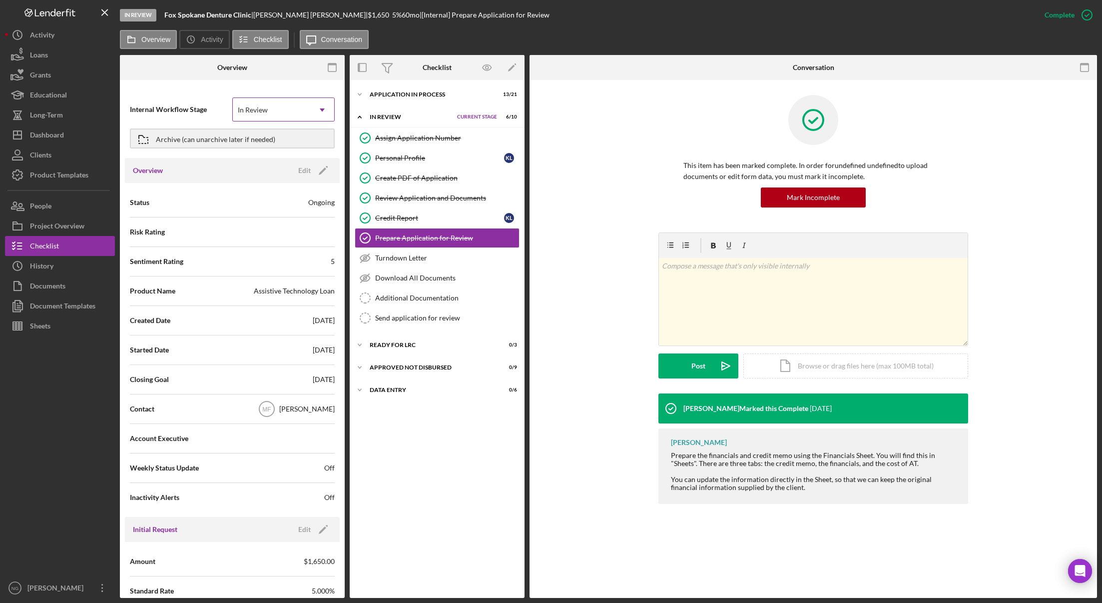
click at [256, 115] on div "In Review" at bounding box center [271, 109] width 77 height 23
click at [328, 66] on icon "button" at bounding box center [332, 67] width 22 height 22
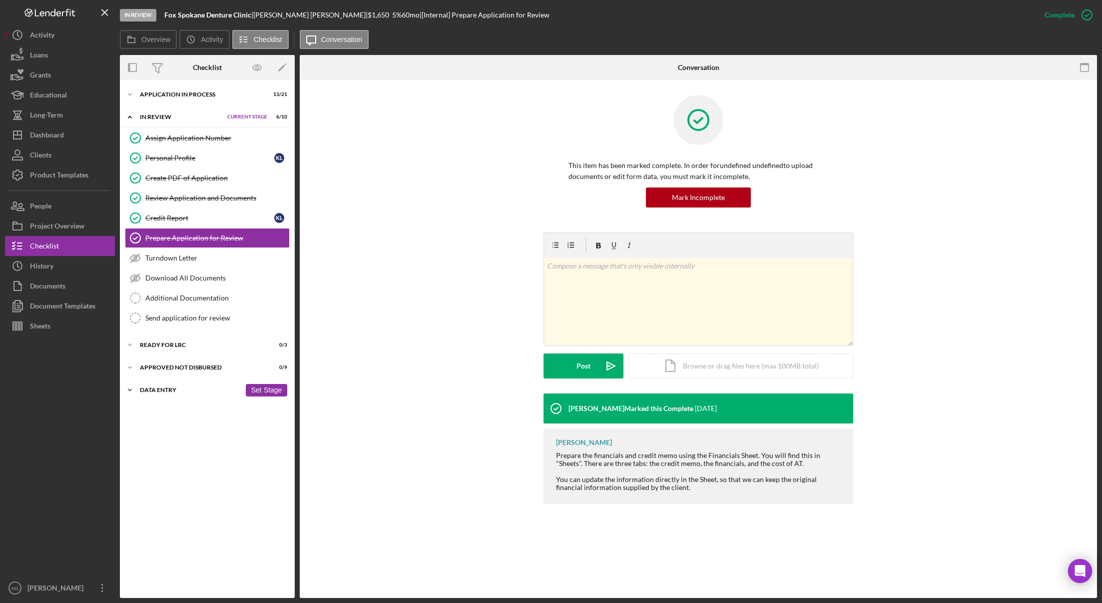
click at [164, 391] on div "Data Entry" at bounding box center [190, 390] width 101 height 6
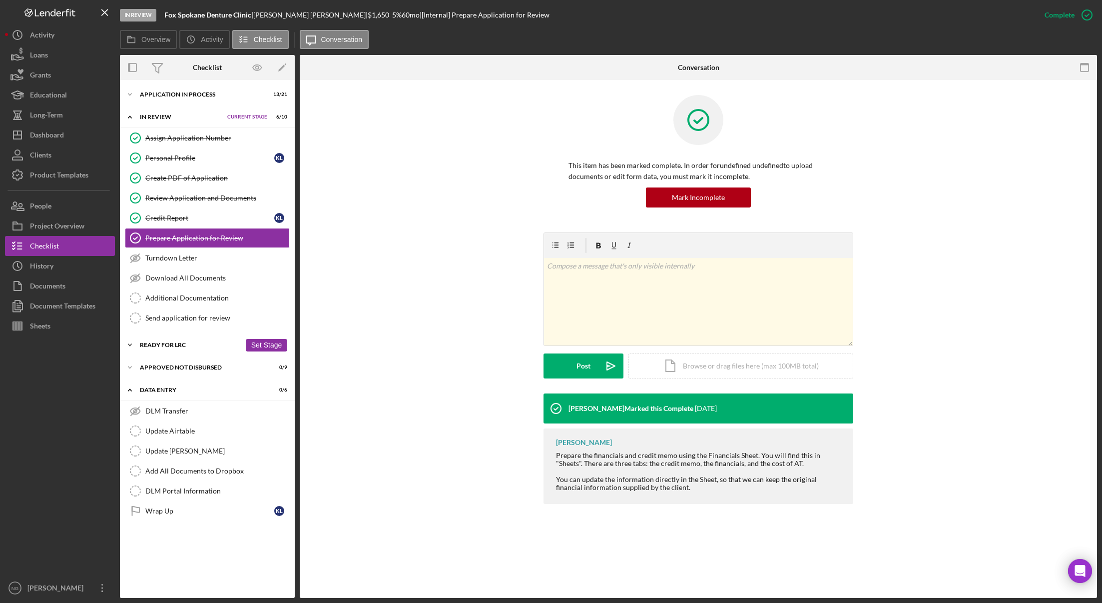
click at [176, 345] on div "Ready for LRC" at bounding box center [190, 345] width 101 height 6
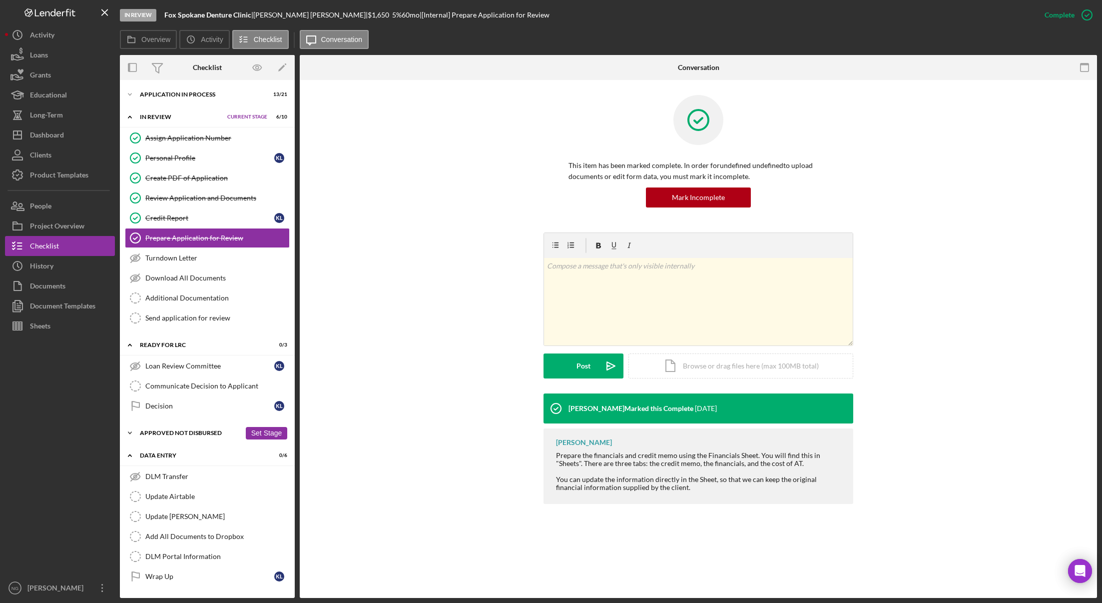
click at [195, 428] on div "Icon/Expander Approved Not Disbursed 0 / 9 Set Stage" at bounding box center [207, 433] width 175 height 20
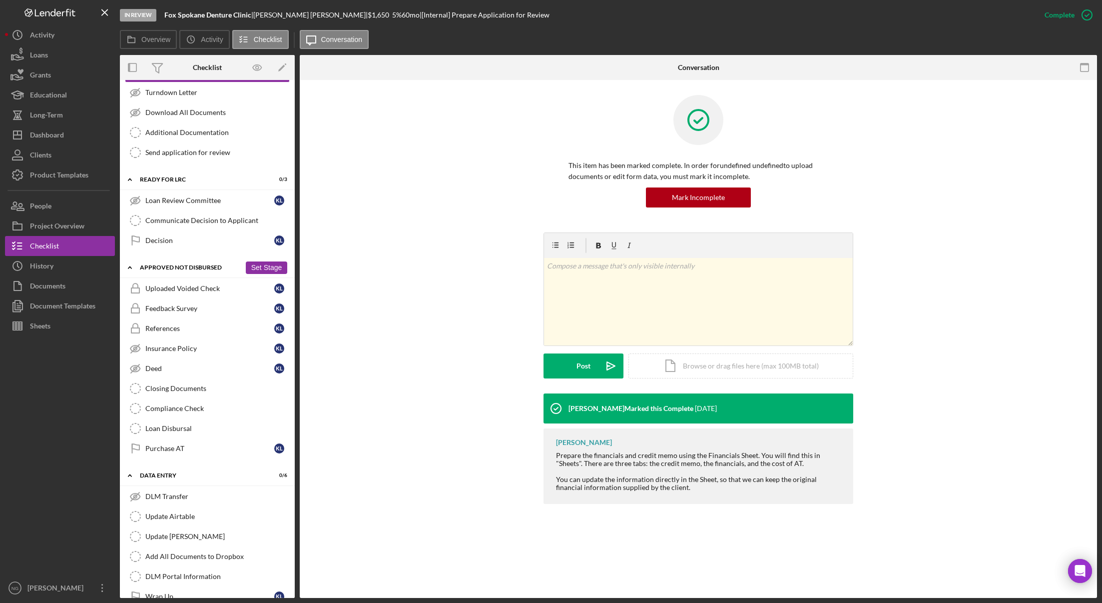
scroll to position [184, 0]
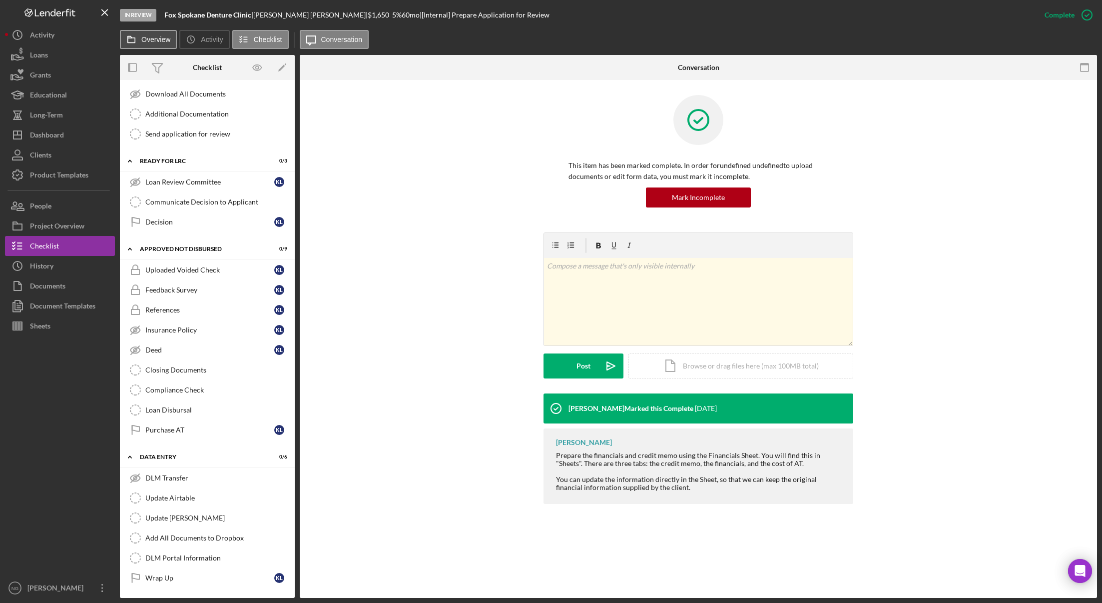
click at [159, 45] on button "Overview" at bounding box center [148, 39] width 57 height 19
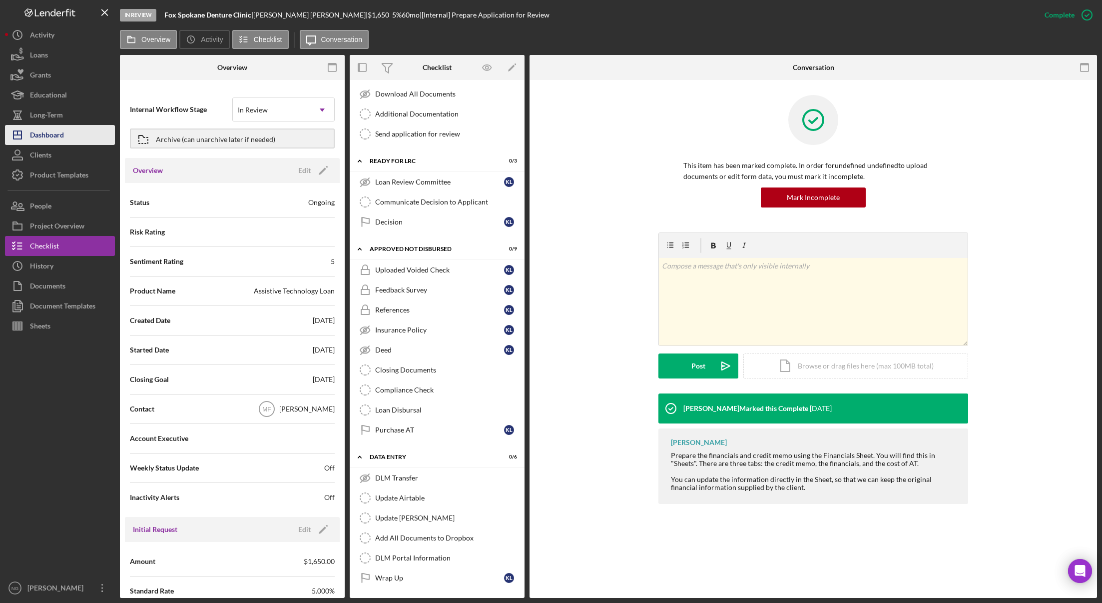
click at [79, 136] on button "Icon/Dashboard Dashboard" at bounding box center [60, 135] width 110 height 20
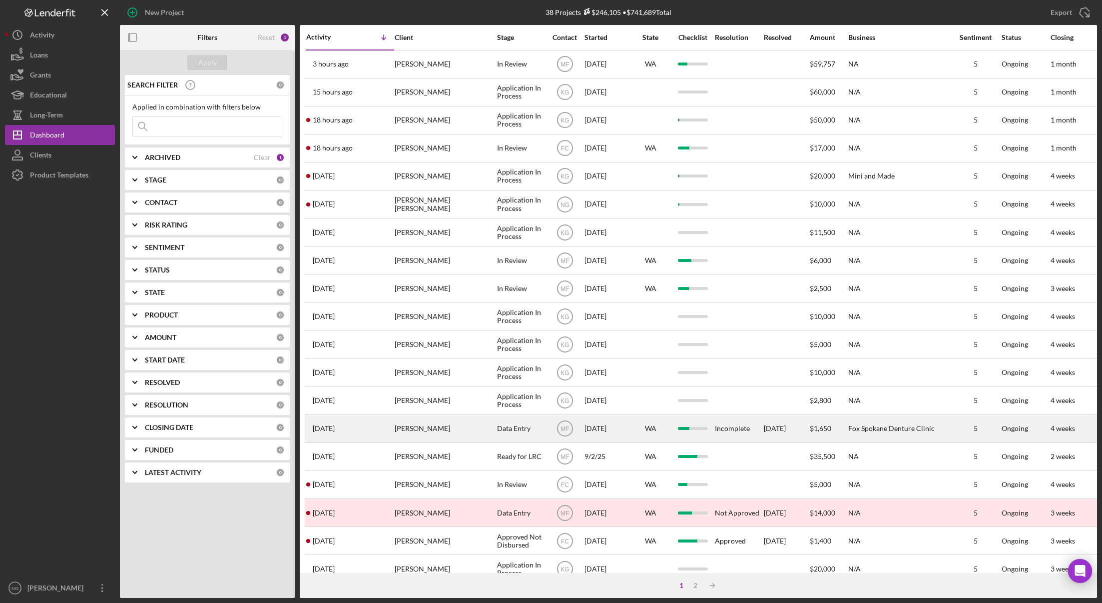
click at [423, 430] on div "[PERSON_NAME]" at bounding box center [445, 428] width 100 height 26
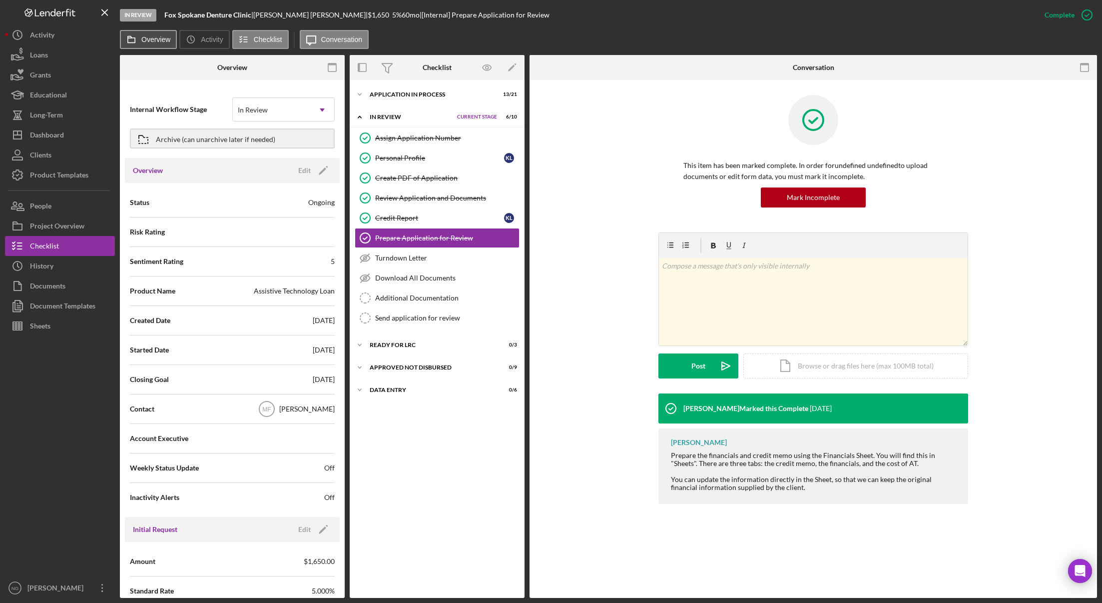
click at [157, 42] on label "Overview" at bounding box center [155, 39] width 29 height 8
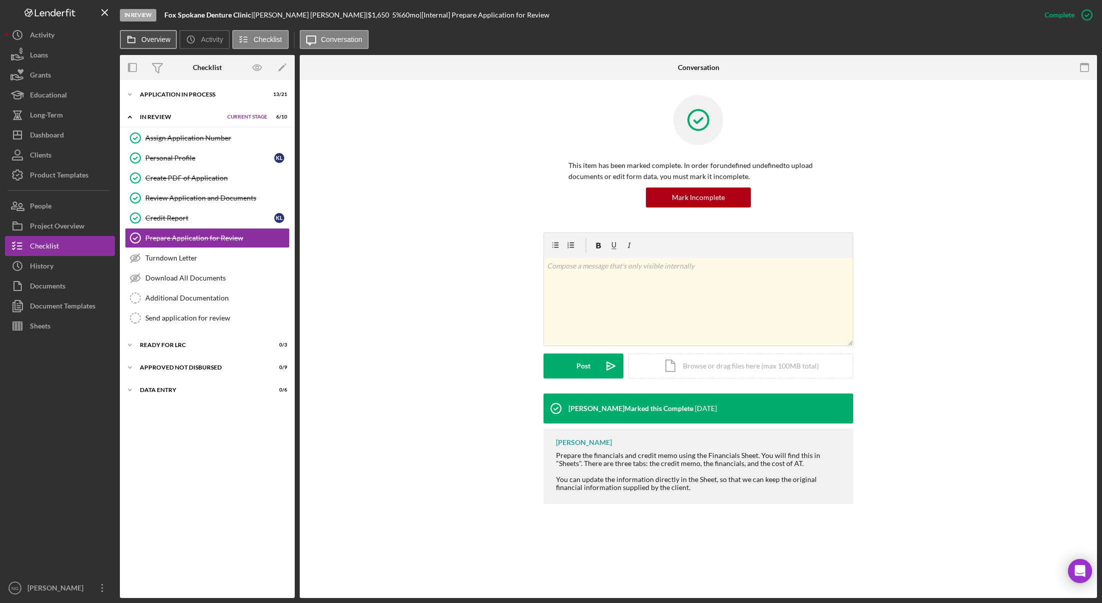
click at [158, 42] on label "Overview" at bounding box center [155, 39] width 29 height 8
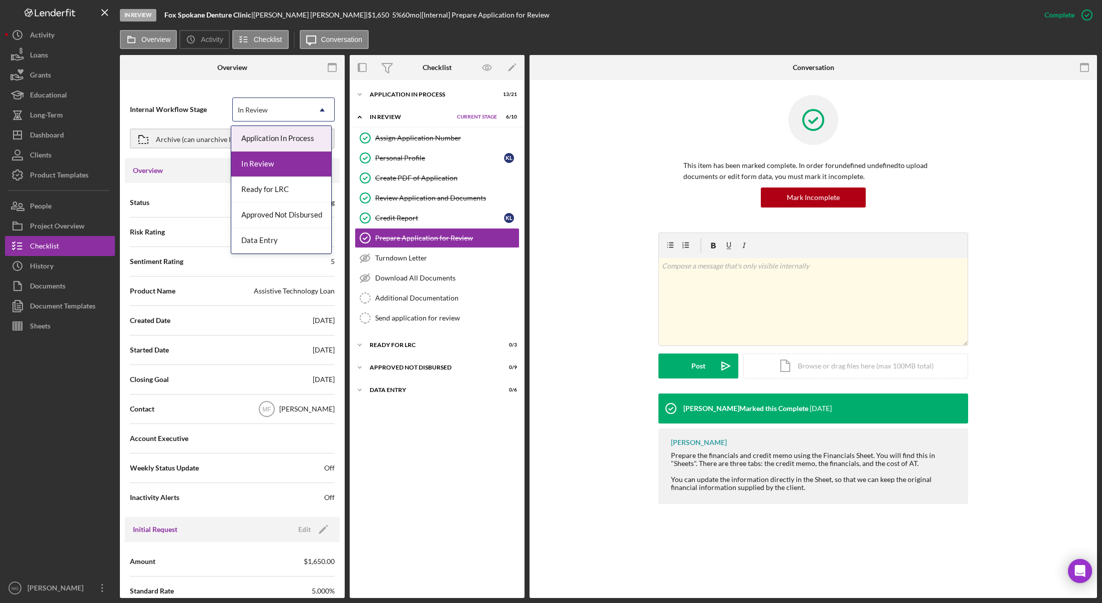
click at [289, 111] on div "In Review" at bounding box center [271, 109] width 77 height 23
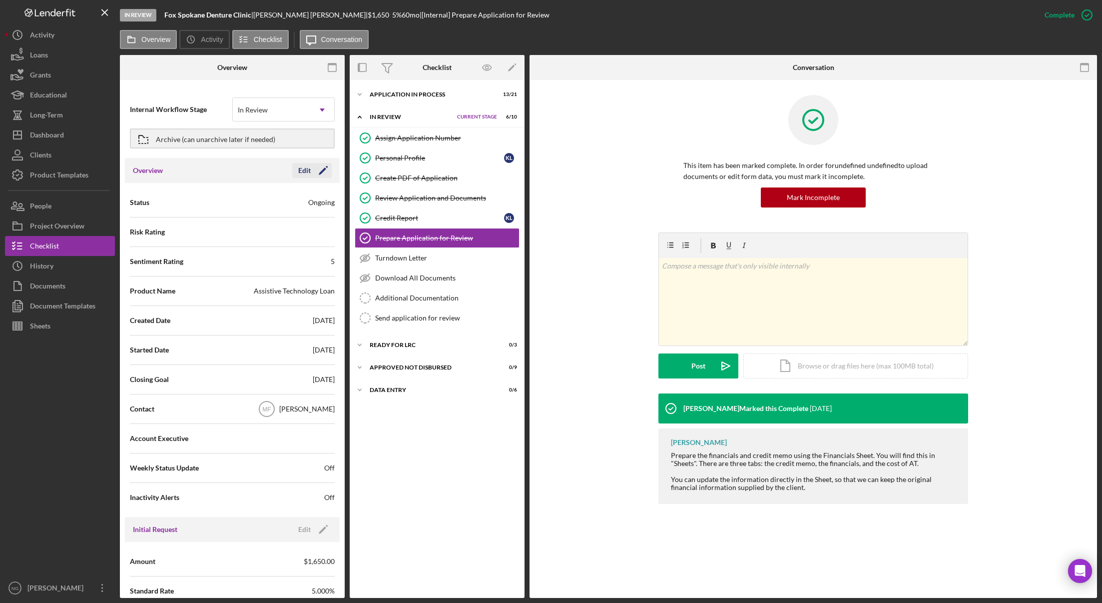
click at [311, 169] on icon "Icon/Edit" at bounding box center [323, 170] width 25 height 25
click at [322, 201] on icon "Icon/Dropdown Arrow" at bounding box center [322, 203] width 24 height 24
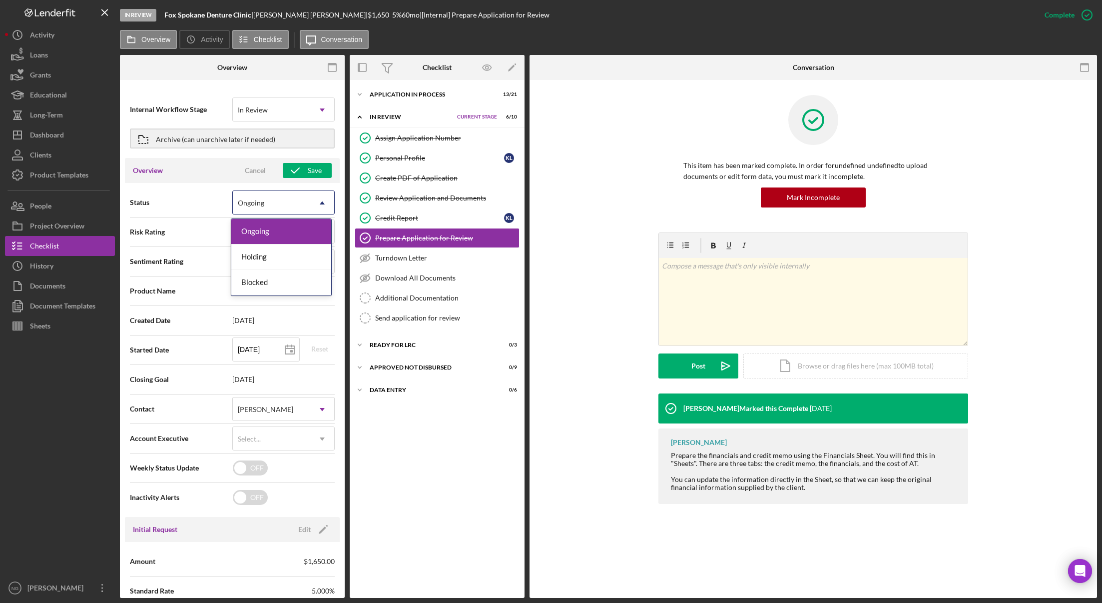
click at [311, 204] on icon "Icon/Dropdown Arrow" at bounding box center [322, 203] width 24 height 24
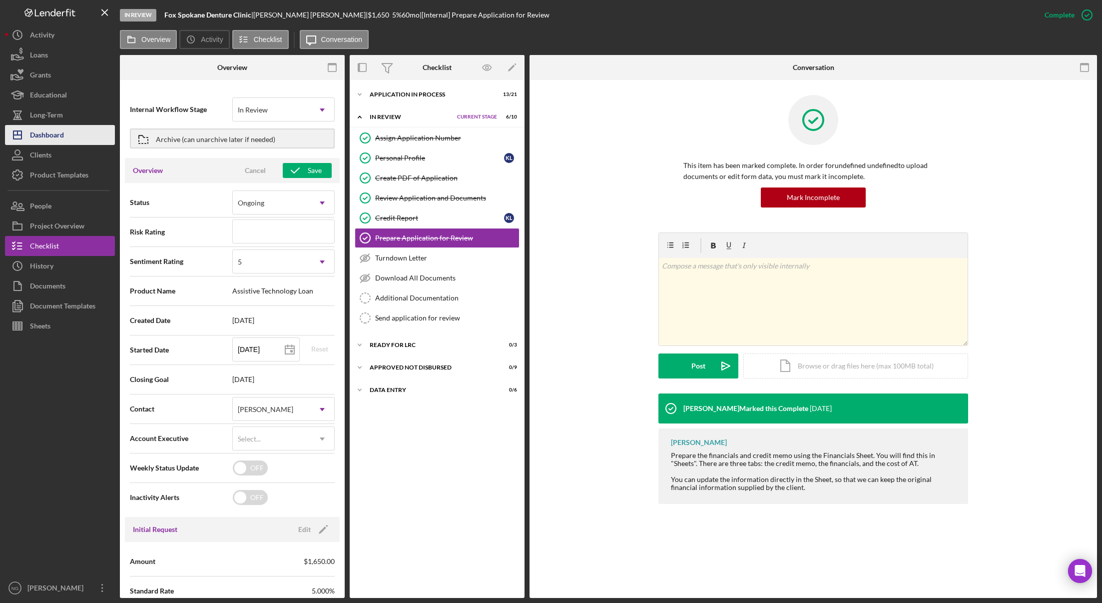
click at [63, 132] on div "Dashboard" at bounding box center [47, 136] width 34 height 22
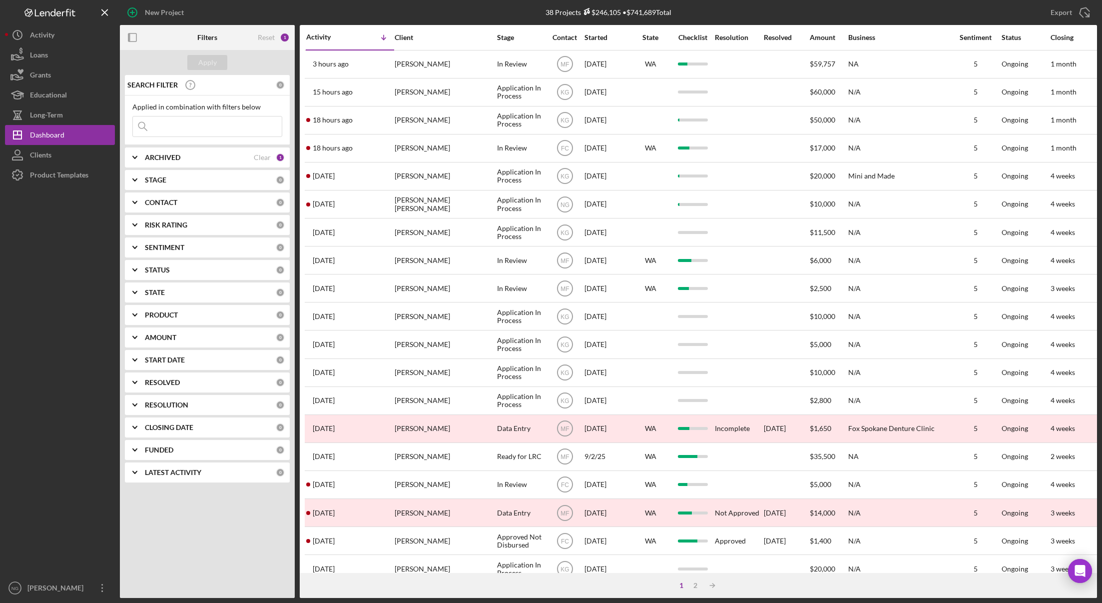
click at [277, 156] on div "1" at bounding box center [280, 157] width 9 height 9
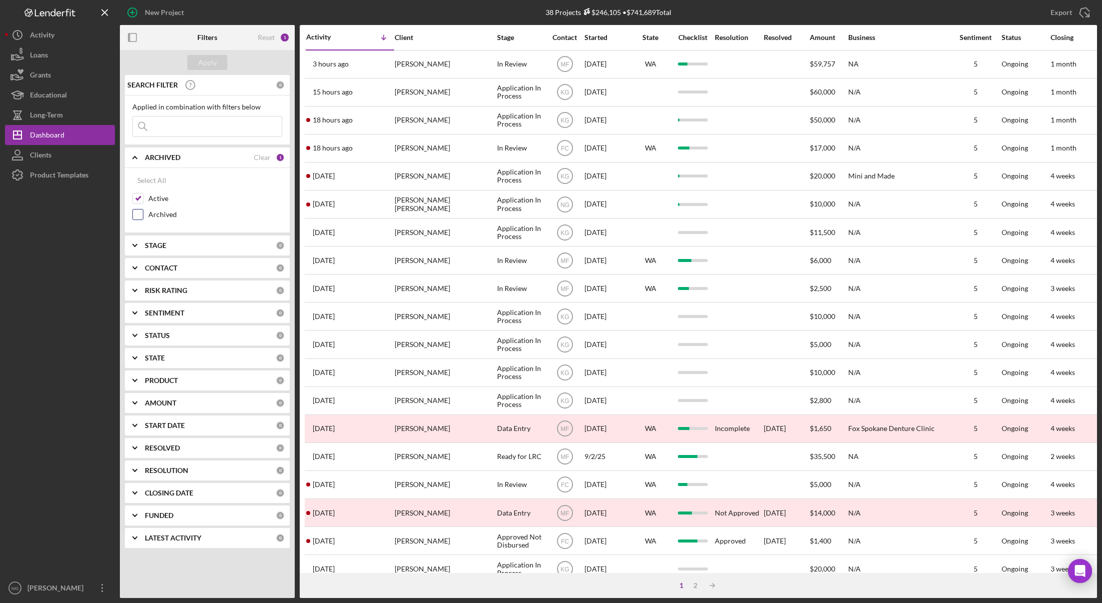
click at [140, 216] on input "Archived" at bounding box center [138, 214] width 10 height 10
checkbox input "true"
click at [137, 197] on input "Active" at bounding box center [138, 198] width 10 height 10
click at [215, 60] on div "Apply" at bounding box center [207, 62] width 18 height 15
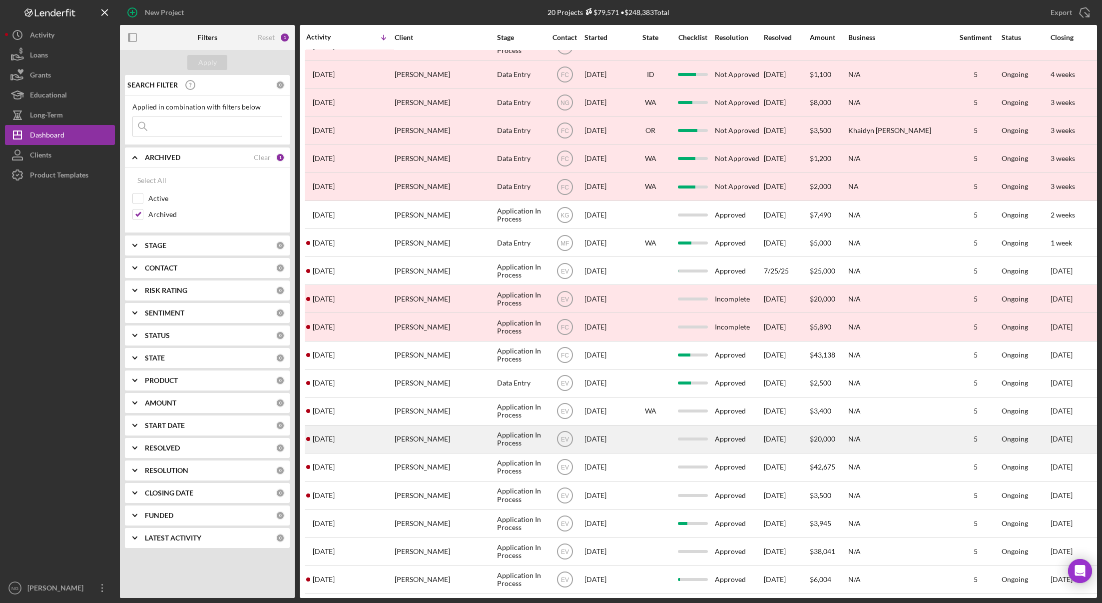
scroll to position [25, 0]
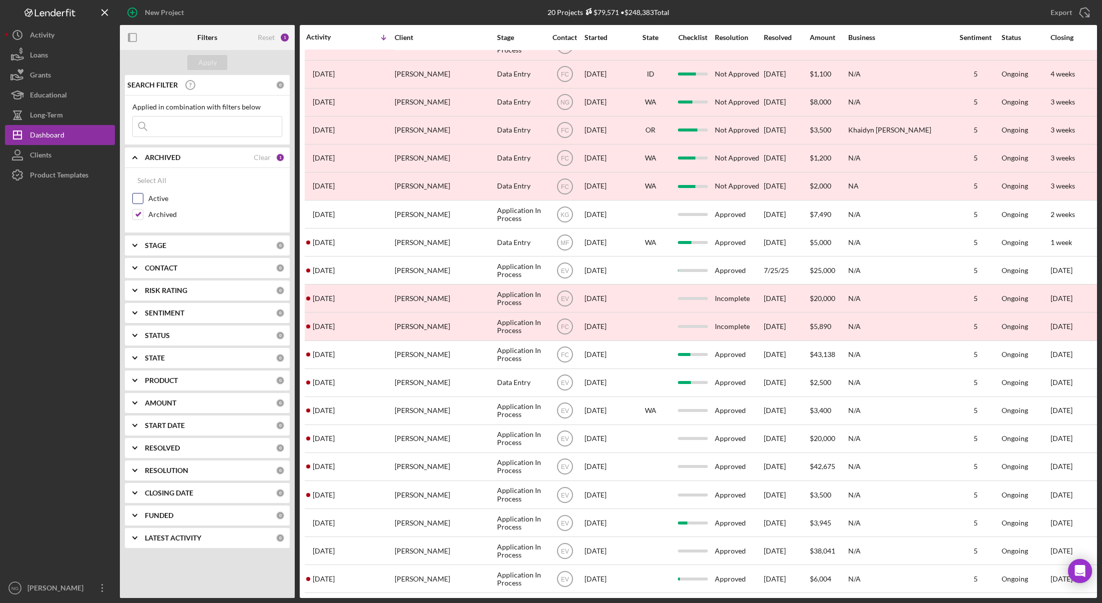
click at [136, 199] on input "Active" at bounding box center [138, 198] width 10 height 10
checkbox input "true"
click at [135, 213] on input "Archived" at bounding box center [138, 214] width 10 height 10
checkbox input "false"
click at [204, 64] on div "Apply" at bounding box center [207, 62] width 18 height 15
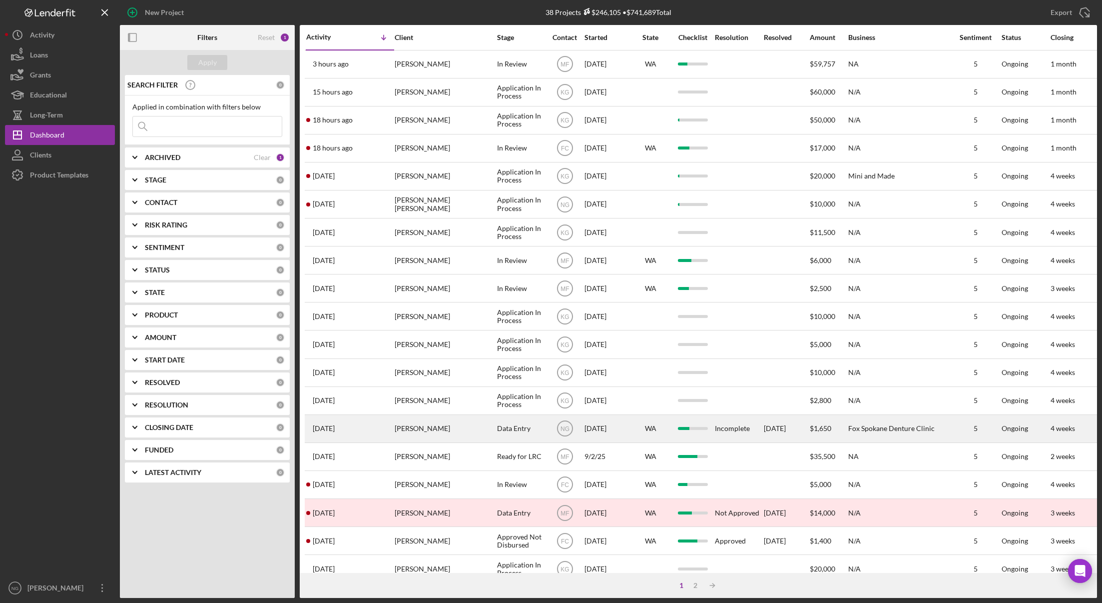
click at [463, 435] on div "[PERSON_NAME]" at bounding box center [445, 428] width 100 height 26
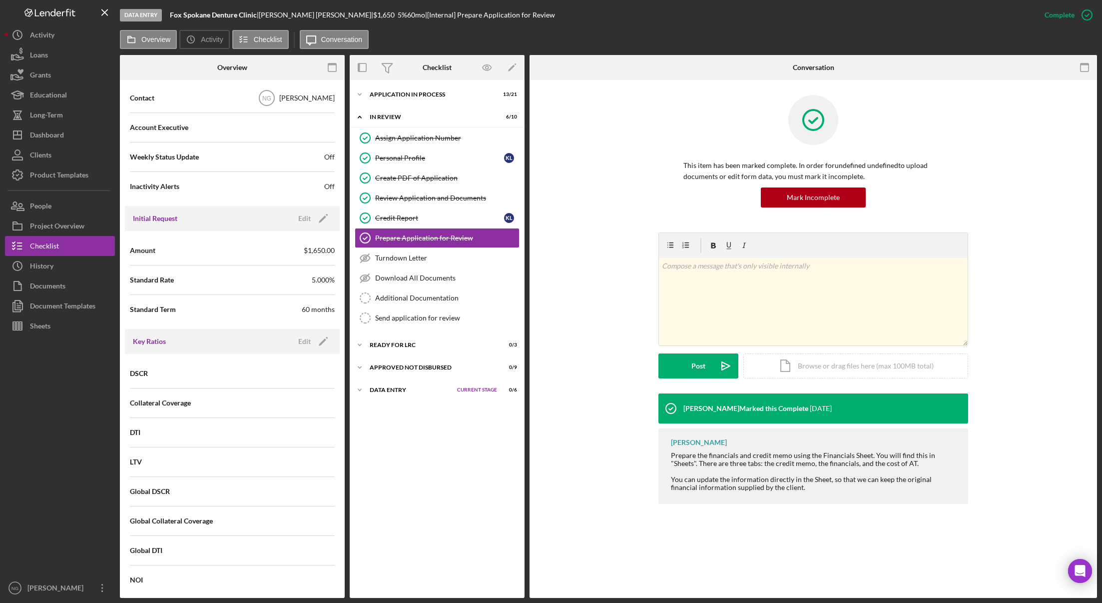
scroll to position [550, 0]
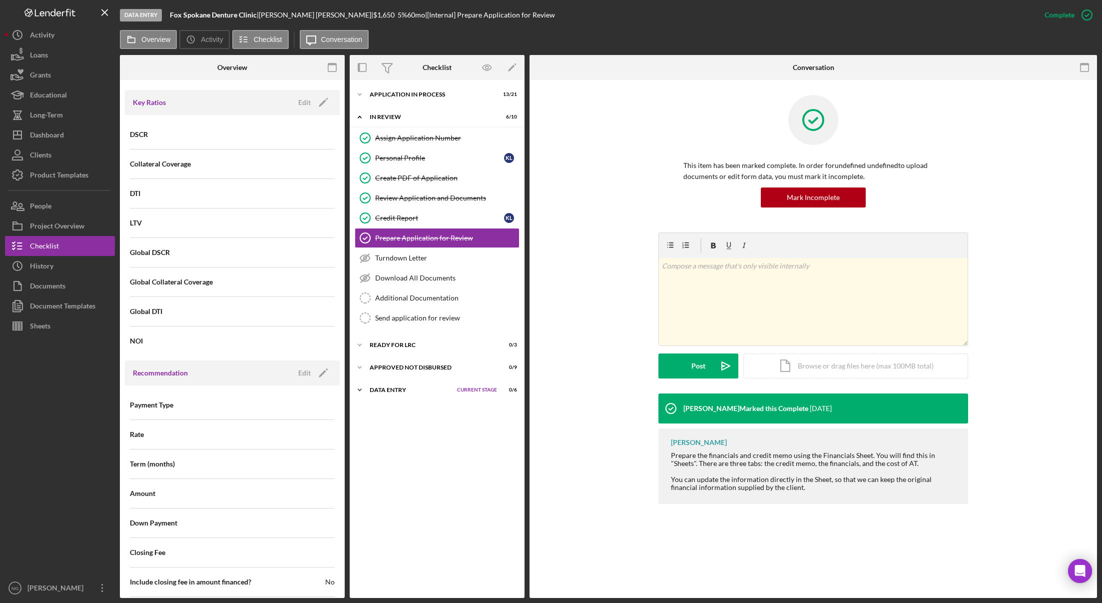
click at [396, 390] on div "Data Entry" at bounding box center [411, 390] width 82 height 6
click at [396, 340] on div "Icon/Expander Ready for LRC 0 / 3 Set Stage" at bounding box center [437, 345] width 175 height 20
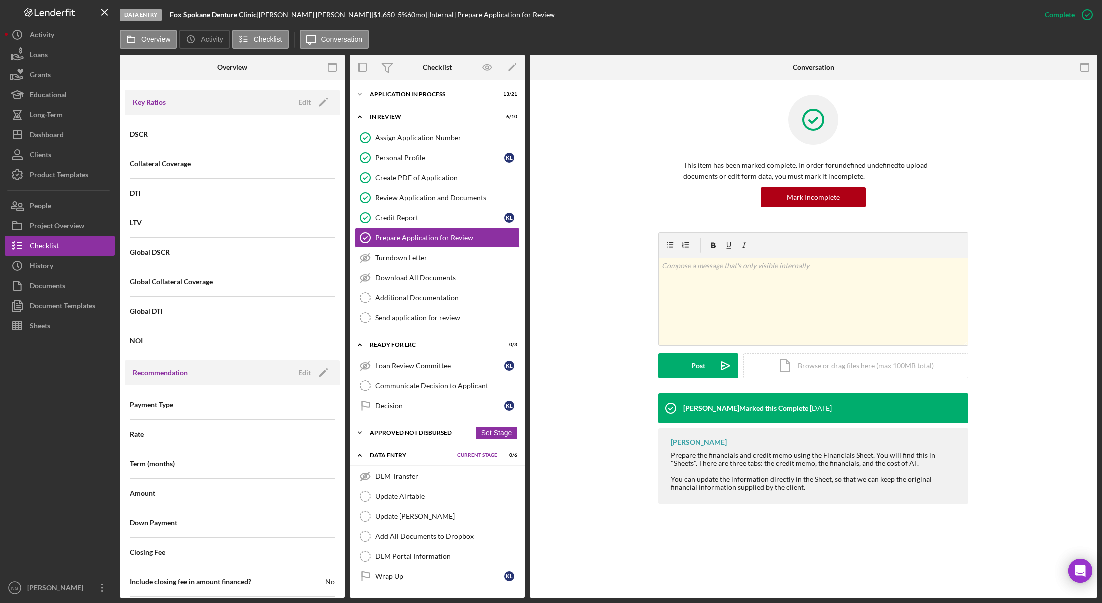
click at [393, 432] on div "Approved Not Disbursed" at bounding box center [420, 433] width 101 height 6
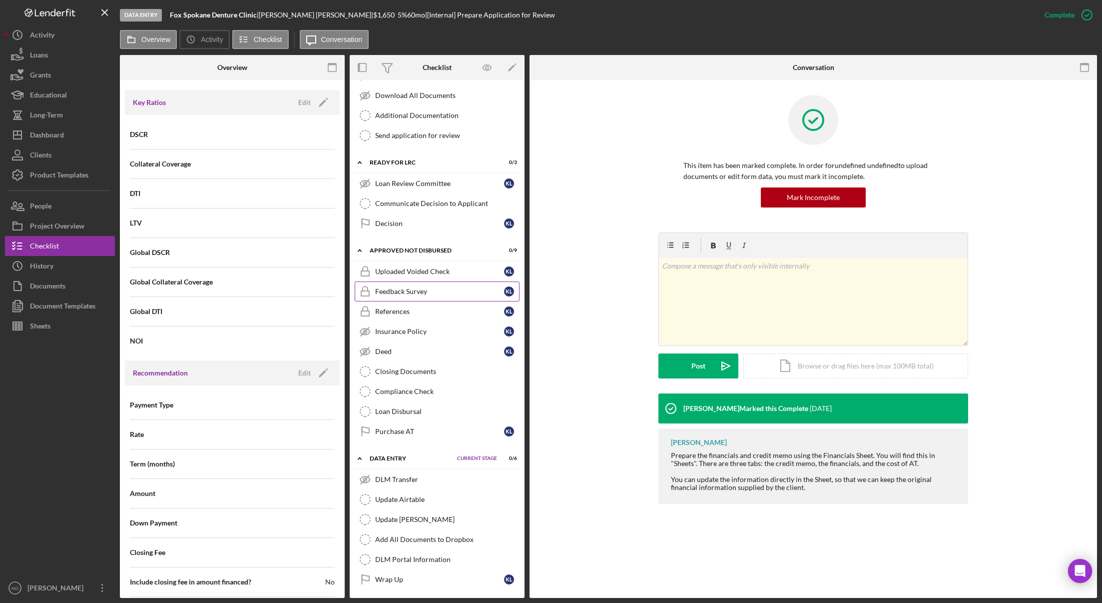
scroll to position [184, 0]
click at [419, 580] on div "Wrap Up" at bounding box center [439, 578] width 129 height 8
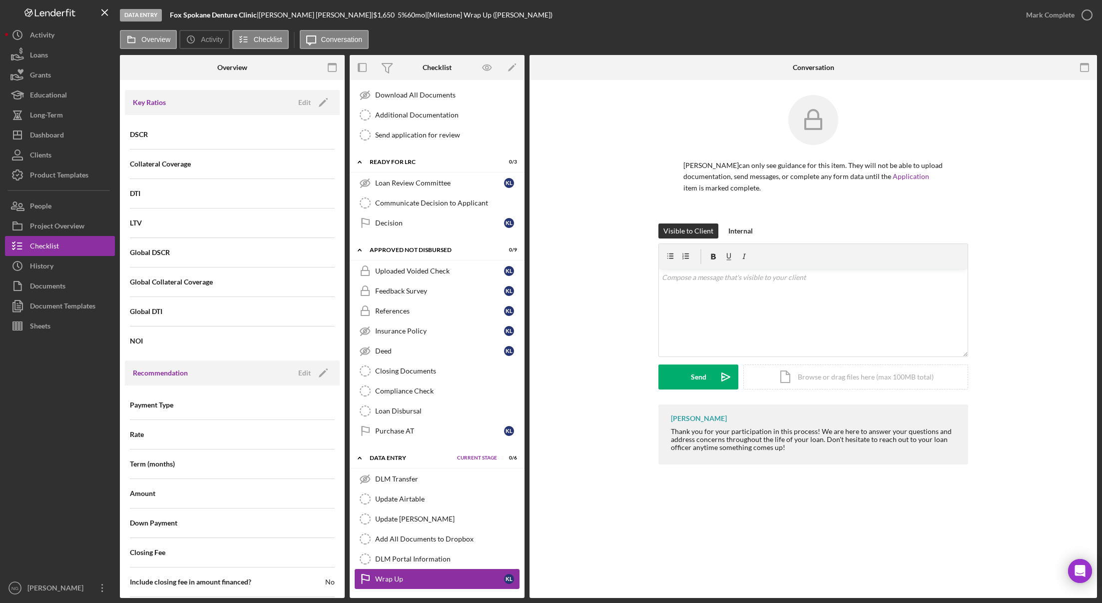
scroll to position [184, 0]
click at [443, 542] on div "Add All Documents to Dropbox" at bounding box center [447, 538] width 144 height 8
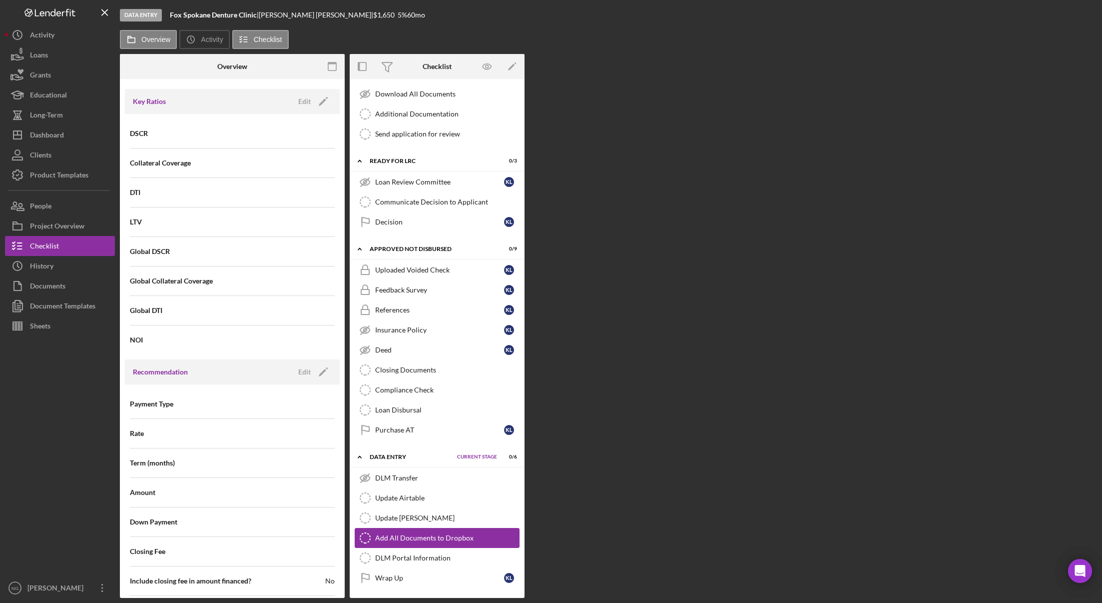
scroll to position [184, 0]
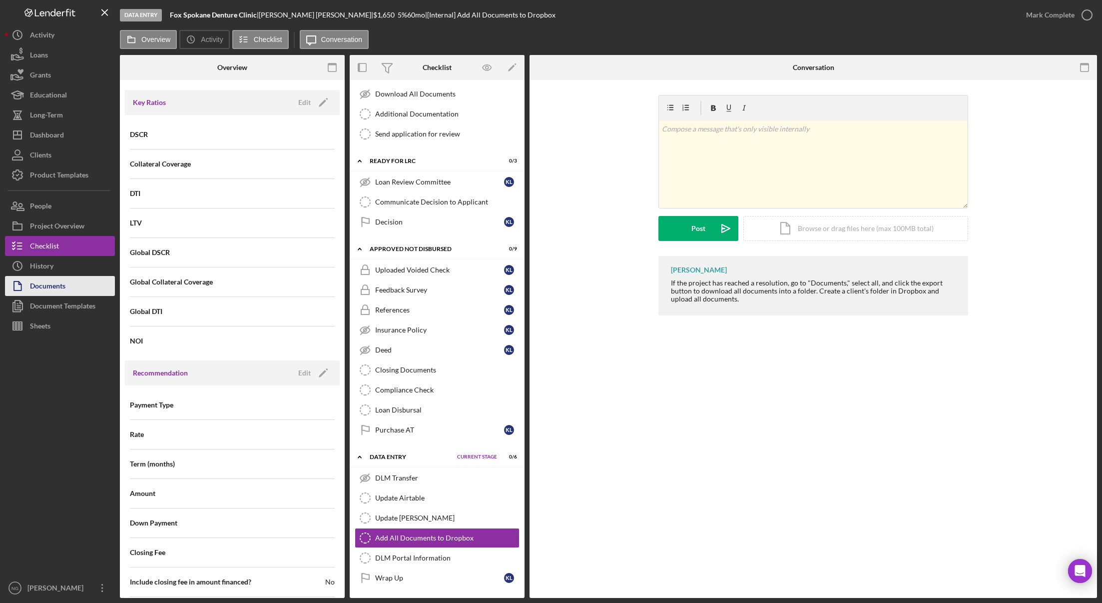
click at [50, 292] on div "Documents" at bounding box center [47, 287] width 35 height 22
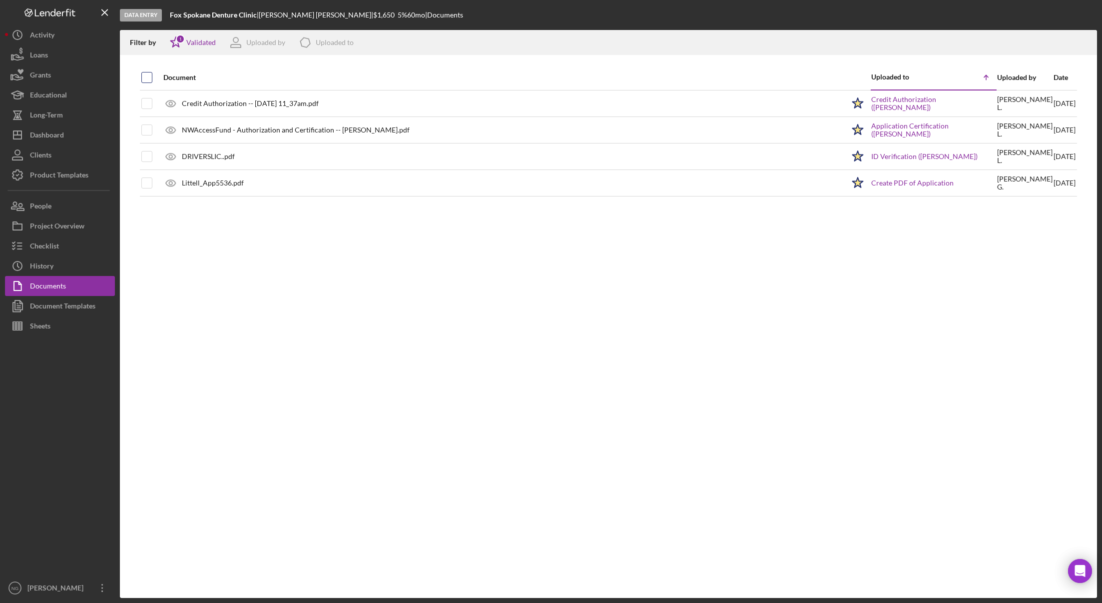
click at [149, 76] on input "checkbox" at bounding box center [147, 77] width 10 height 10
checkbox input "true"
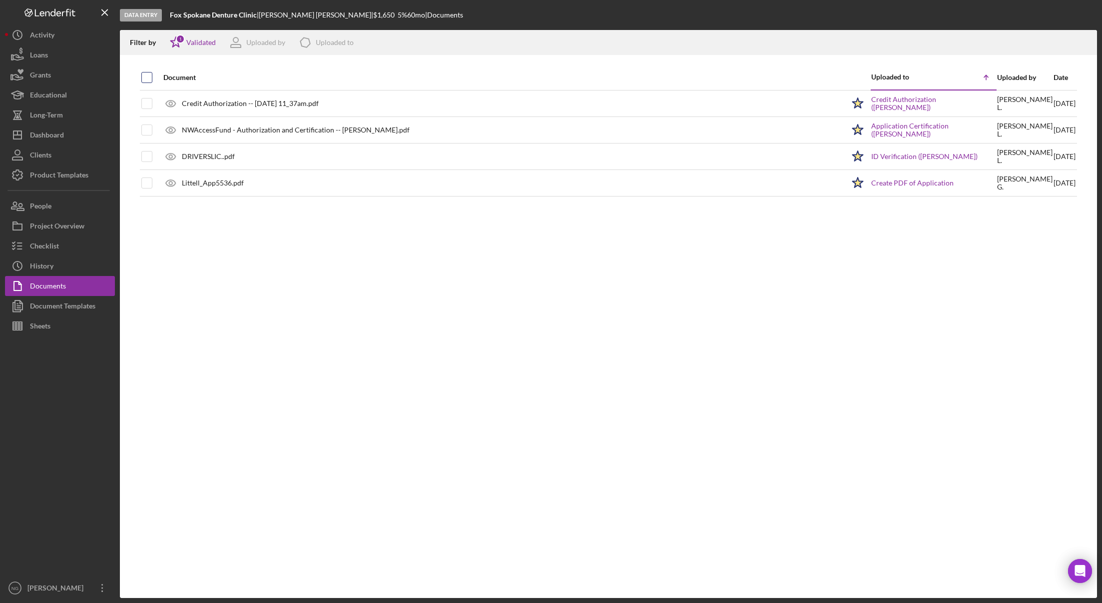
checkbox input "true"
click at [178, 42] on div "1" at bounding box center [180, 38] width 9 height 9
click at [176, 97] on input "checkbox" at bounding box center [175, 95] width 10 height 10
checkbox input "true"
checkbox input "false"
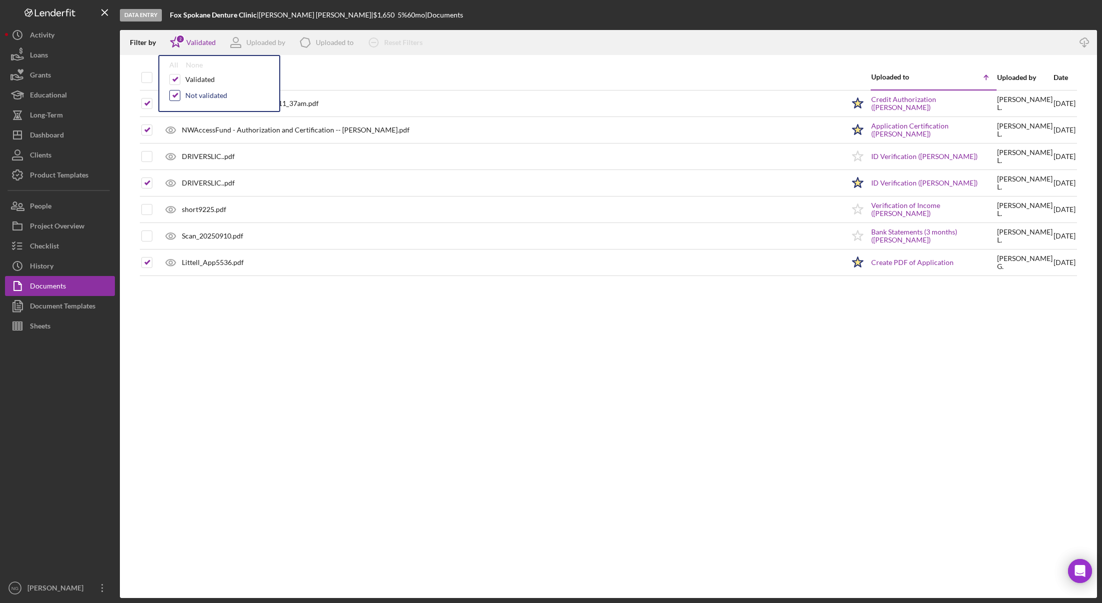
click at [176, 96] on input "checkbox" at bounding box center [175, 95] width 10 height 10
checkbox input "false"
checkbox input "true"
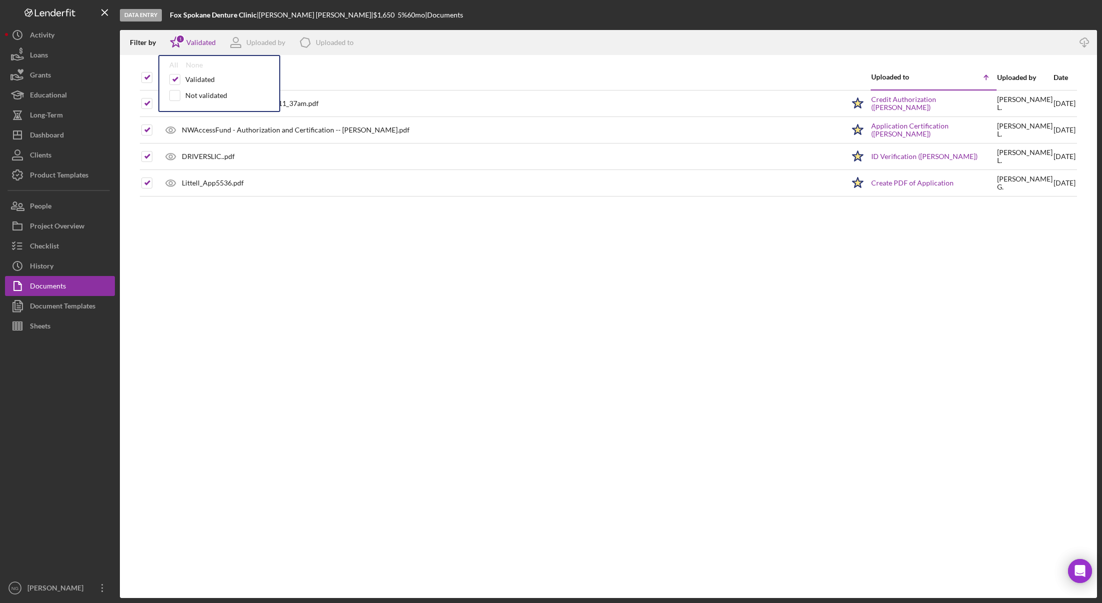
click at [418, 385] on div "Document Uploaded to Icon/Table Sort Arrow Uploaded by Date Credit Authorizatio…" at bounding box center [608, 331] width 977 height 533
click at [213, 353] on div "Document Uploaded to Icon/Table Sort Arrow Uploaded by Date Credit Authorizatio…" at bounding box center [608, 331] width 977 height 533
click at [465, 482] on div "Document Uploaded to Icon/Table Sort Arrow Uploaded by Date Credit Authorizatio…" at bounding box center [608, 331] width 977 height 533
click at [1080, 40] on icon "Icon/Download" at bounding box center [1085, 42] width 22 height 22
click at [447, 409] on div "Document Uploaded to Icon/Table Sort Arrow Uploaded by Date Credit Authorizatio…" at bounding box center [608, 331] width 977 height 533
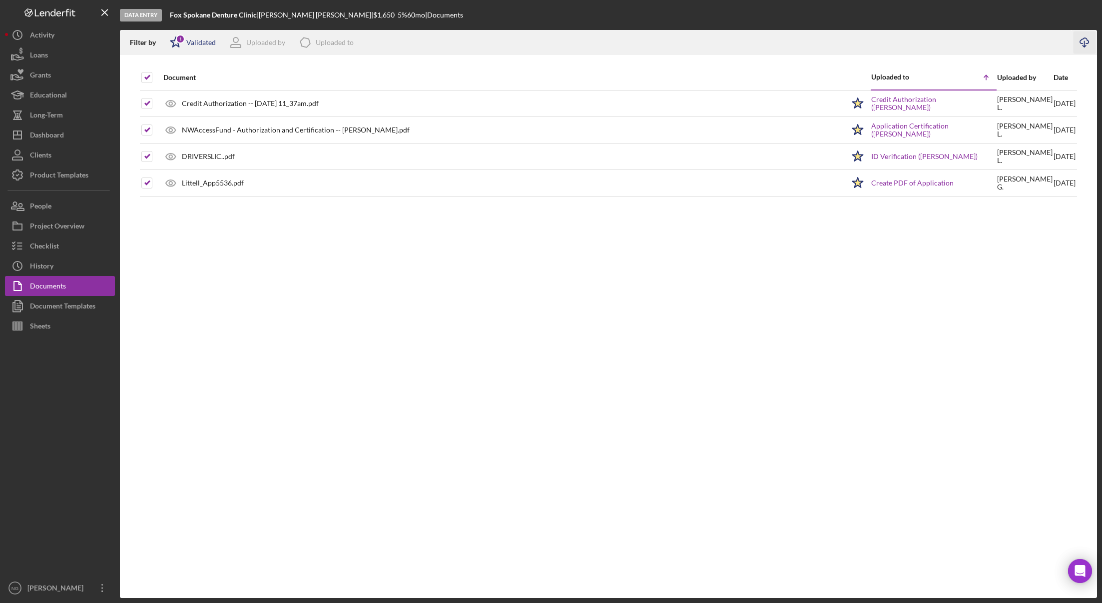
click at [196, 44] on div "Validated" at bounding box center [200, 42] width 29 height 8
click at [173, 95] on input "checkbox" at bounding box center [175, 95] width 10 height 10
checkbox input "true"
checkbox input "false"
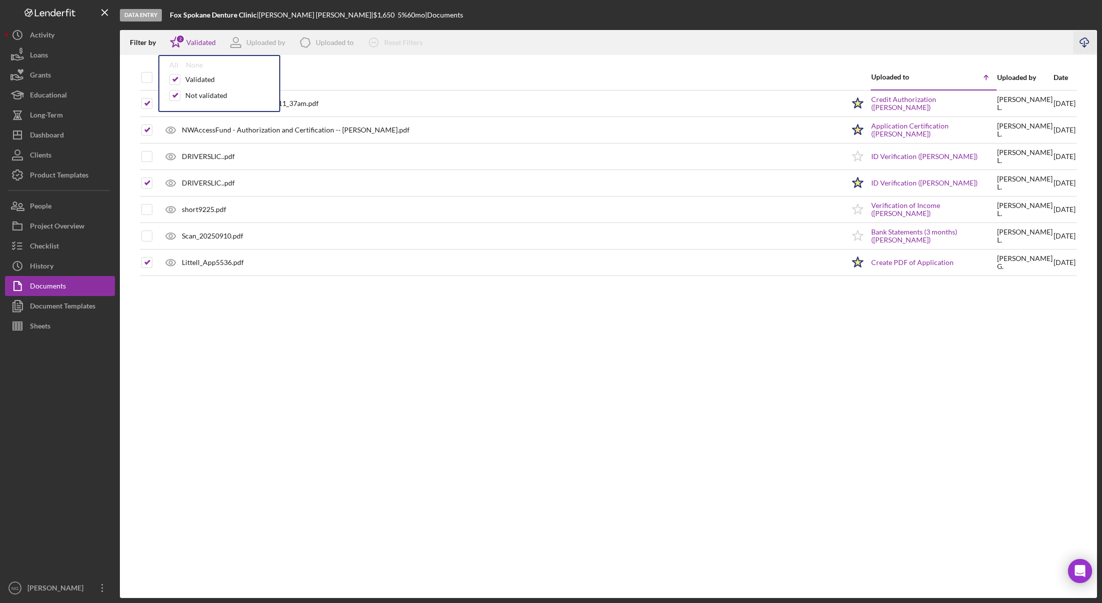
click at [254, 359] on div "Document Uploaded to Icon/Table Sort Arrow Uploaded by Date Credit Authorizatio…" at bounding box center [608, 331] width 977 height 533
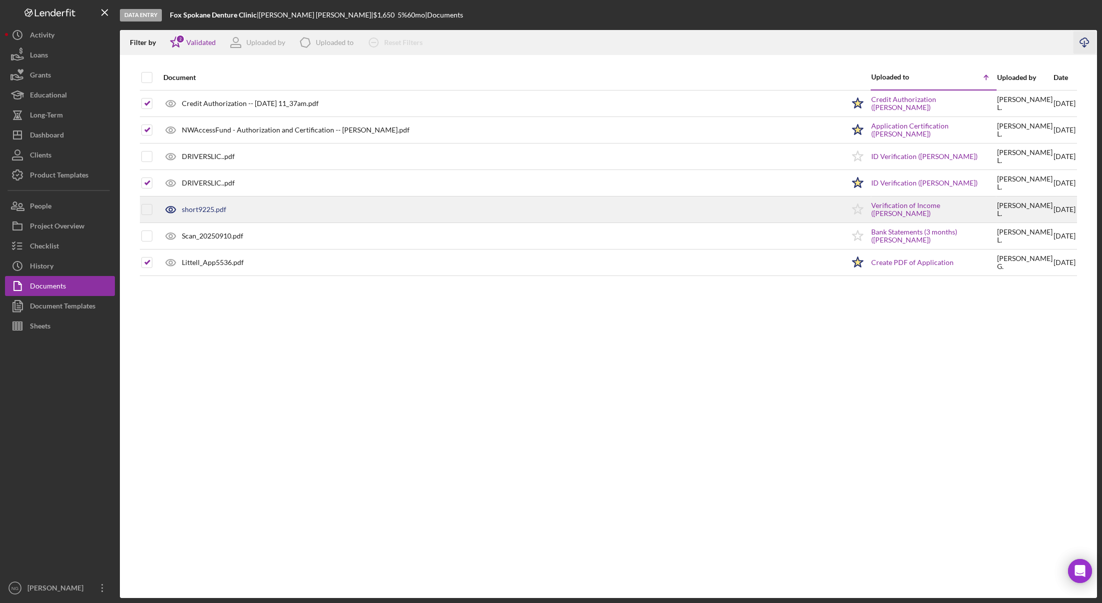
click at [207, 210] on div "short9225.pdf" at bounding box center [204, 209] width 44 height 8
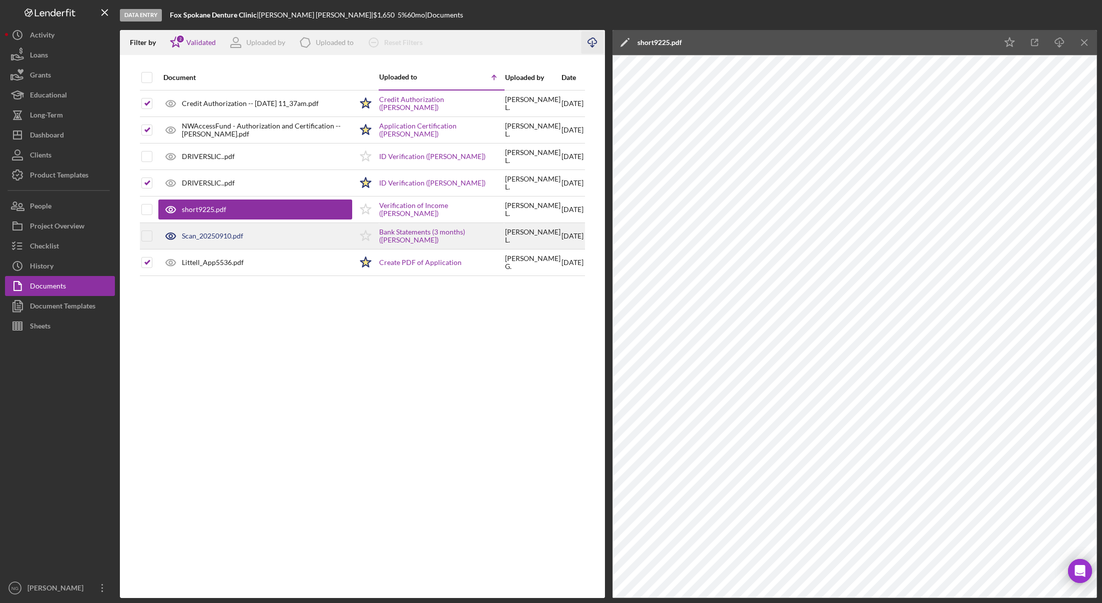
click at [211, 236] on div "Scan_20250910.pdf" at bounding box center [212, 236] width 61 height 8
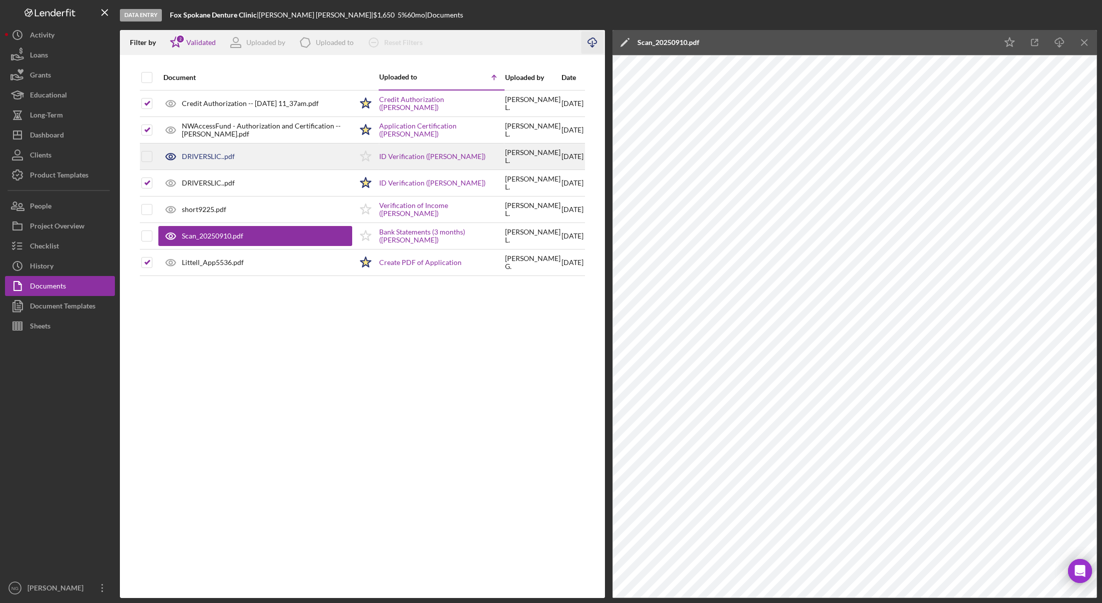
click at [229, 155] on div "DRIVERSLIC..pdf" at bounding box center [208, 156] width 53 height 8
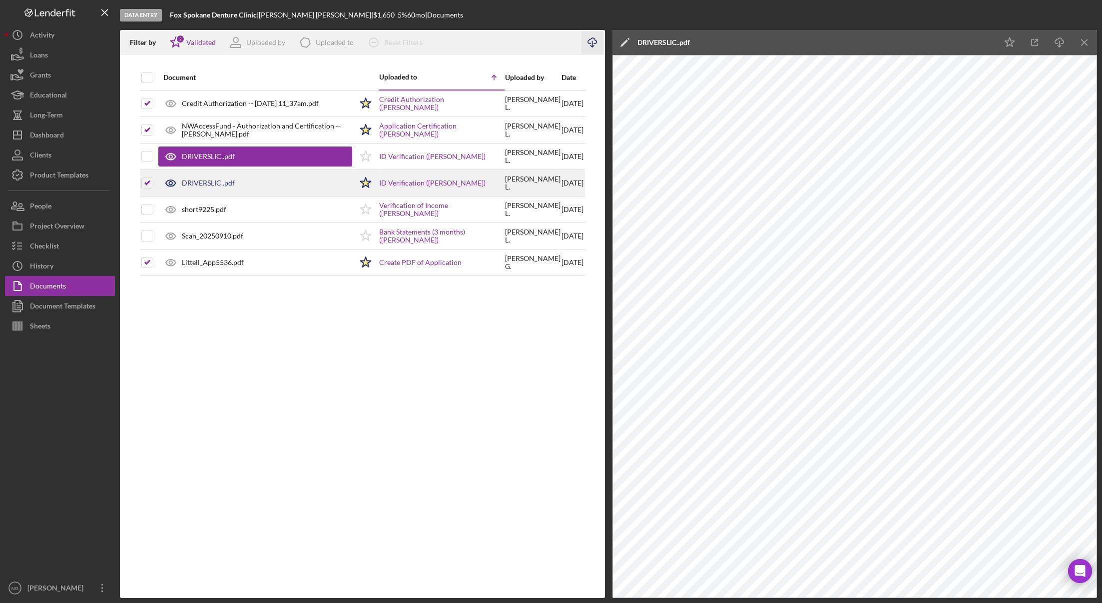
click at [225, 184] on div "DRIVERSLIC..pdf" at bounding box center [208, 183] width 53 height 8
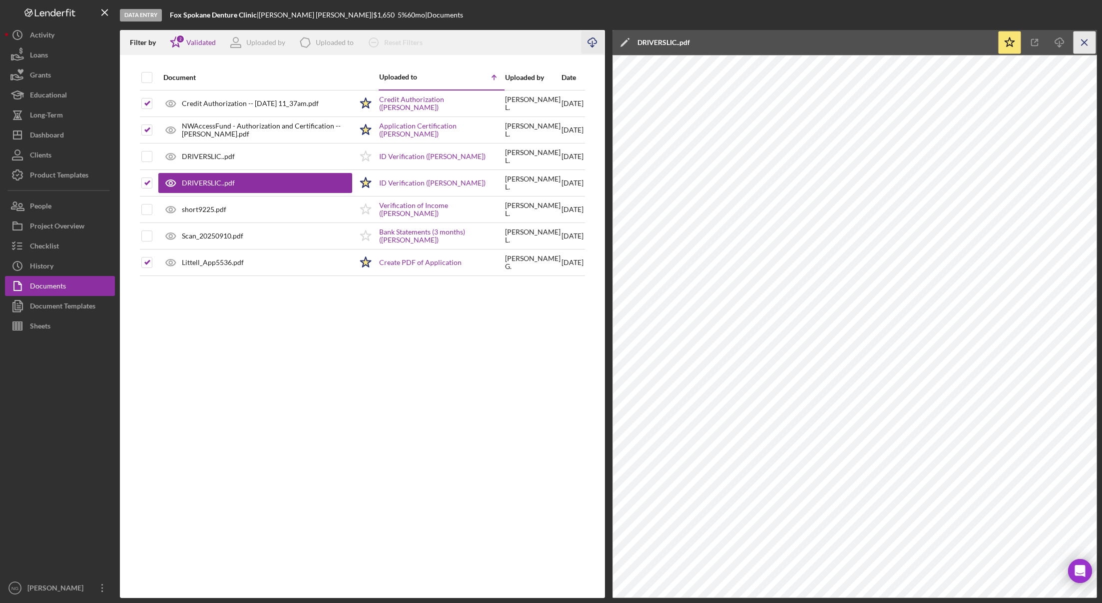
click at [1089, 37] on icon "Icon/Menu Close" at bounding box center [1085, 42] width 22 height 22
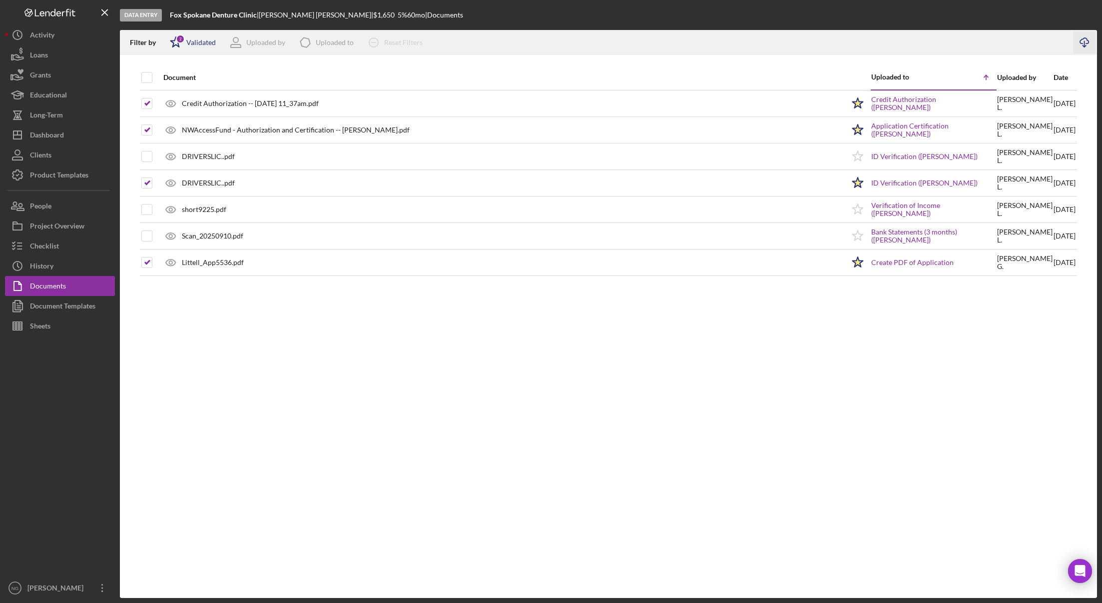
click at [208, 42] on div "Validated" at bounding box center [200, 42] width 29 height 8
click at [174, 90] on input "checkbox" at bounding box center [175, 95] width 10 height 10
checkbox input "false"
checkbox input "true"
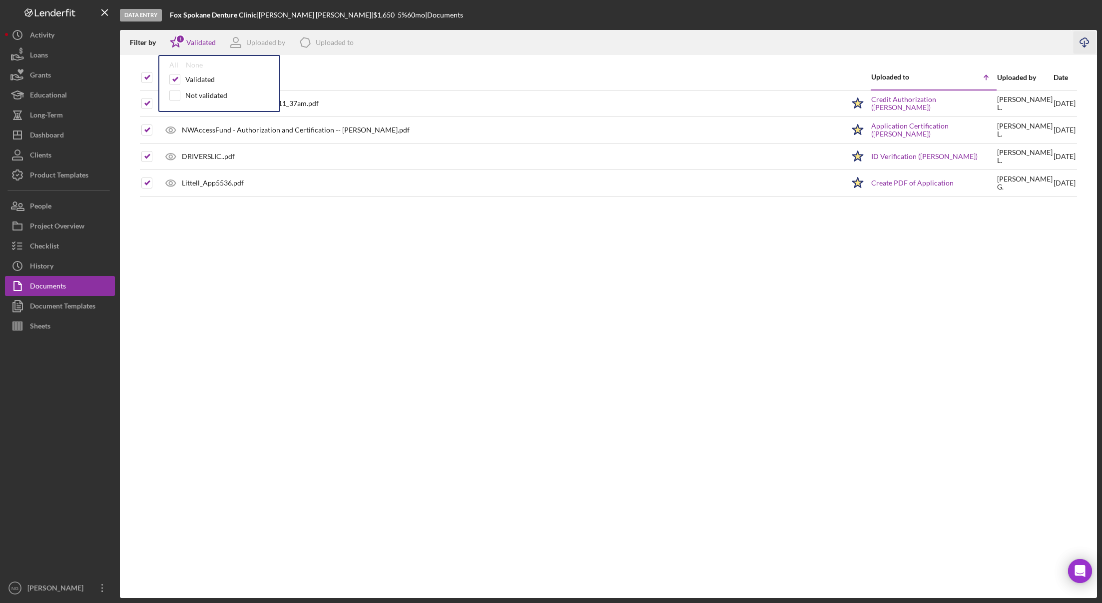
click at [979, 46] on div "Filter by Icon/Star 1 Validated All None Validated Not validated Uploaded by Ic…" at bounding box center [596, 42] width 952 height 25
click at [1088, 43] on icon "button" at bounding box center [1084, 40] width 8 height 5
click at [45, 247] on div "Checklist" at bounding box center [44, 247] width 29 height 22
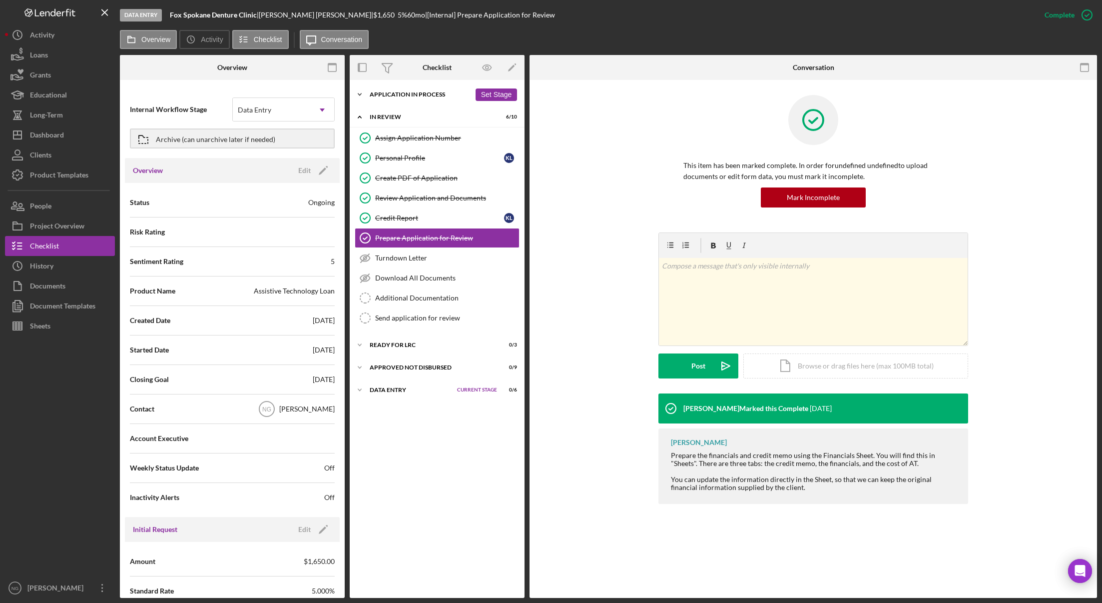
click at [418, 94] on div "Application In Process" at bounding box center [420, 94] width 101 height 6
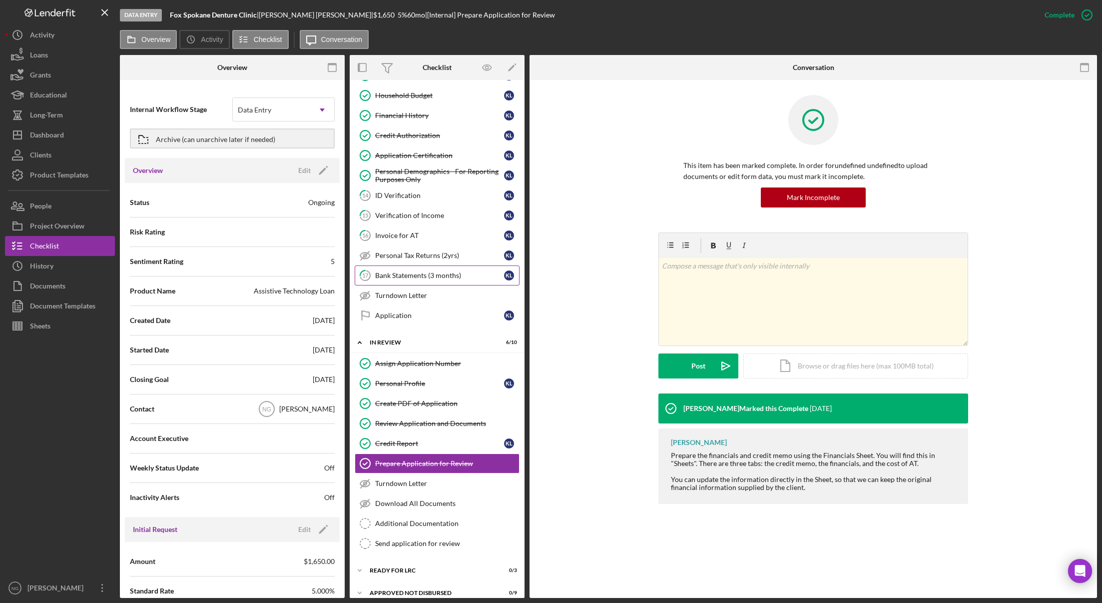
scroll to position [233, 0]
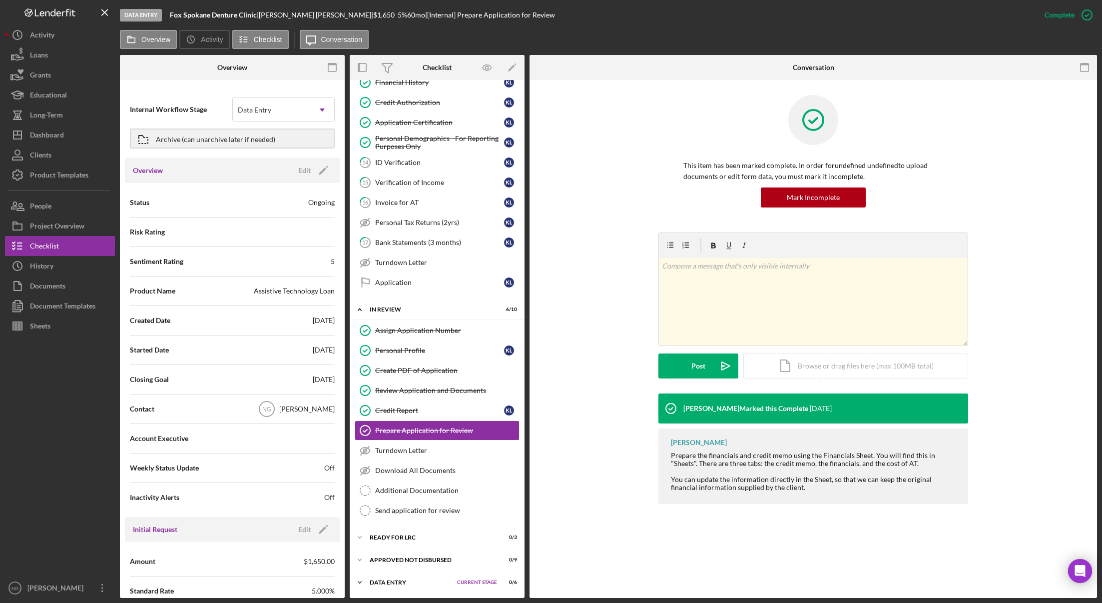
click at [398, 584] on div "Data Entry" at bounding box center [411, 582] width 82 height 6
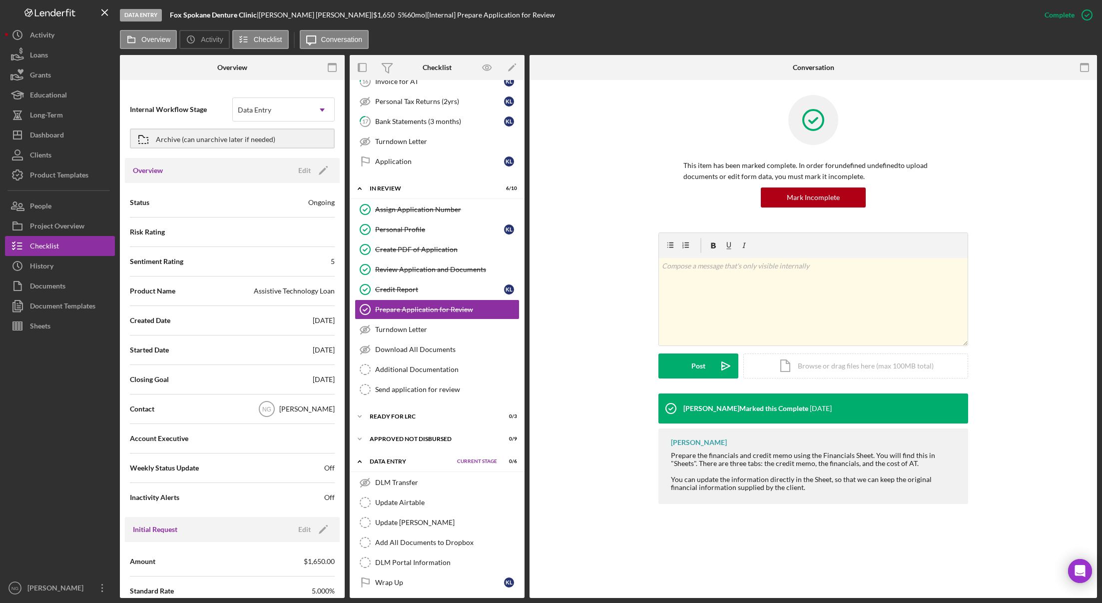
scroll to position [358, 0]
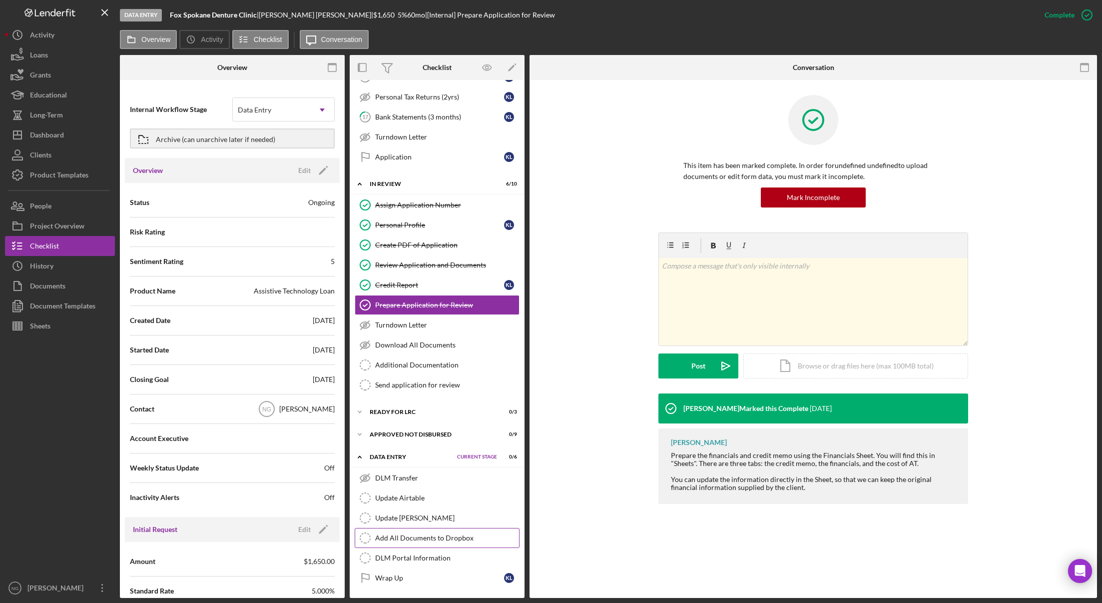
click at [363, 535] on icon "Add All Documents to Dropbox" at bounding box center [365, 537] width 25 height 25
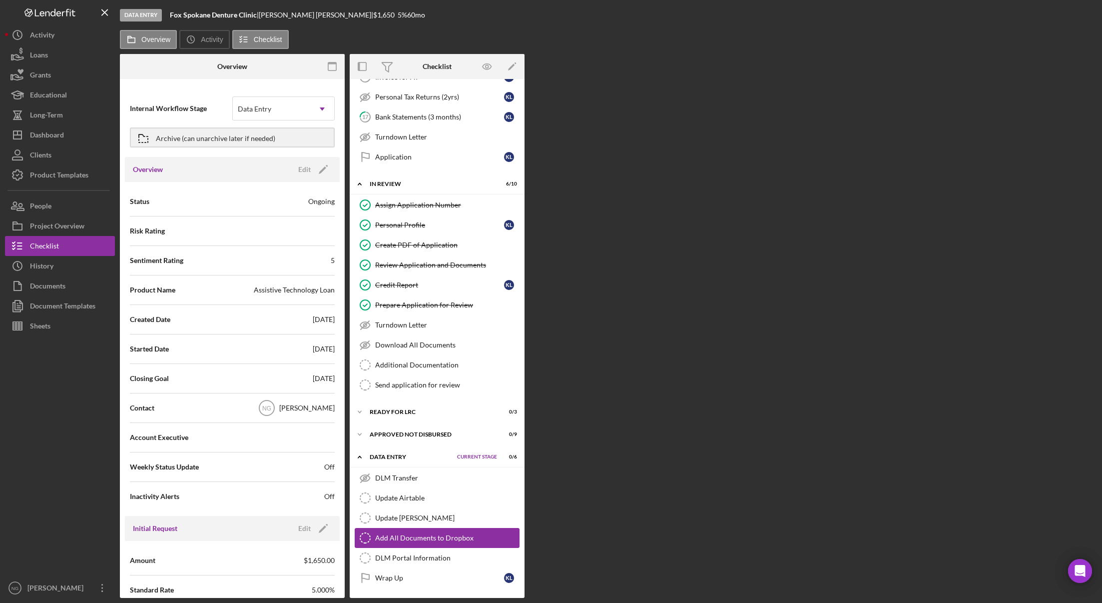
scroll to position [358, 0]
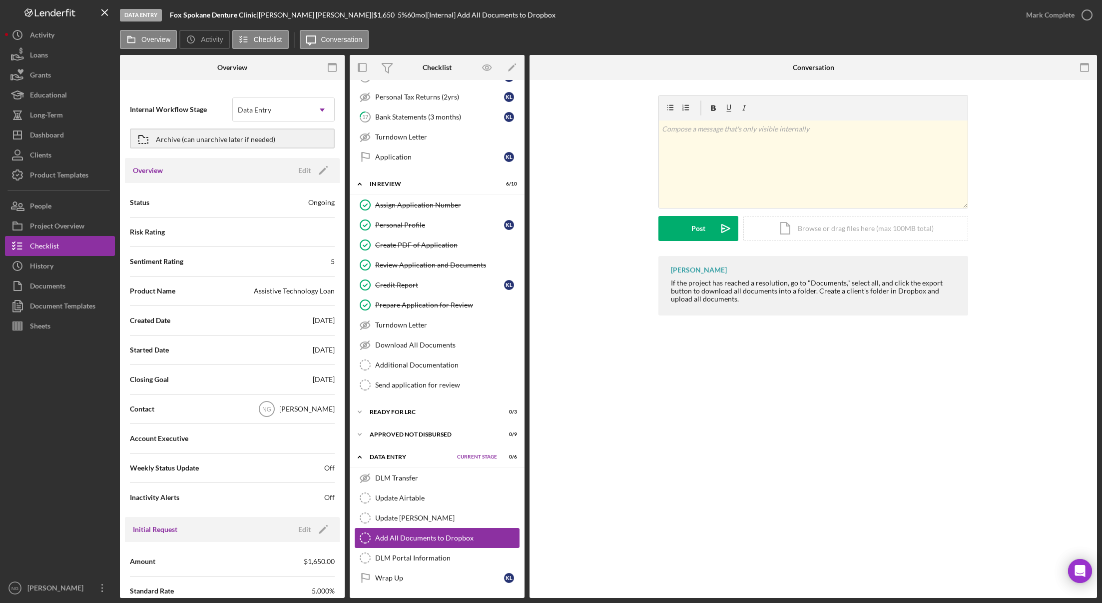
click at [428, 541] on div "Add All Documents to Dropbox" at bounding box center [447, 538] width 144 height 8
click at [1087, 19] on icon "button" at bounding box center [1087, 14] width 25 height 25
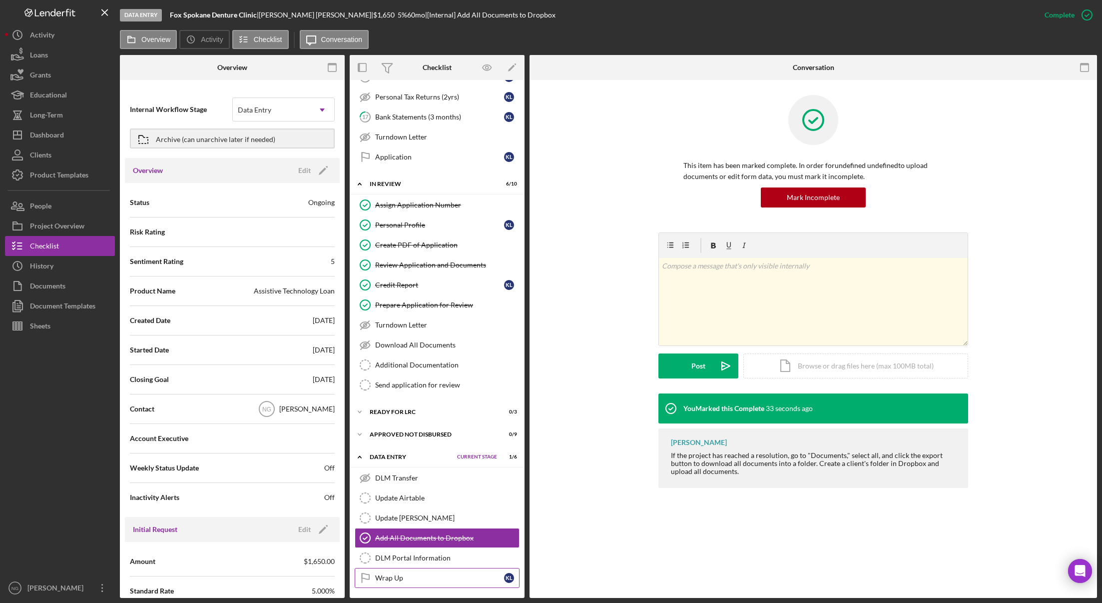
click at [447, 581] on div "Wrap Up" at bounding box center [439, 578] width 129 height 8
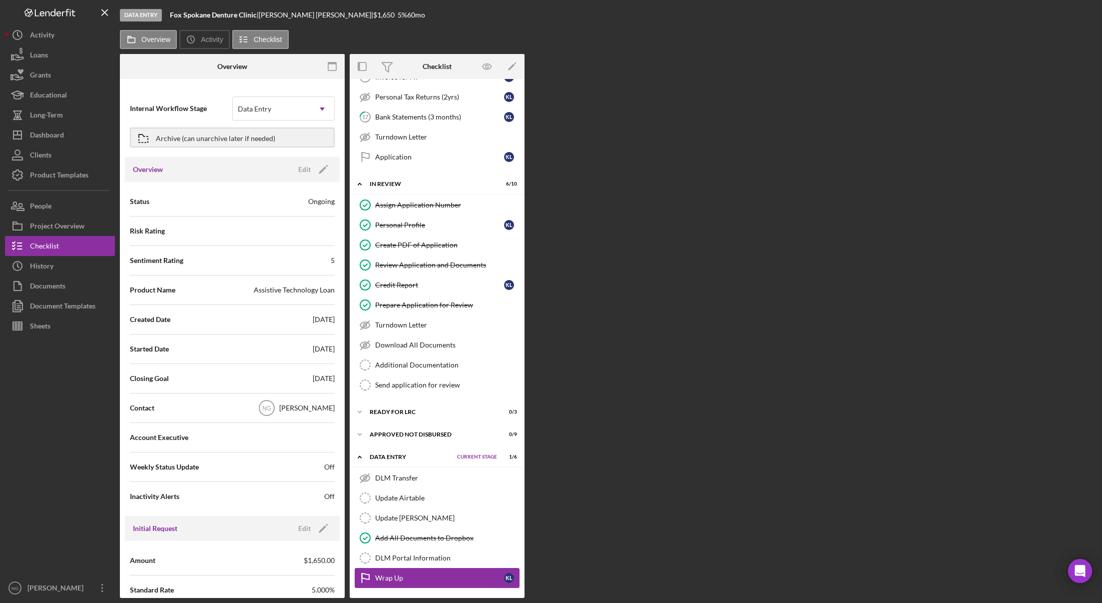
scroll to position [358, 0]
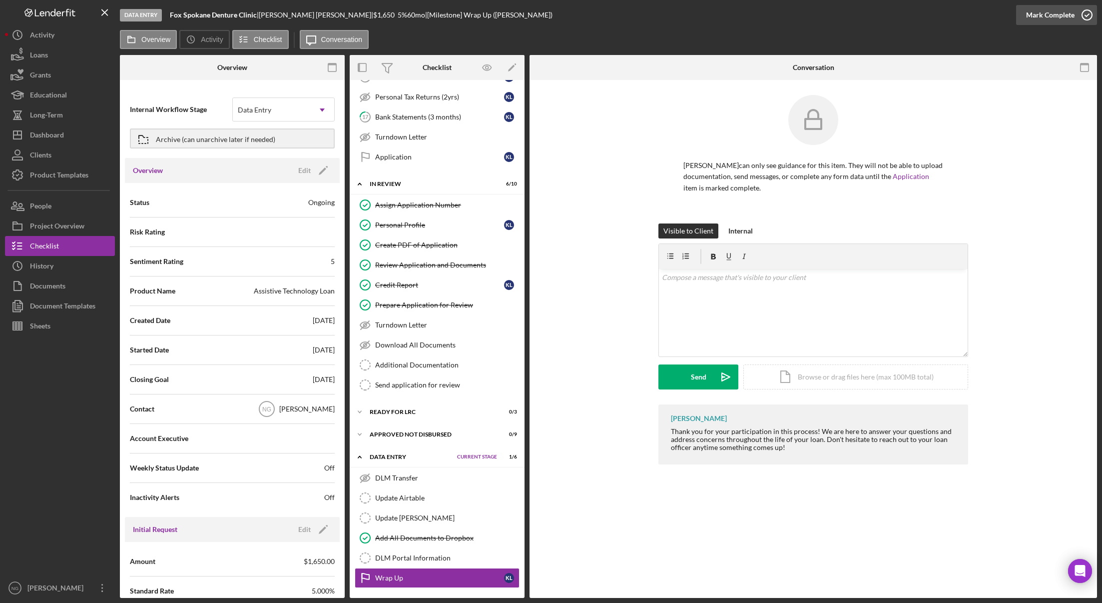
click at [1088, 10] on circle "button" at bounding box center [1087, 15] width 10 height 10
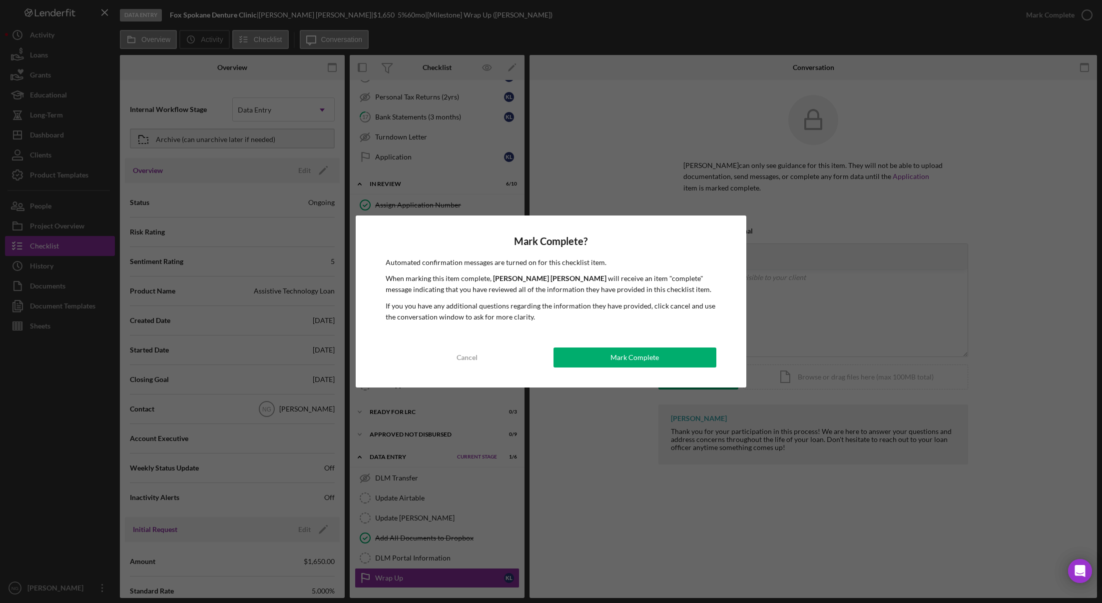
click at [559, 307] on p "If you you have any additional questions regarding the information they have pr…" at bounding box center [551, 311] width 331 height 22
click at [617, 356] on div "Mark Complete" at bounding box center [635, 357] width 48 height 20
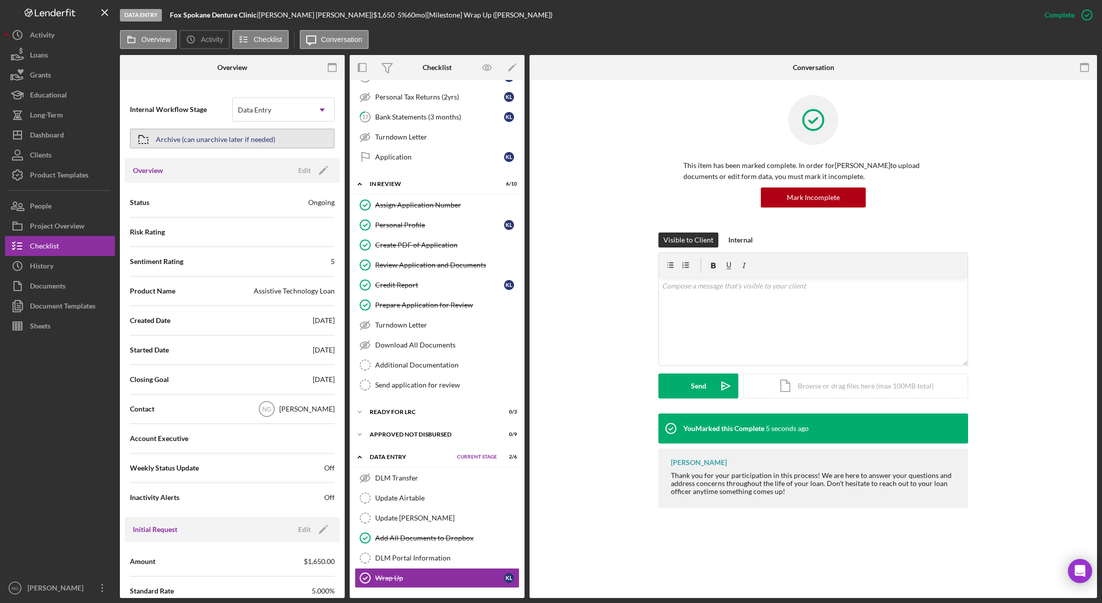
click at [247, 131] on div "Archive (can unarchive later if needed)" at bounding box center [215, 138] width 119 height 18
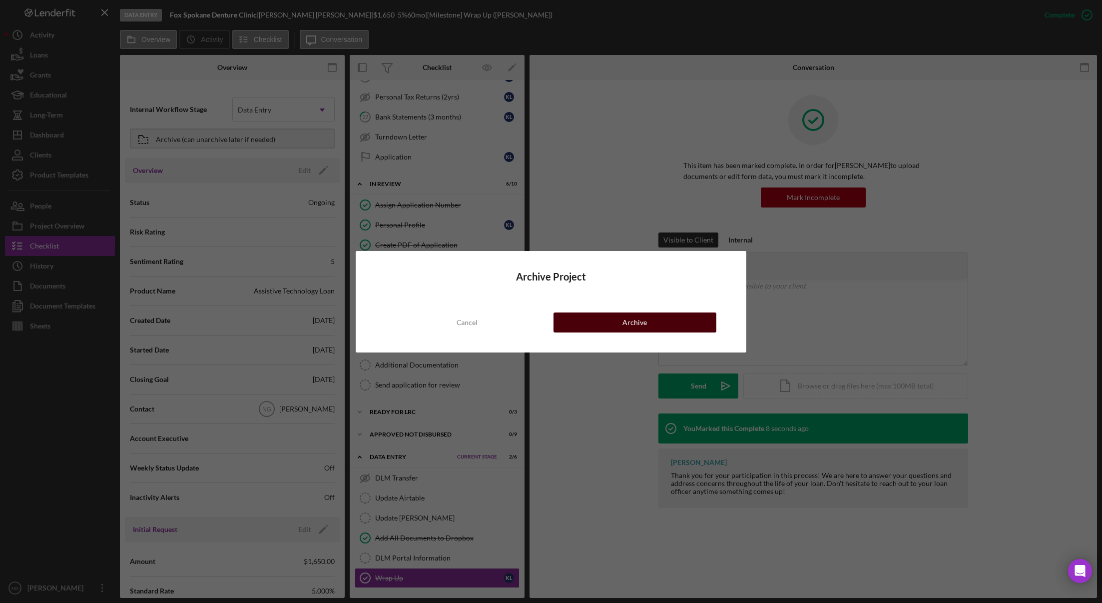
click at [614, 323] on button "Archive" at bounding box center [635, 322] width 163 height 20
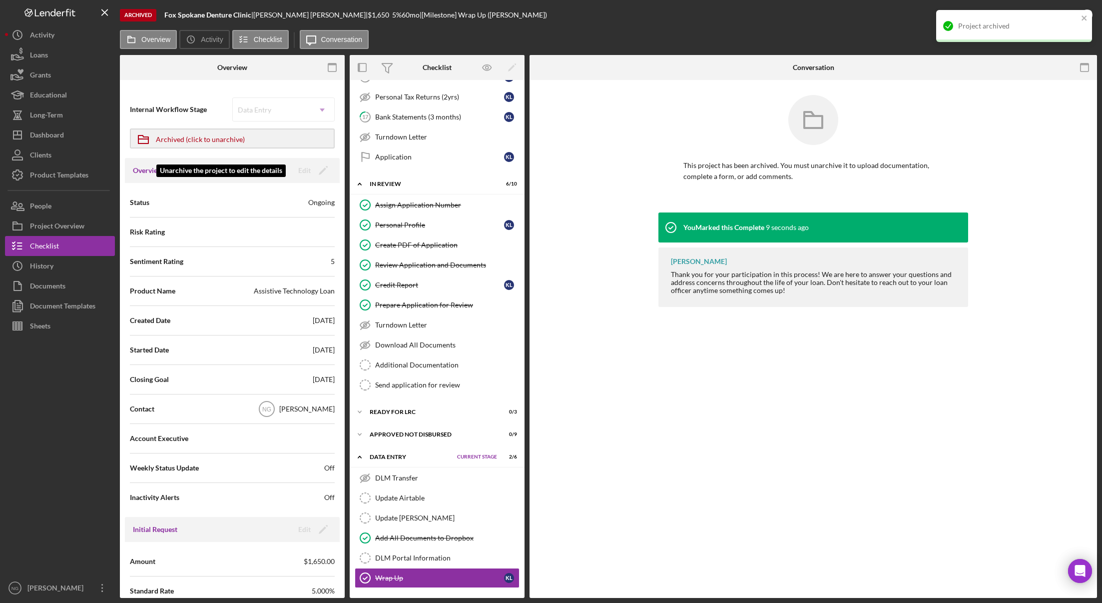
click at [312, 162] on div "Overview Edit Icon/Edit Unarchive the project to edit the details" at bounding box center [232, 170] width 215 height 25
click at [209, 139] on div "Archived (click to unarchive)" at bounding box center [200, 138] width 89 height 18
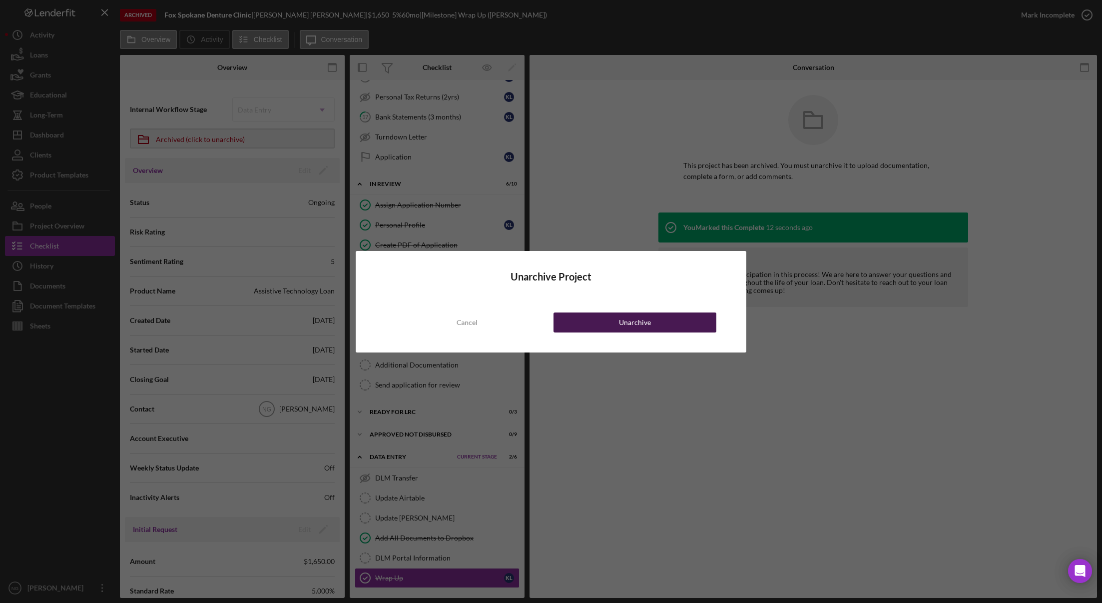
click at [593, 323] on button "Unarchive" at bounding box center [635, 322] width 163 height 20
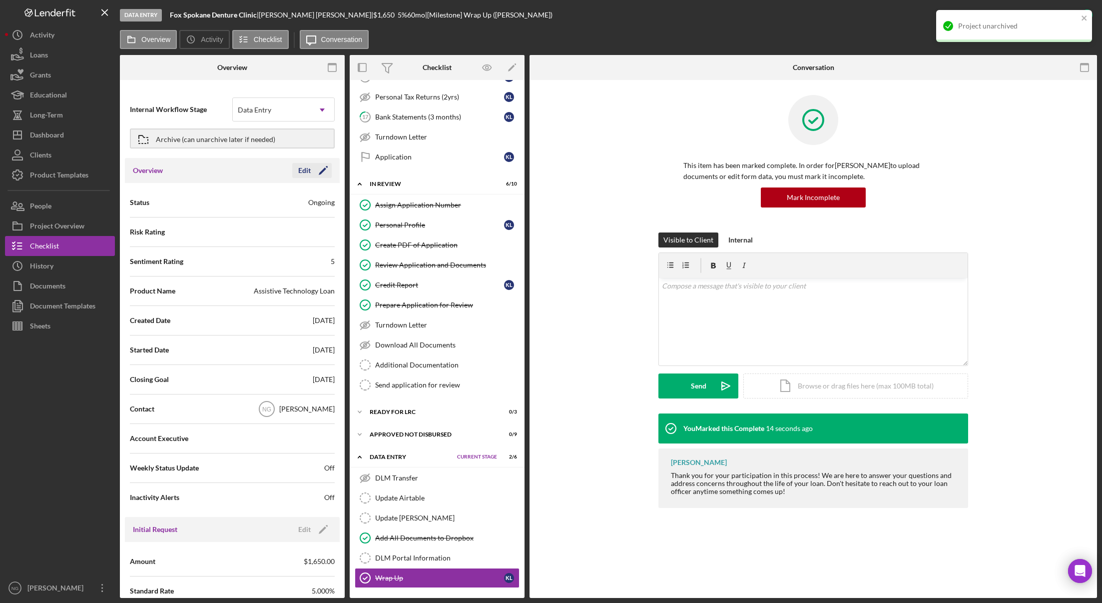
click at [313, 173] on icon "Icon/Edit" at bounding box center [323, 170] width 25 height 25
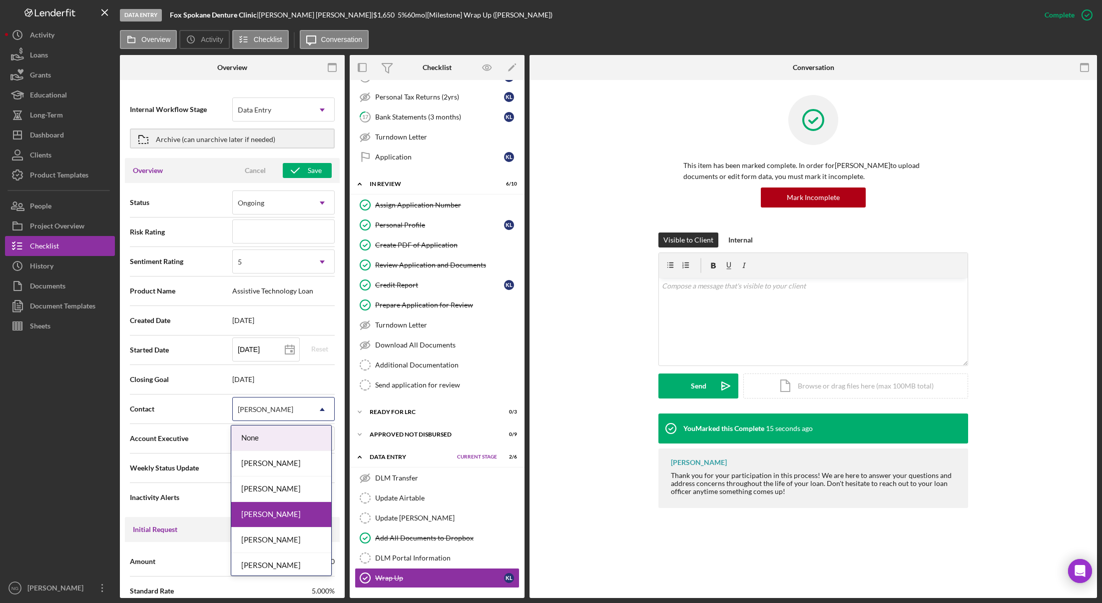
click at [295, 411] on div "[PERSON_NAME]" at bounding box center [271, 409] width 77 height 23
click at [293, 489] on div "[PERSON_NAME]" at bounding box center [281, 488] width 100 height 25
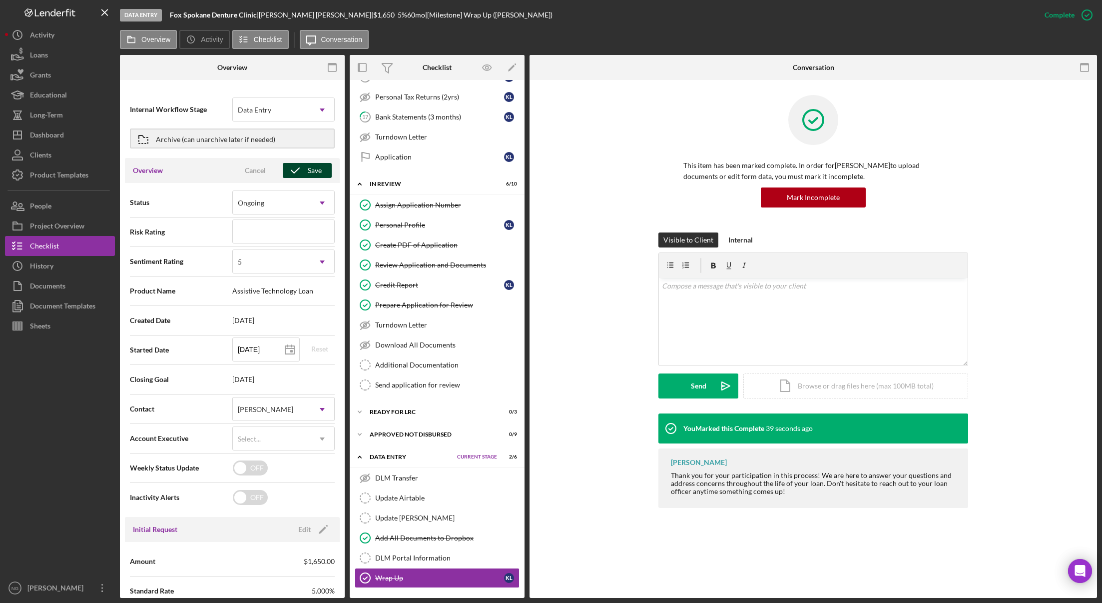
click at [319, 173] on button "Save" at bounding box center [307, 170] width 49 height 15
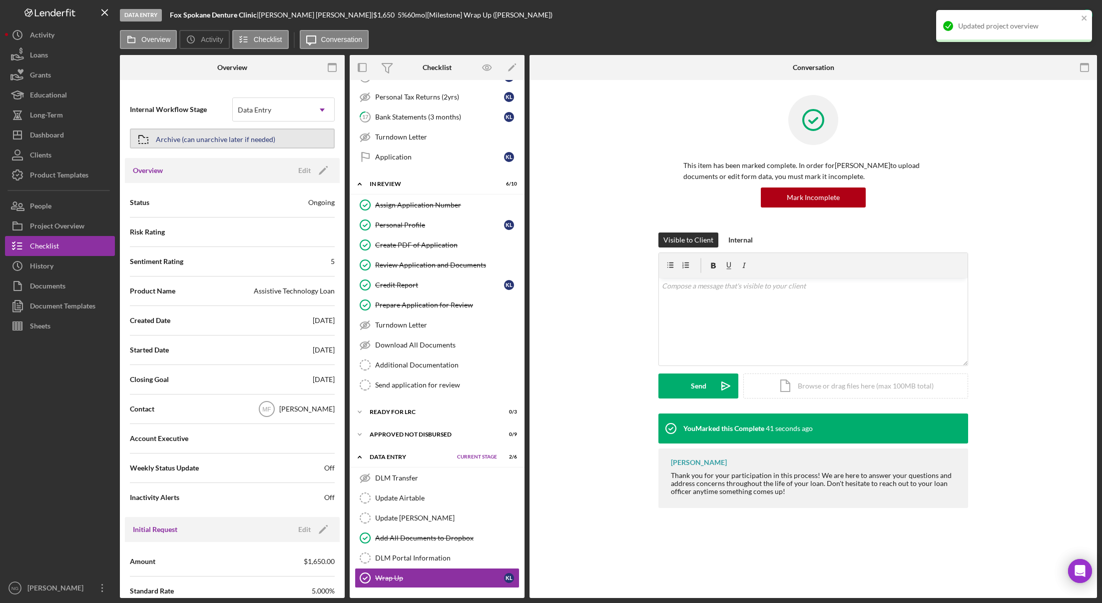
click at [279, 139] on button "Archive (can unarchive later if needed)" at bounding box center [232, 138] width 205 height 20
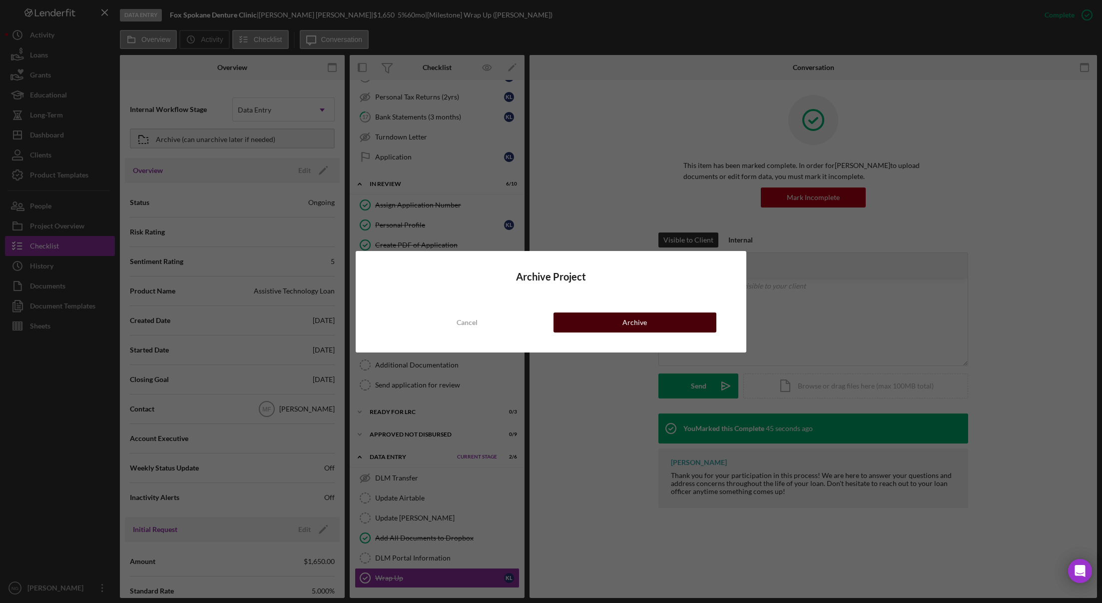
click at [644, 324] on div "Archive" at bounding box center [635, 322] width 24 height 20
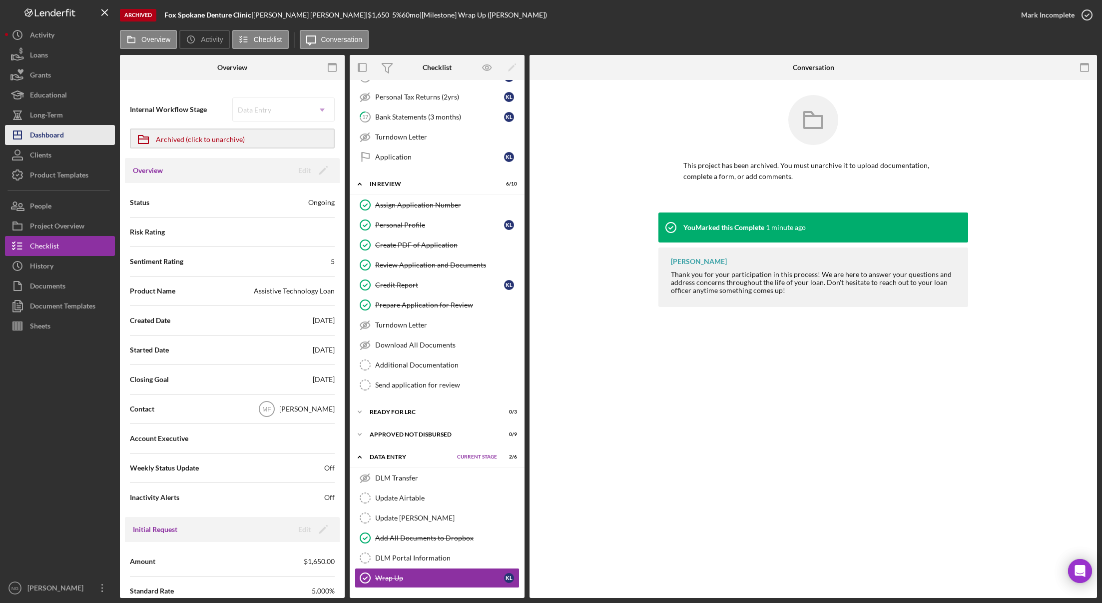
click at [55, 142] on div "Dashboard" at bounding box center [47, 136] width 34 height 22
